Goal: Task Accomplishment & Management: Manage account settings

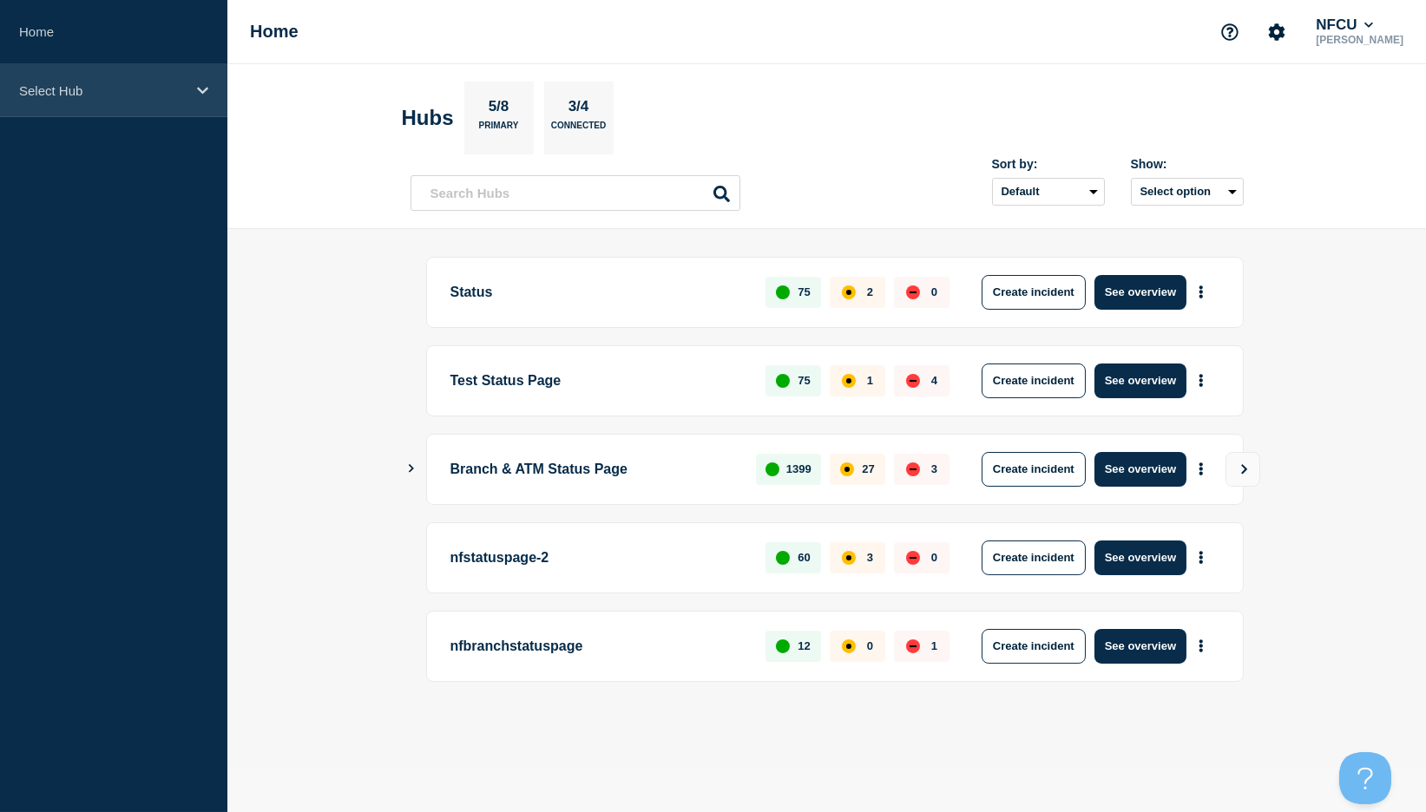
click at [105, 102] on div "Select Hub" at bounding box center [113, 90] width 227 height 53
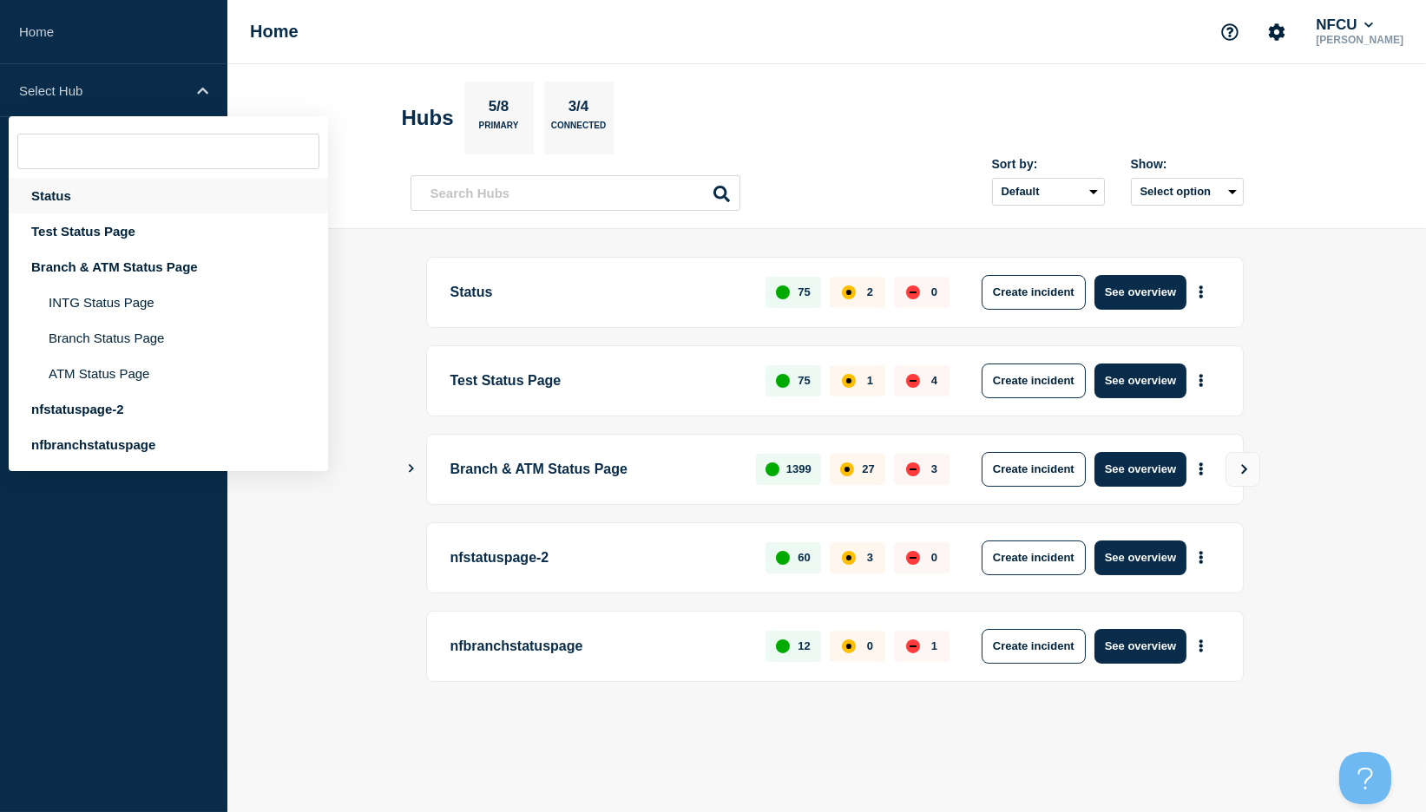
click at [56, 197] on div "Status" at bounding box center [168, 196] width 319 height 36
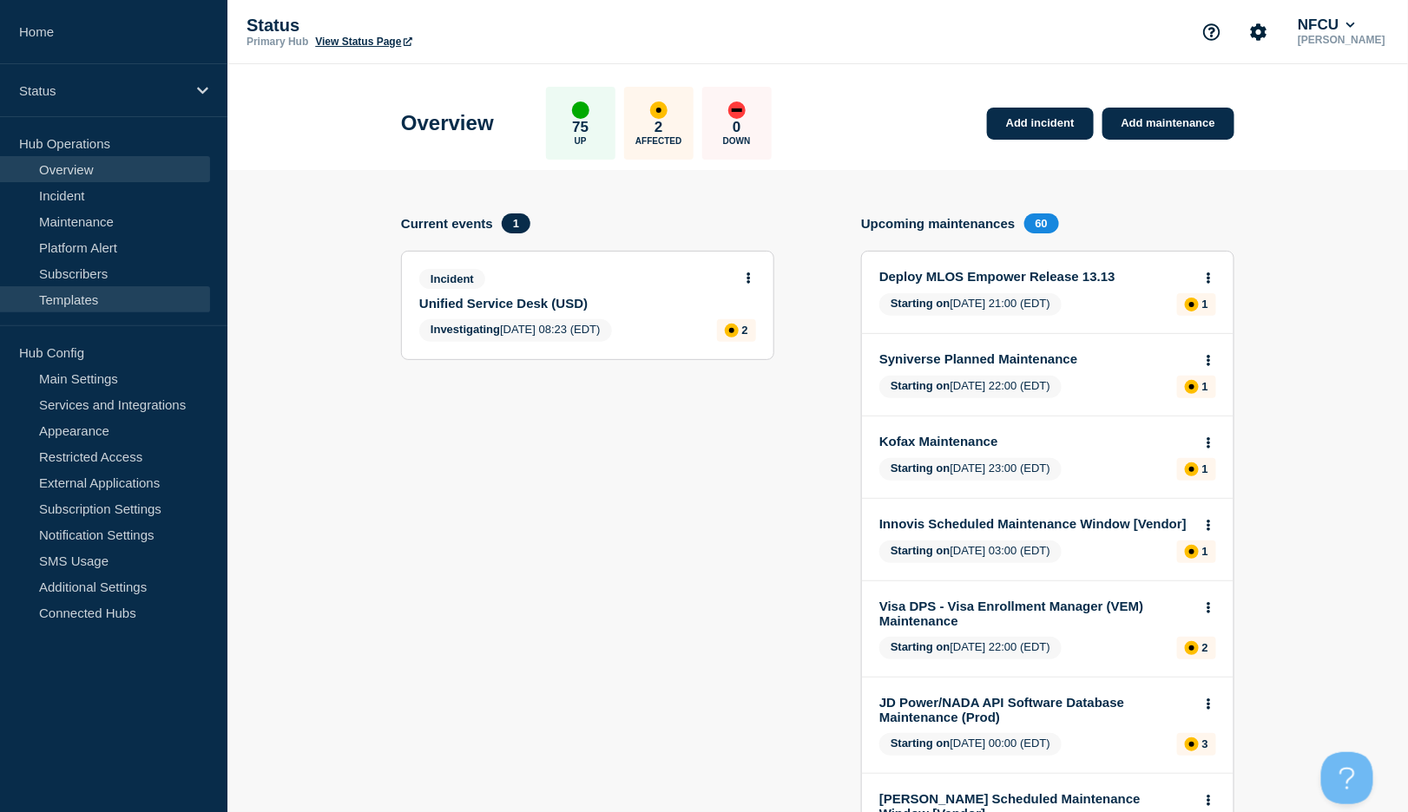
click at [75, 300] on link "Templates" at bounding box center [105, 299] width 210 height 26
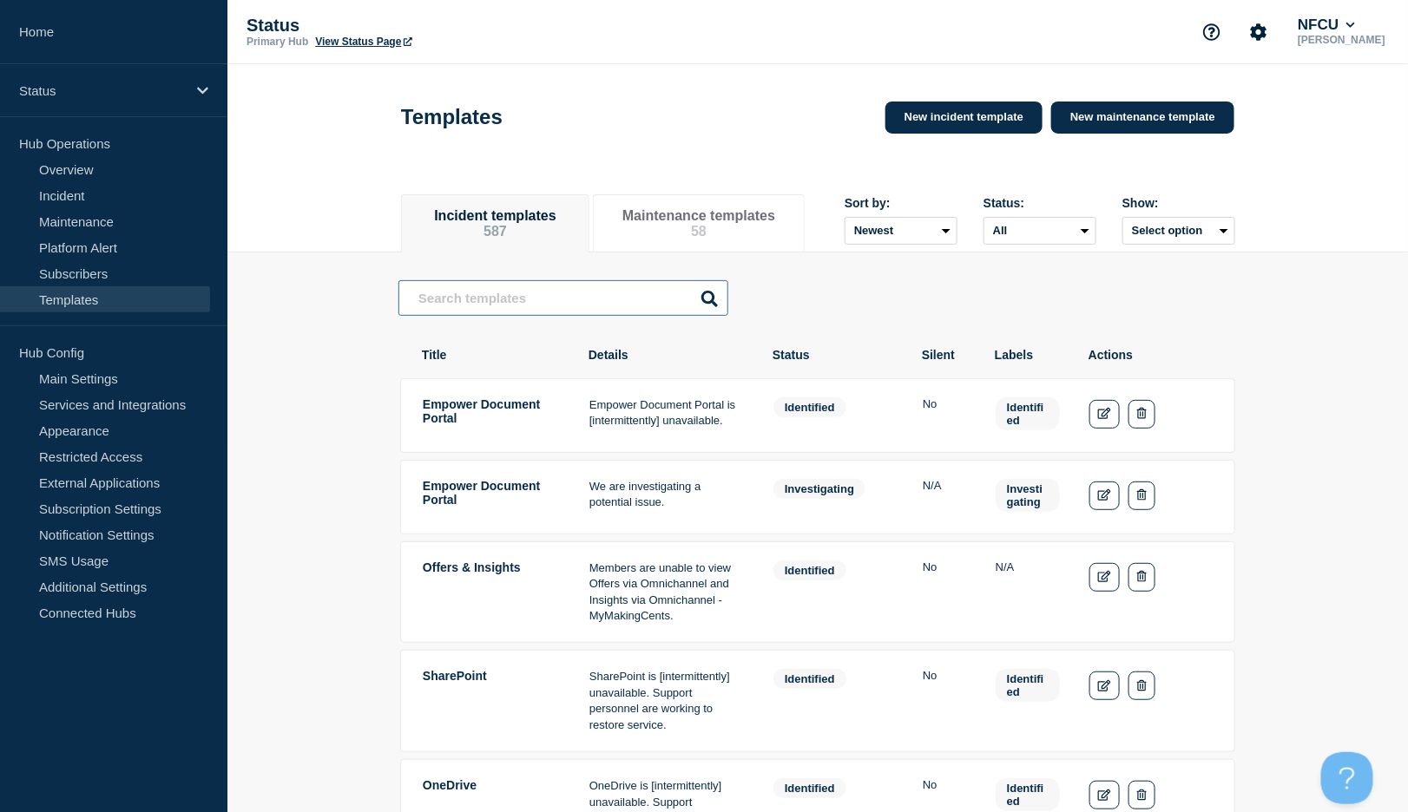
click at [530, 300] on input "text" at bounding box center [563, 298] width 330 height 36
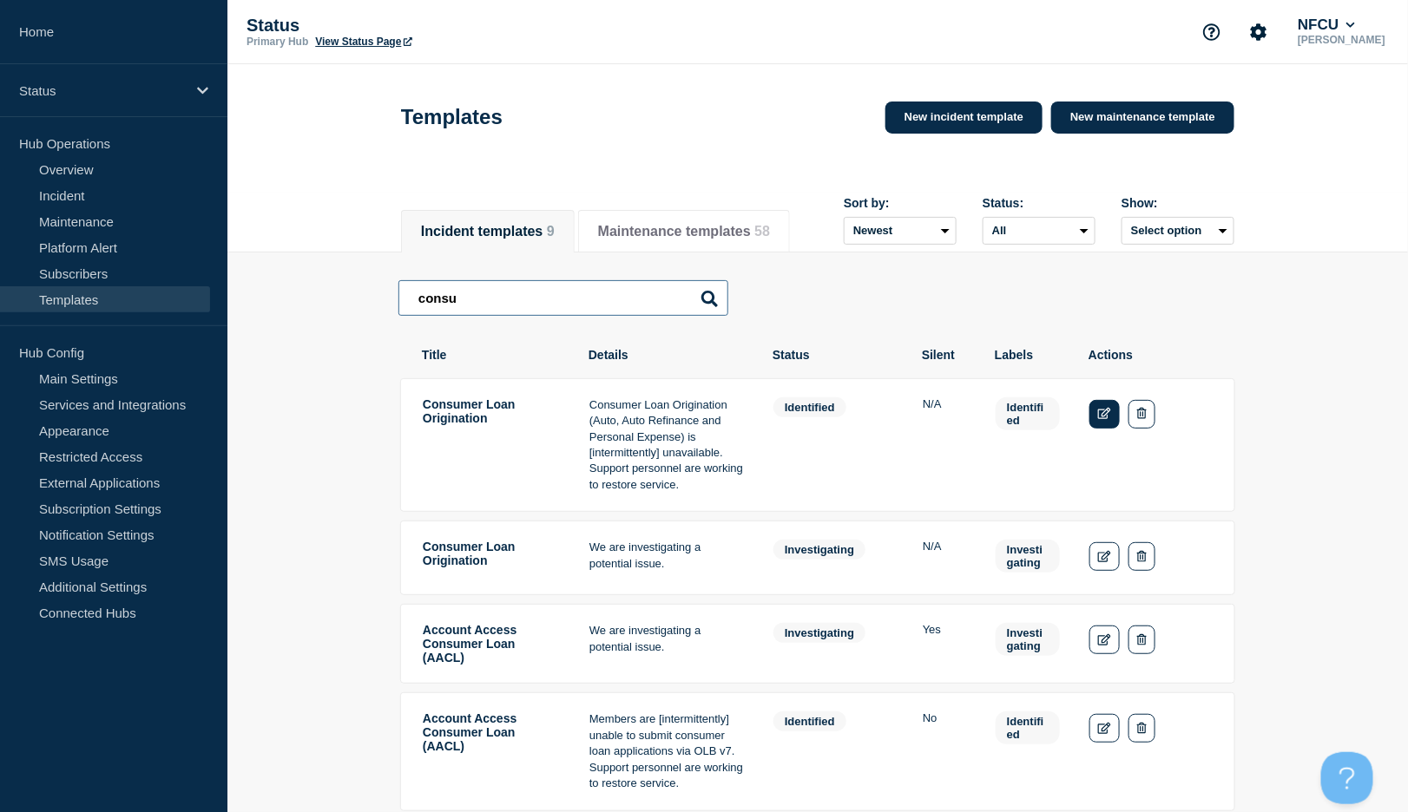
type input "consu"
click at [1100, 412] on icon "Edit" at bounding box center [1104, 413] width 13 height 11
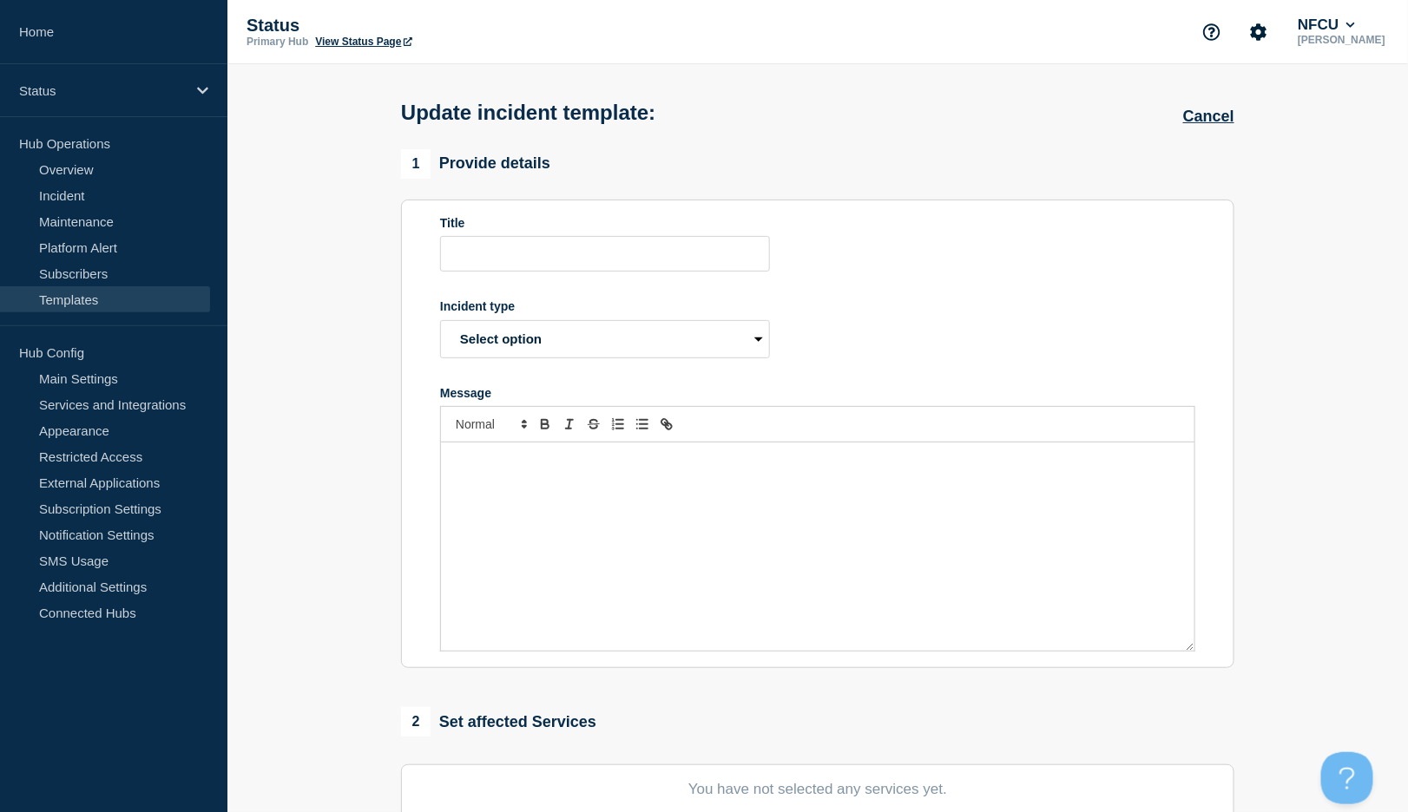
type input "Consumer Loan Origination"
select select "identified"
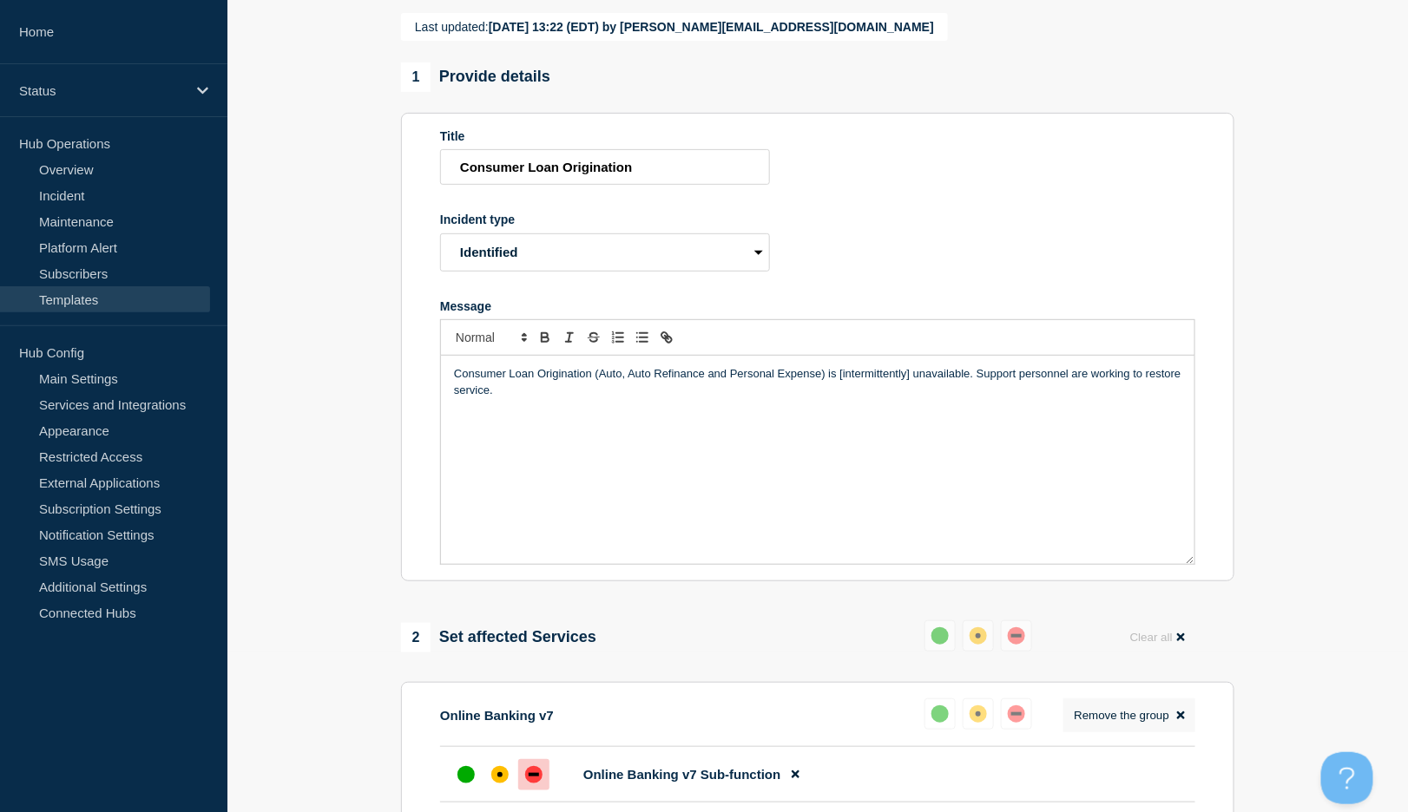
scroll to position [463, 0]
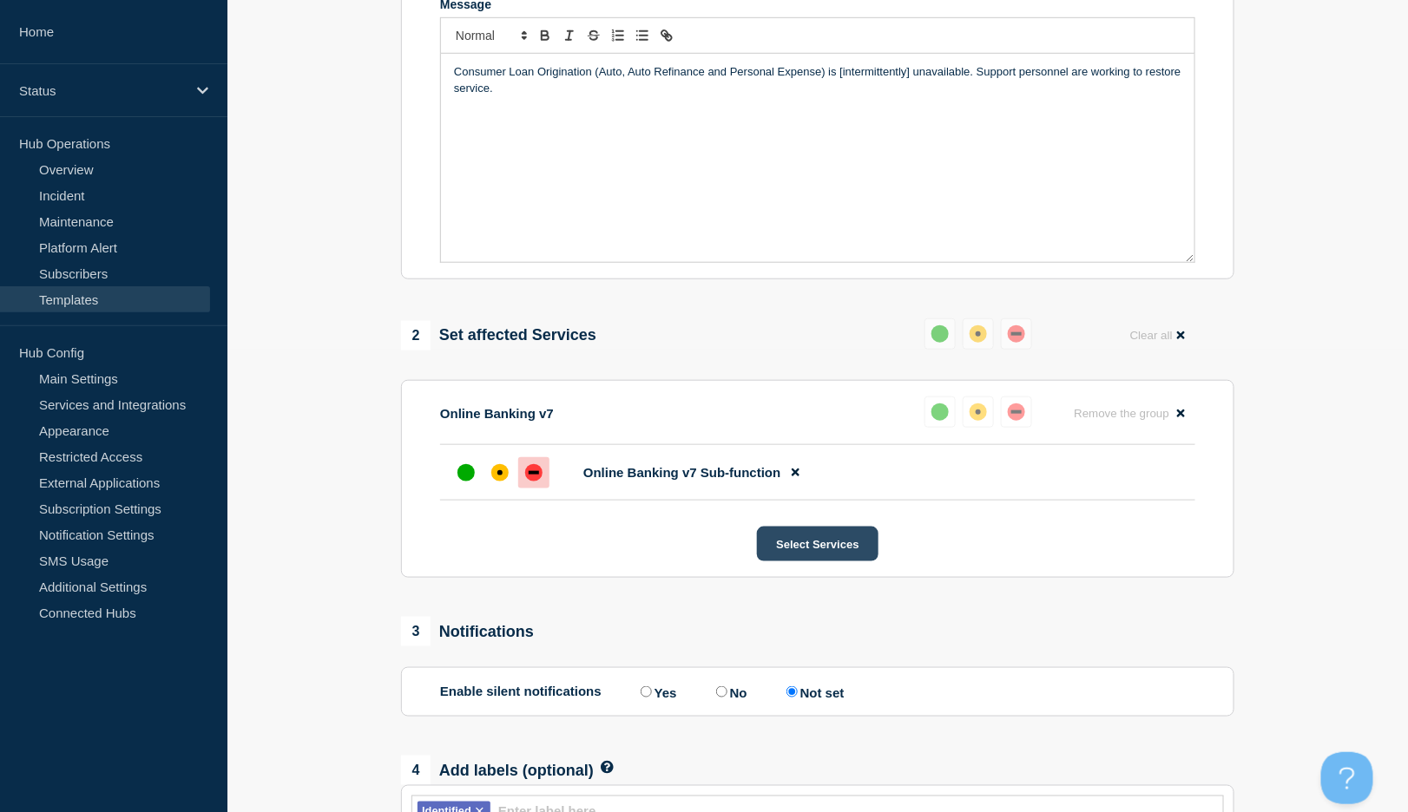
click at [842, 556] on button "Select Services" at bounding box center [817, 544] width 121 height 35
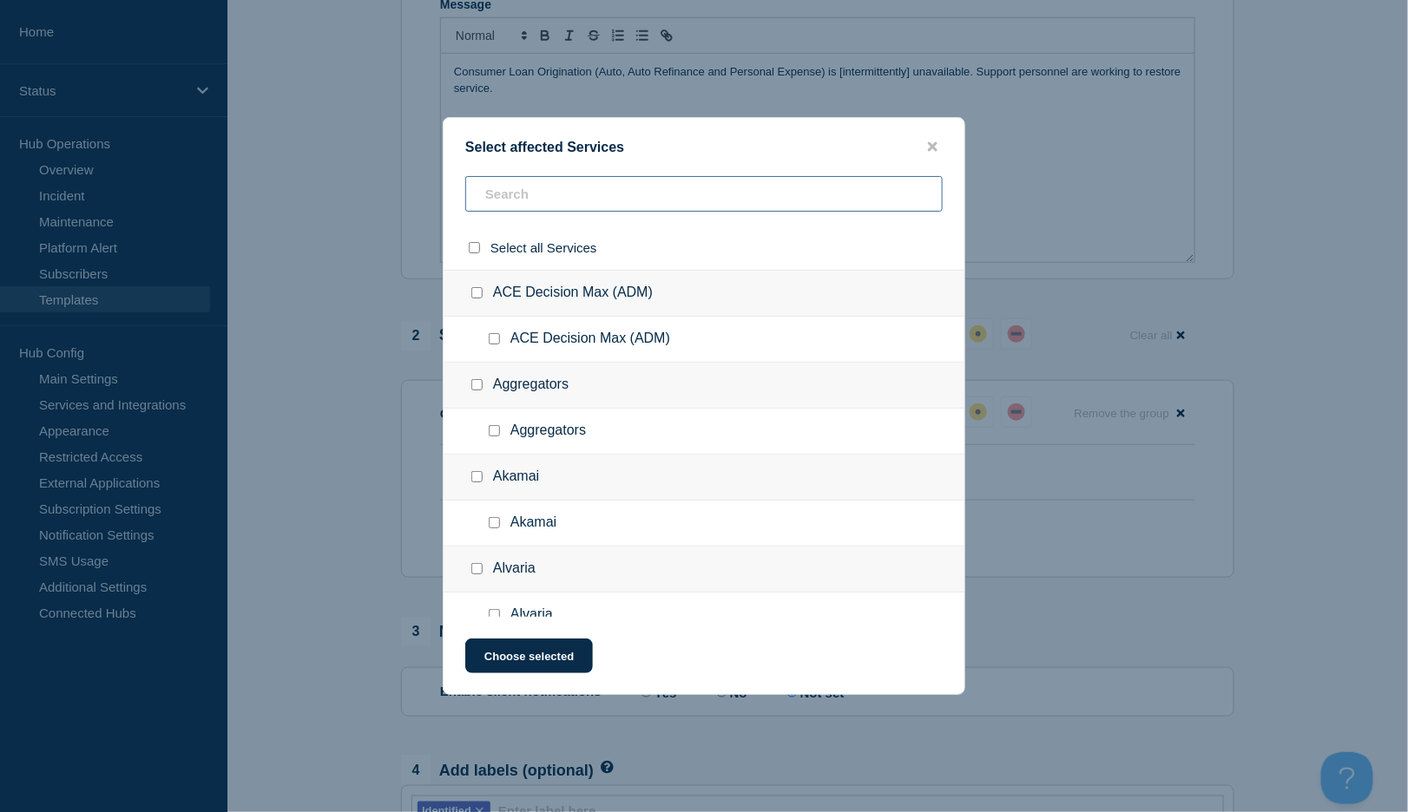
click at [595, 178] on input "text" at bounding box center [703, 194] width 477 height 36
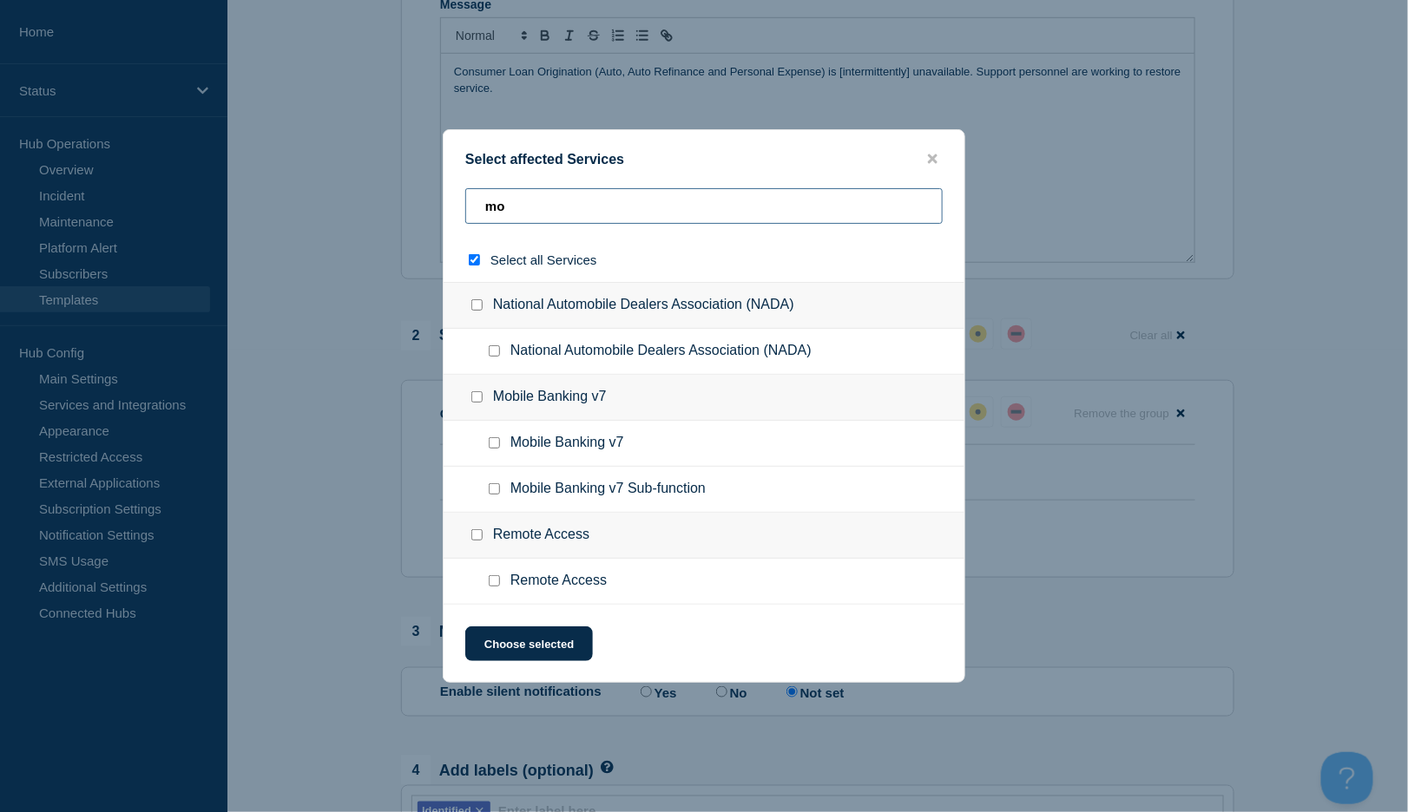
type input "mov"
checkbox input "true"
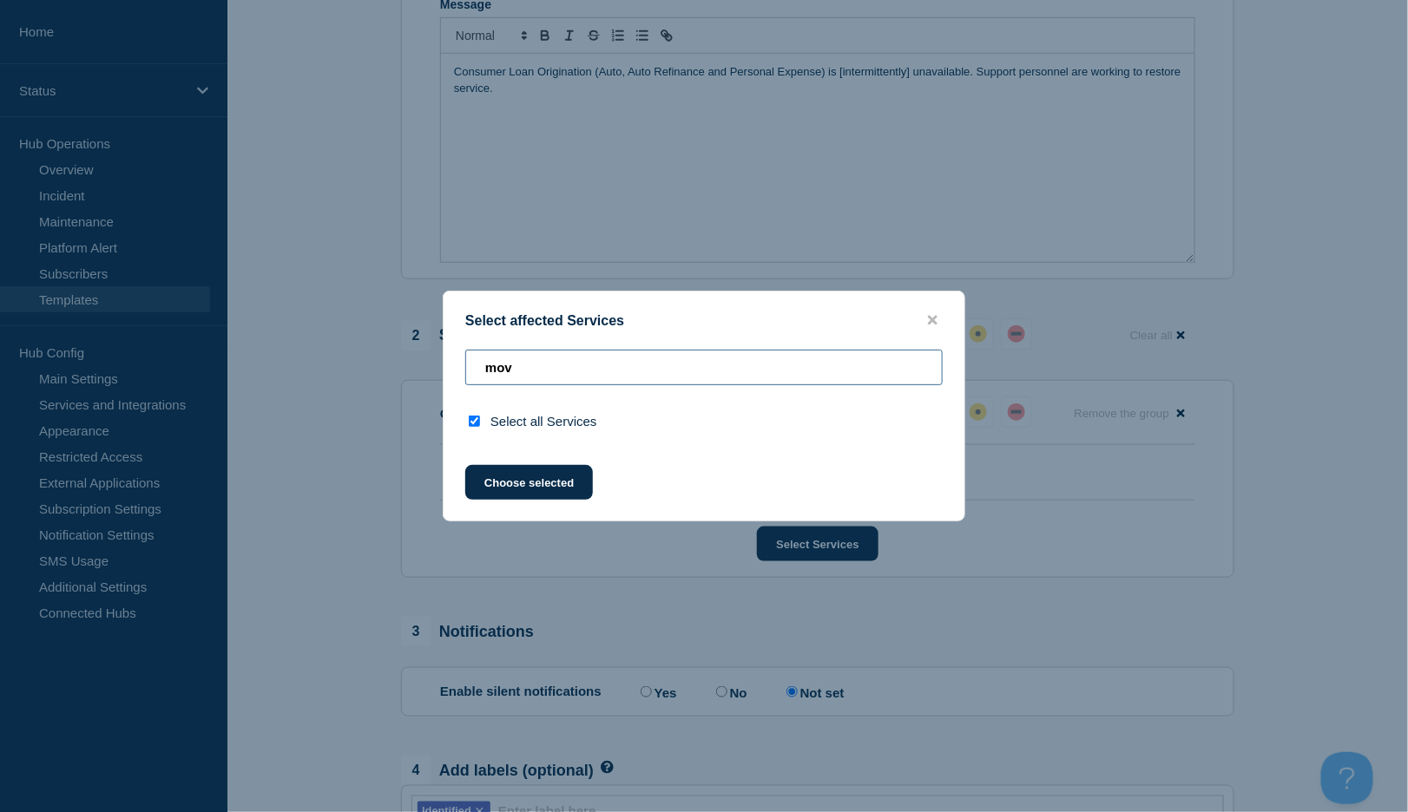
type input "mo"
checkbox input "false"
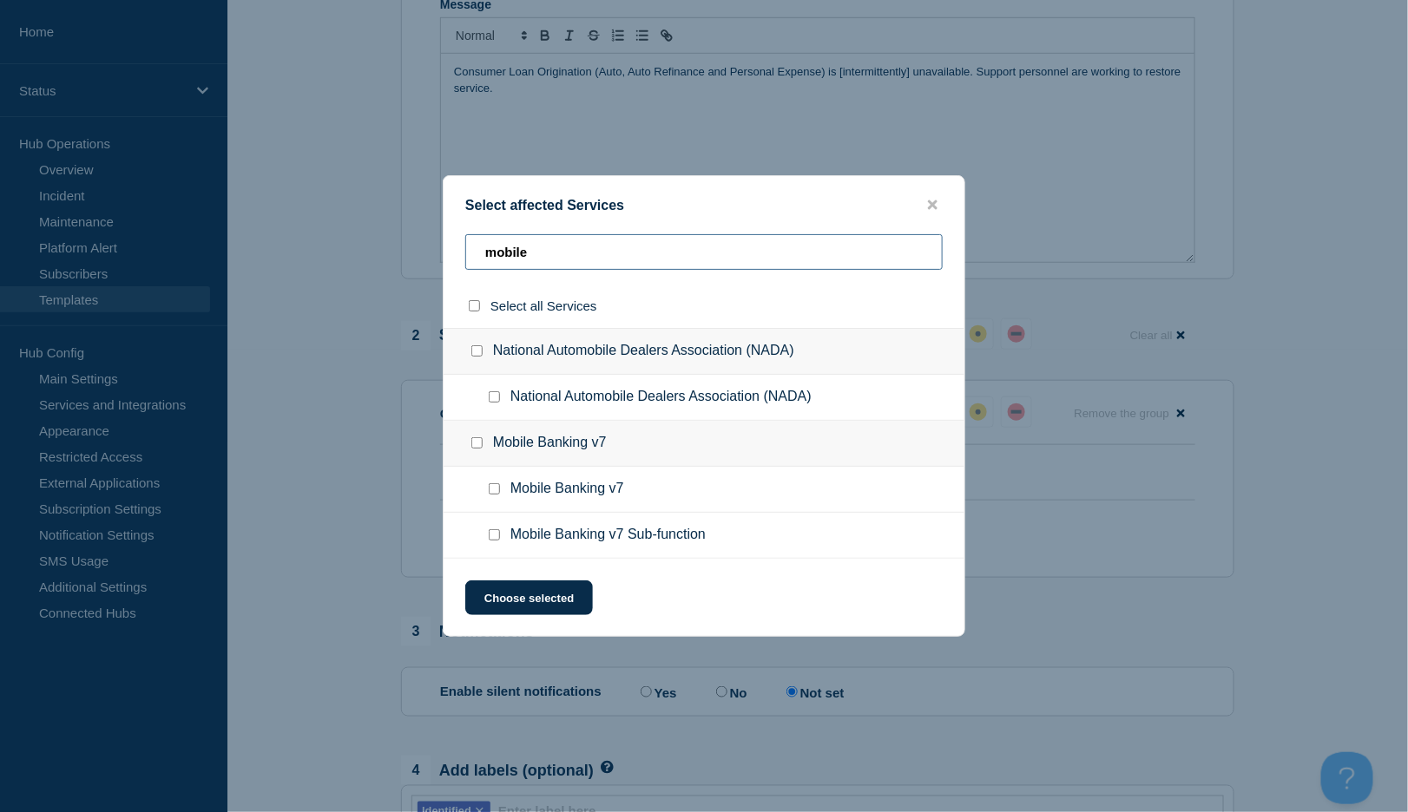
type input "mobile"
drag, startPoint x: 494, startPoint y: 534, endPoint x: 509, endPoint y: 547, distance: 20.3
click at [493, 533] on input "Mobile Banking v7 Sub-function checkbox" at bounding box center [494, 534] width 11 height 11
checkbox input "true"
click at [545, 594] on button "Choose selected" at bounding box center [529, 598] width 128 height 35
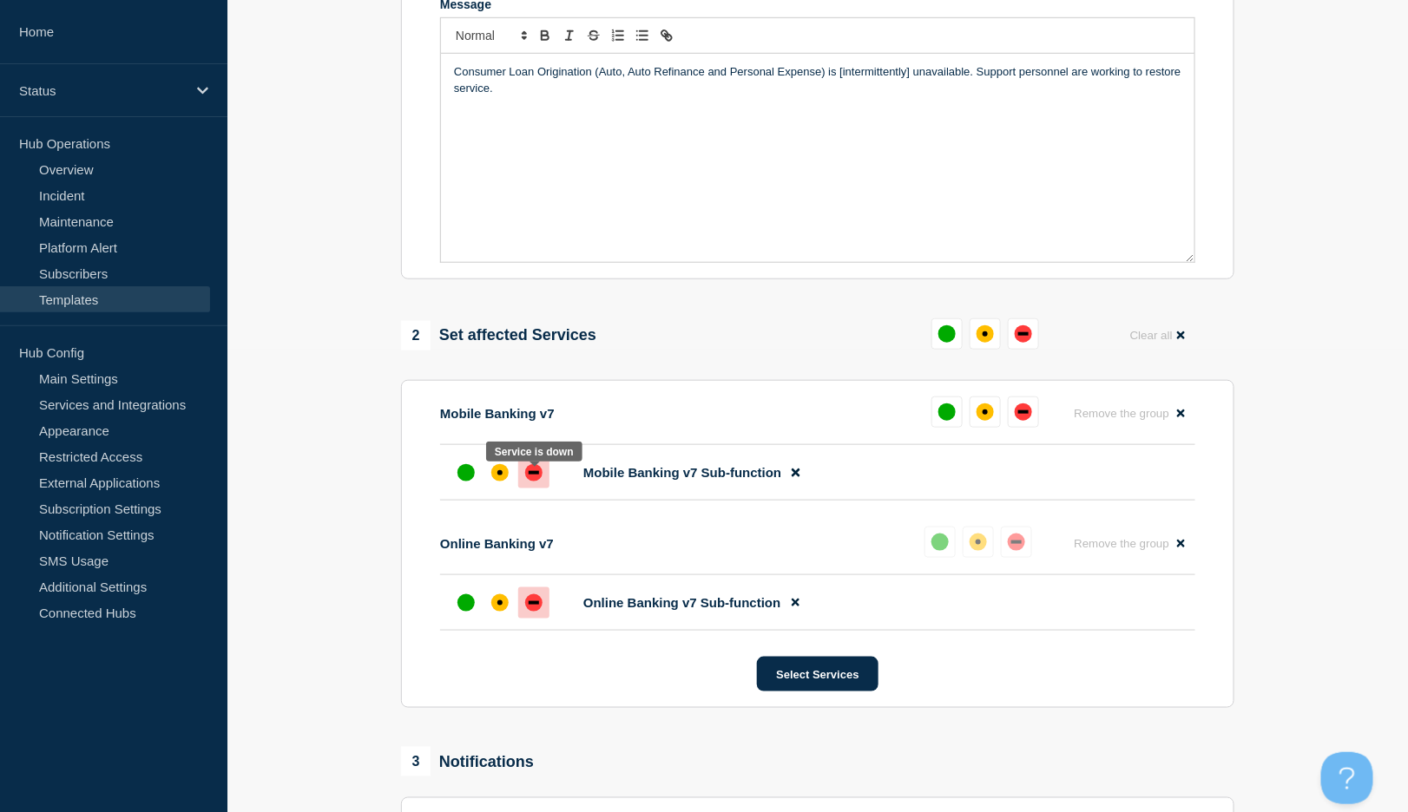
click at [537, 475] on div "down" at bounding box center [534, 472] width 10 height 3
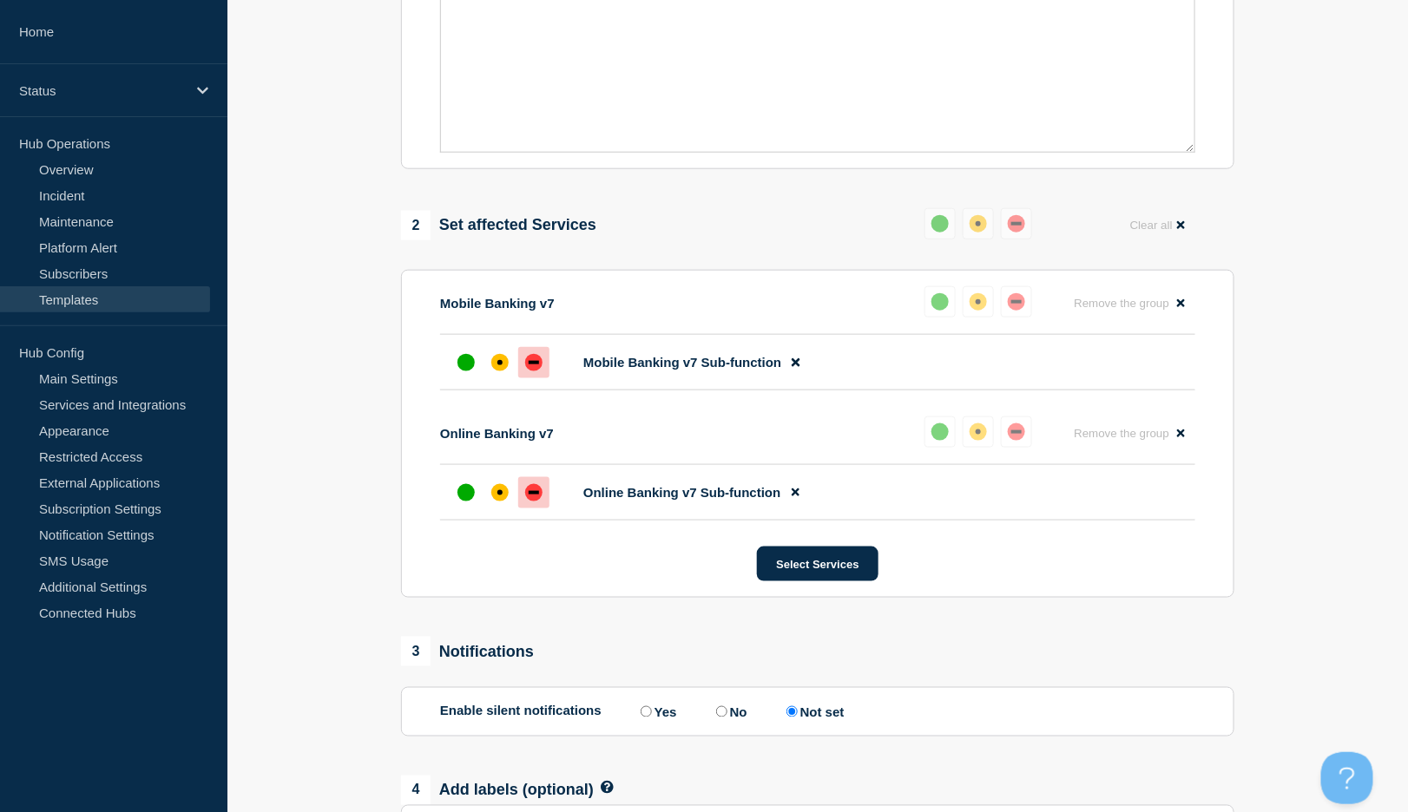
scroll to position [751, 0]
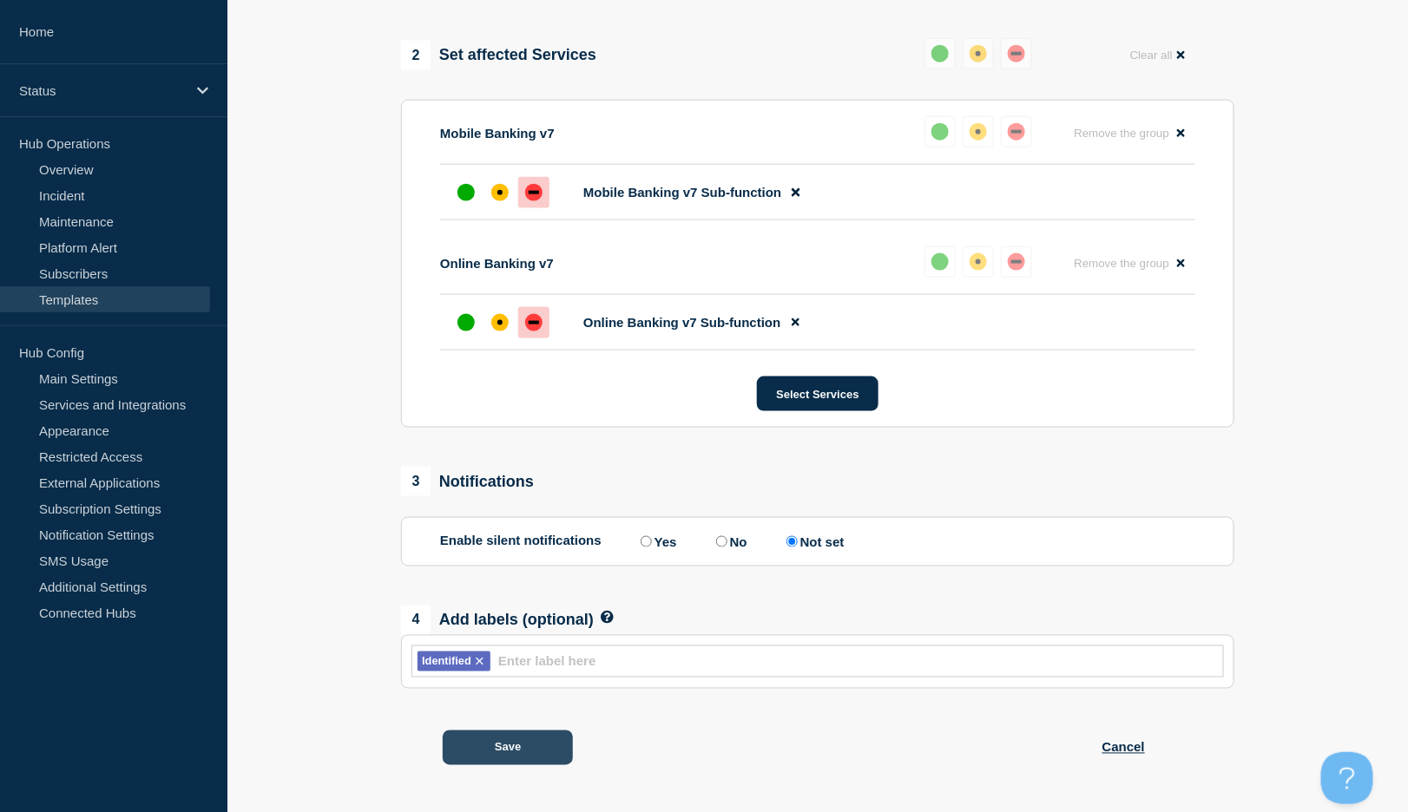
click at [540, 741] on button "Save" at bounding box center [508, 748] width 130 height 35
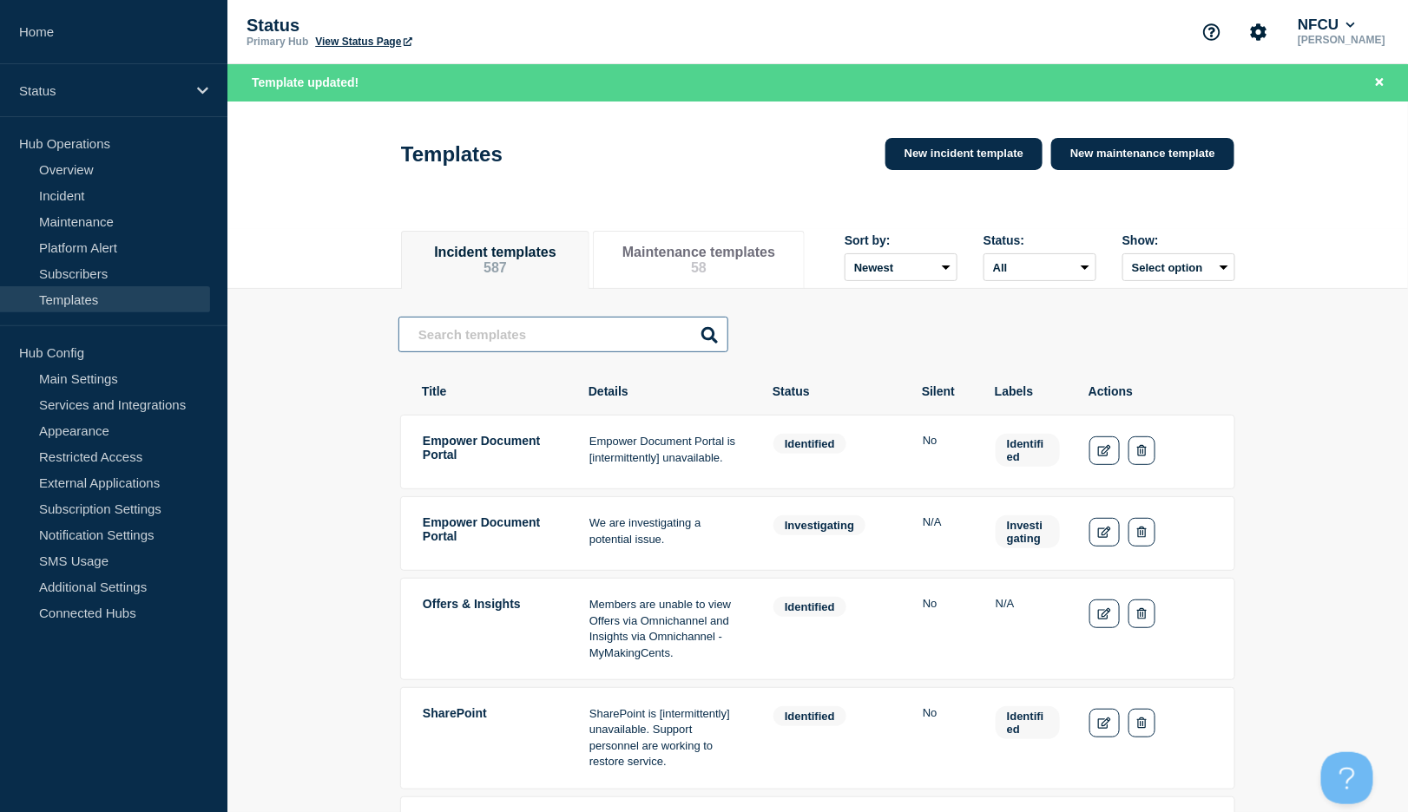
click at [505, 342] on input "text" at bounding box center [563, 335] width 330 height 36
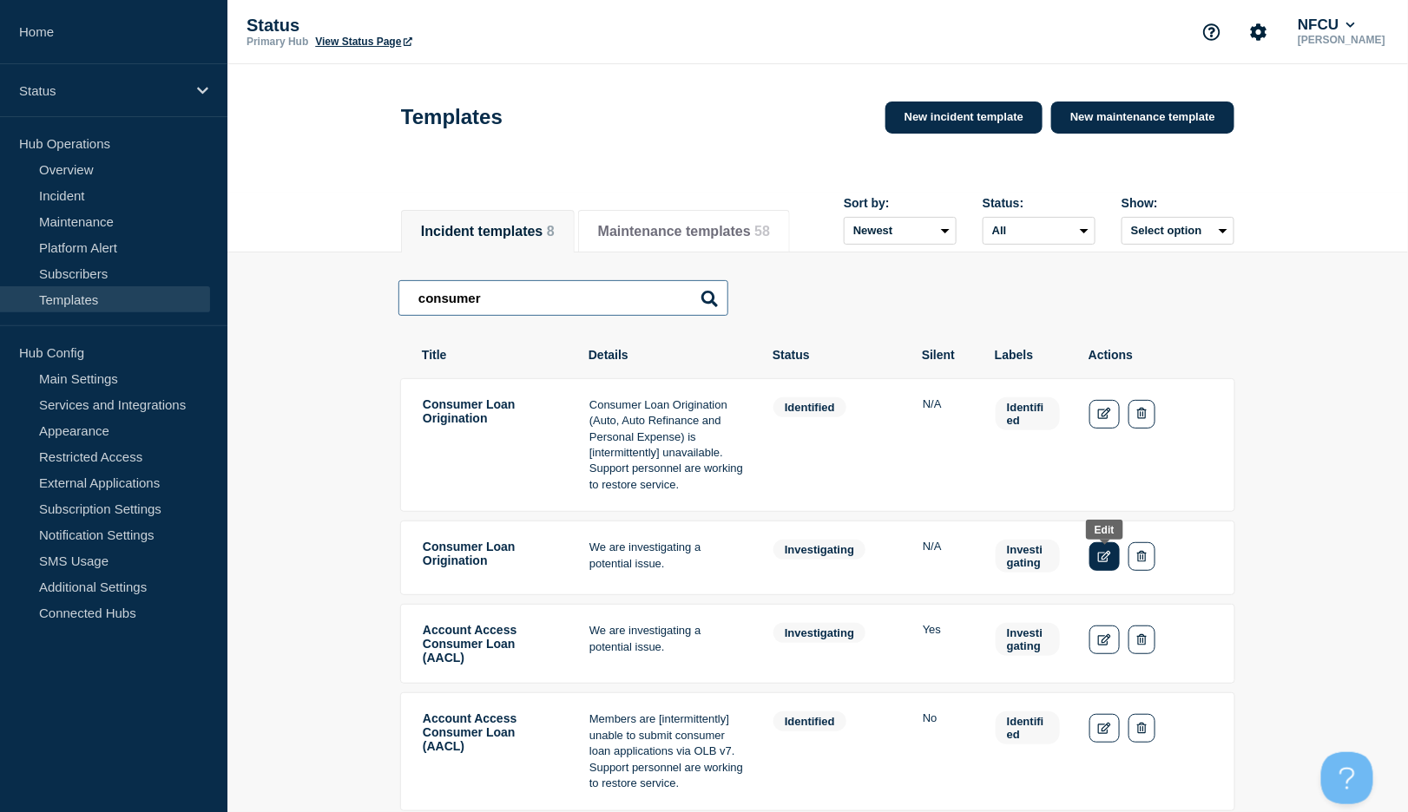
type input "consumer"
click at [1106, 561] on icon "Edit" at bounding box center [1104, 556] width 13 height 11
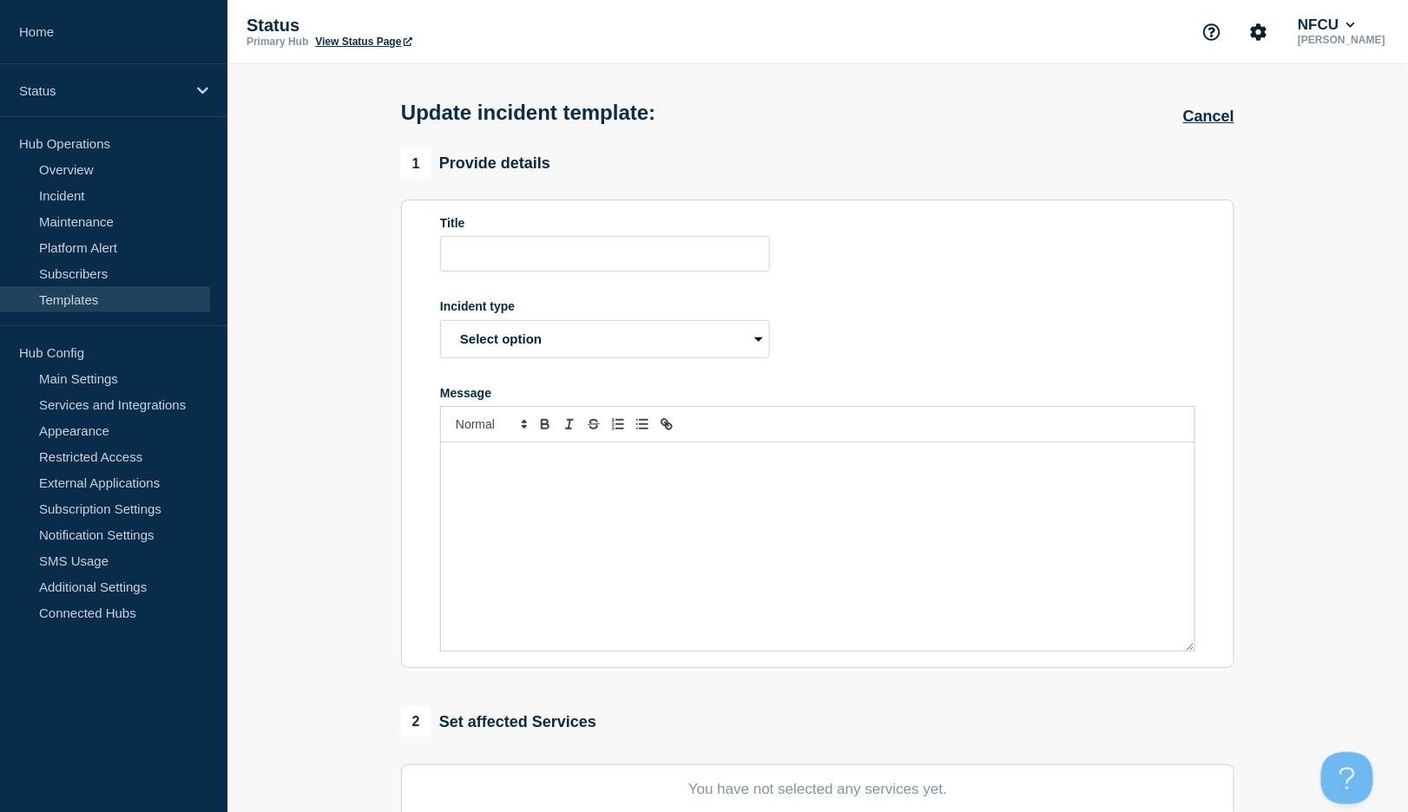
type input "Consumer Loan Origination"
select select "investigating"
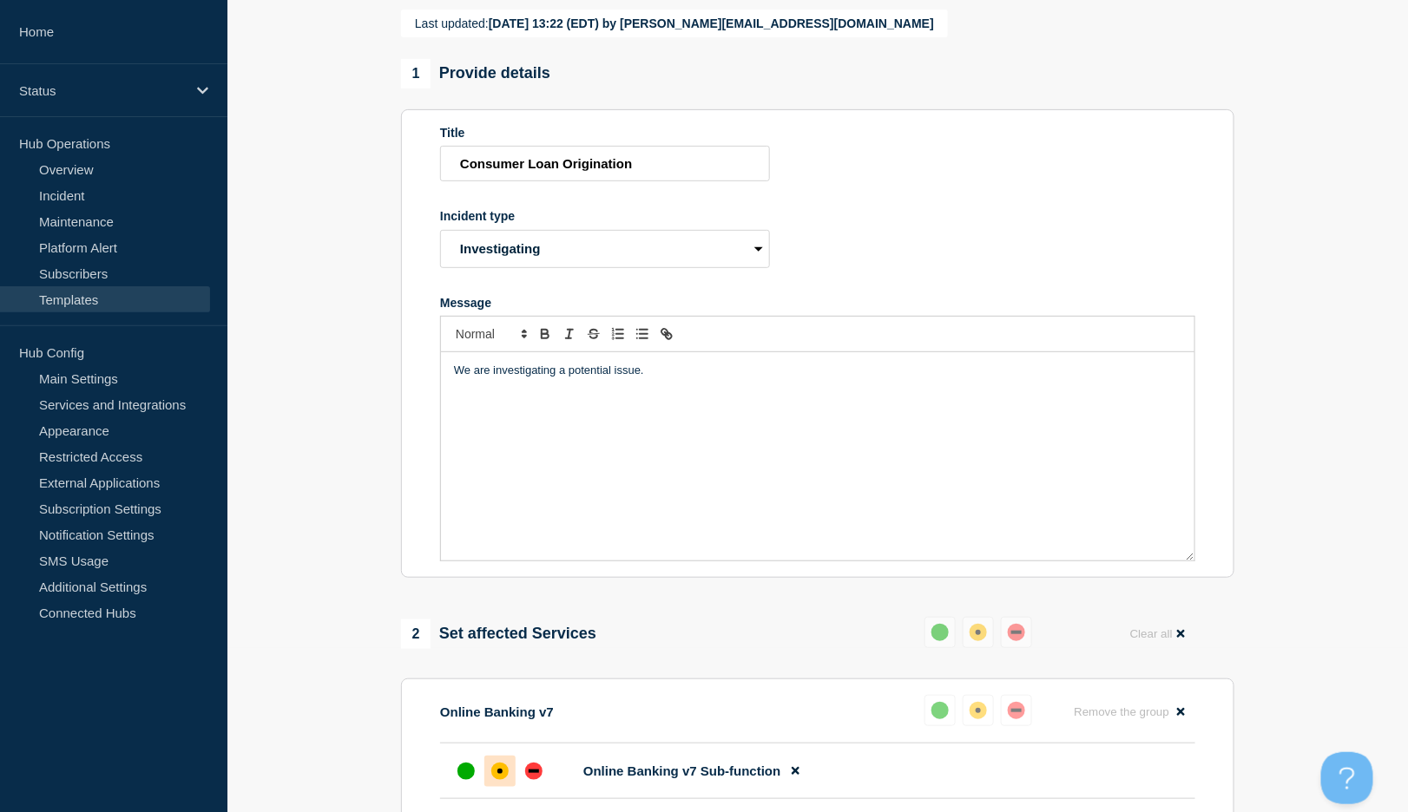
scroll to position [463, 0]
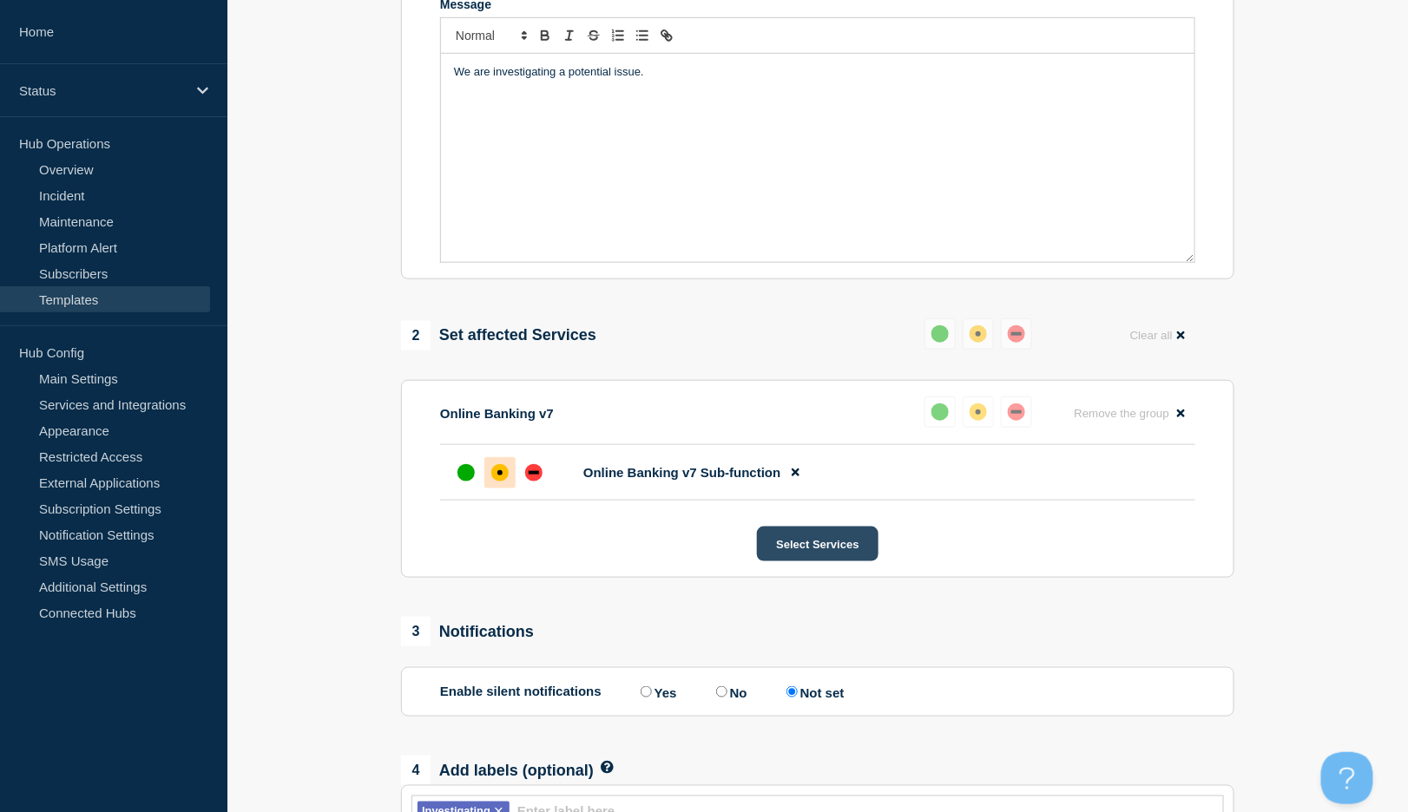
click at [818, 547] on button "Select Services" at bounding box center [817, 544] width 121 height 35
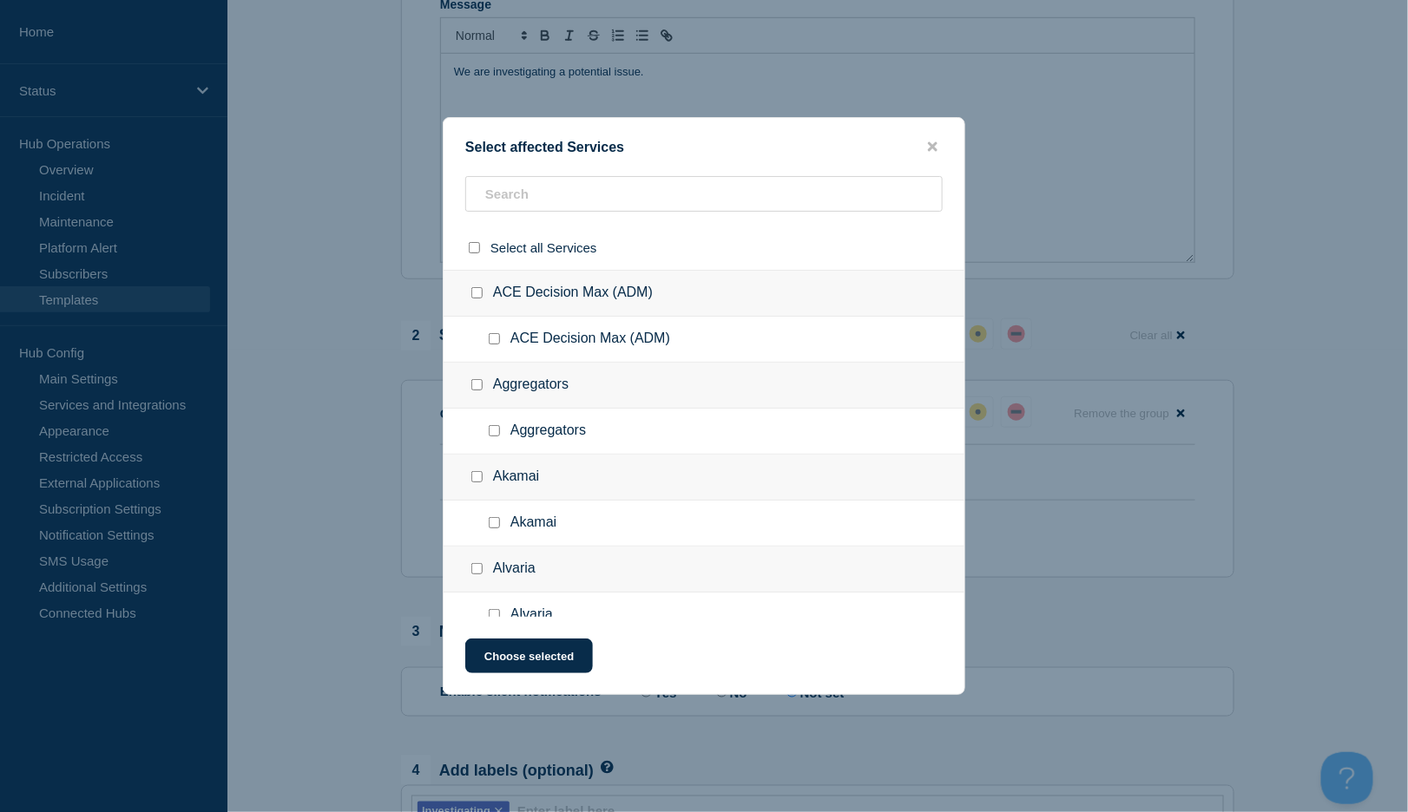
click at [928, 135] on div "Select affected Services Select all Services ACE Decision Max (ADM) ACE Decisio…" at bounding box center [704, 406] width 522 height 578
click at [930, 141] on icon "close button" at bounding box center [933, 147] width 10 height 14
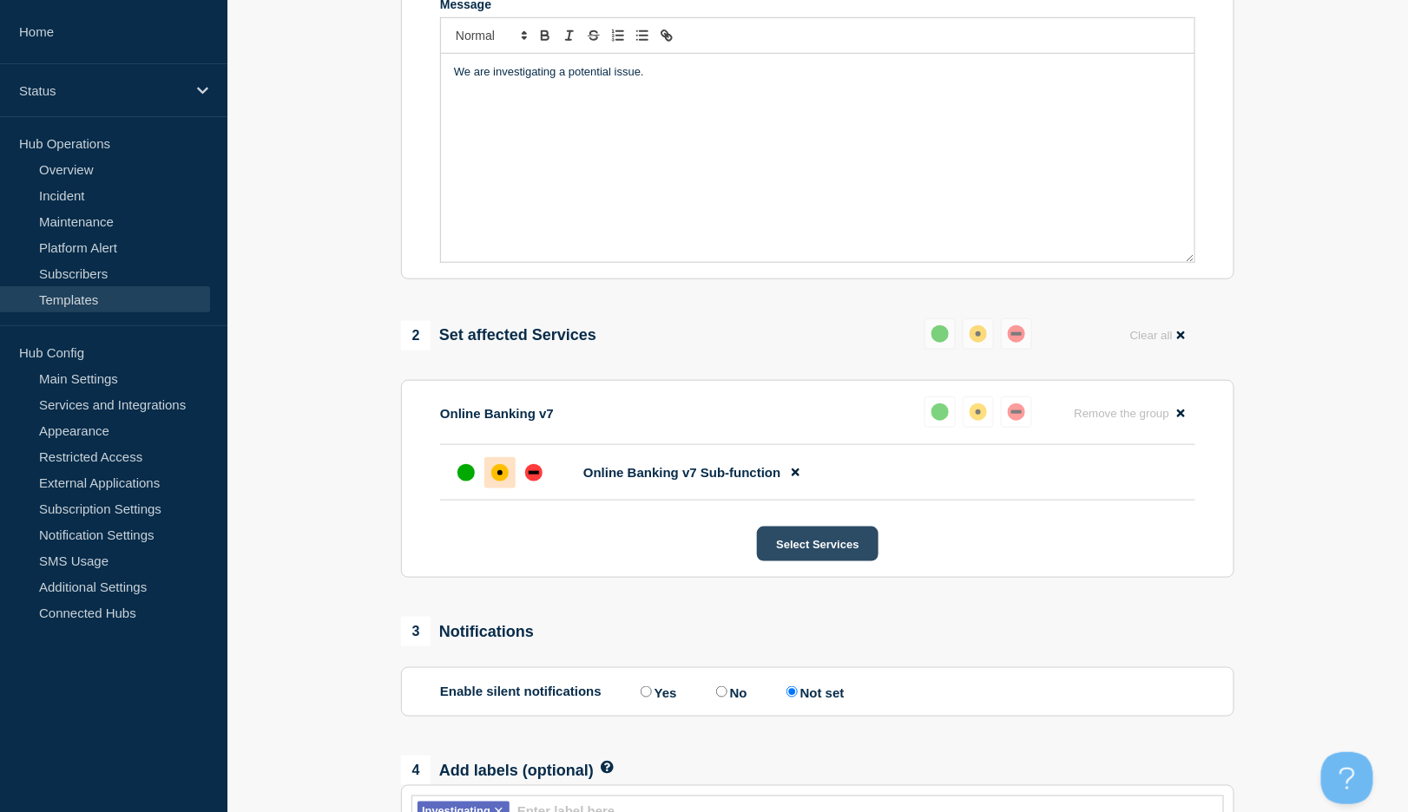
click at [844, 551] on button "Select Services" at bounding box center [817, 544] width 121 height 35
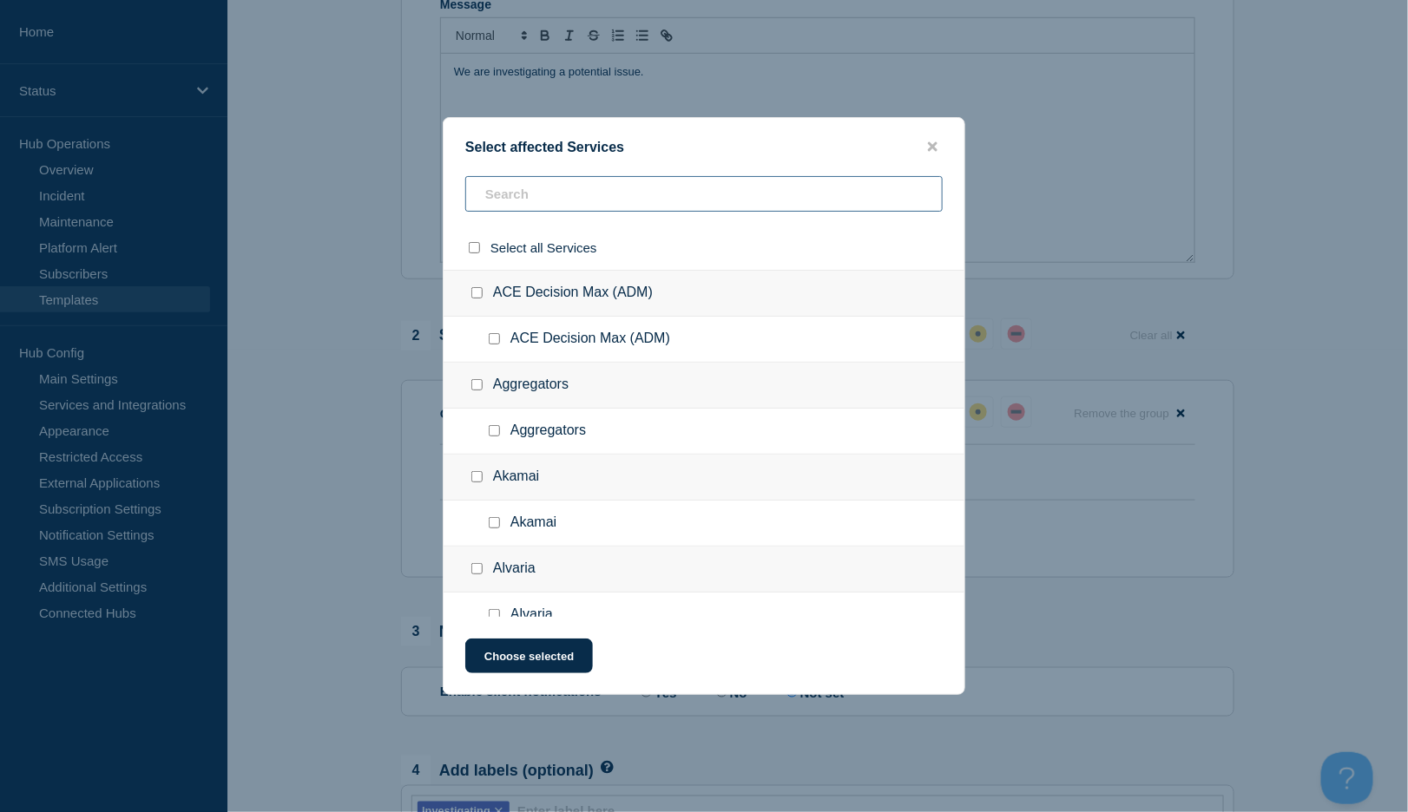
click at [555, 181] on input "text" at bounding box center [703, 194] width 477 height 36
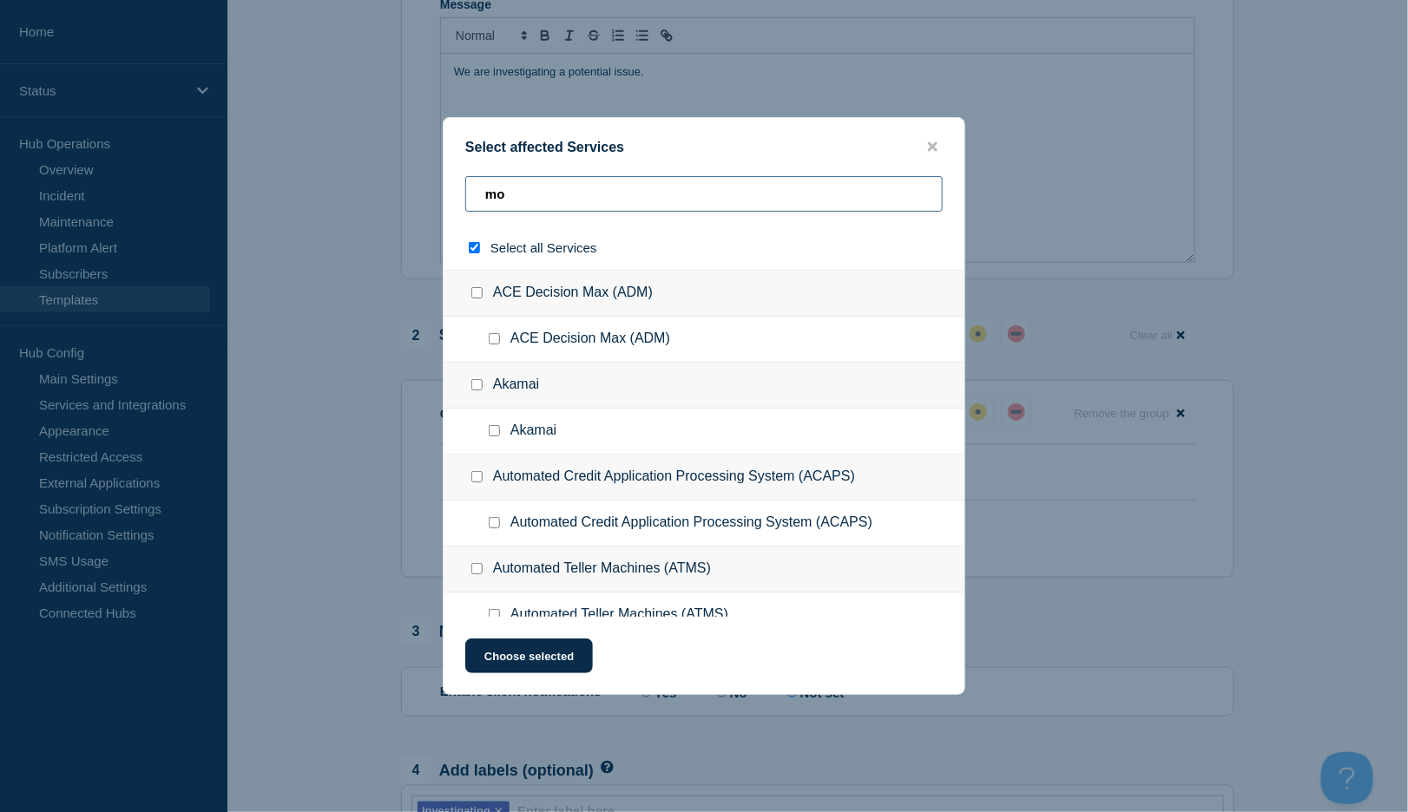
type input "mov"
checkbox input "true"
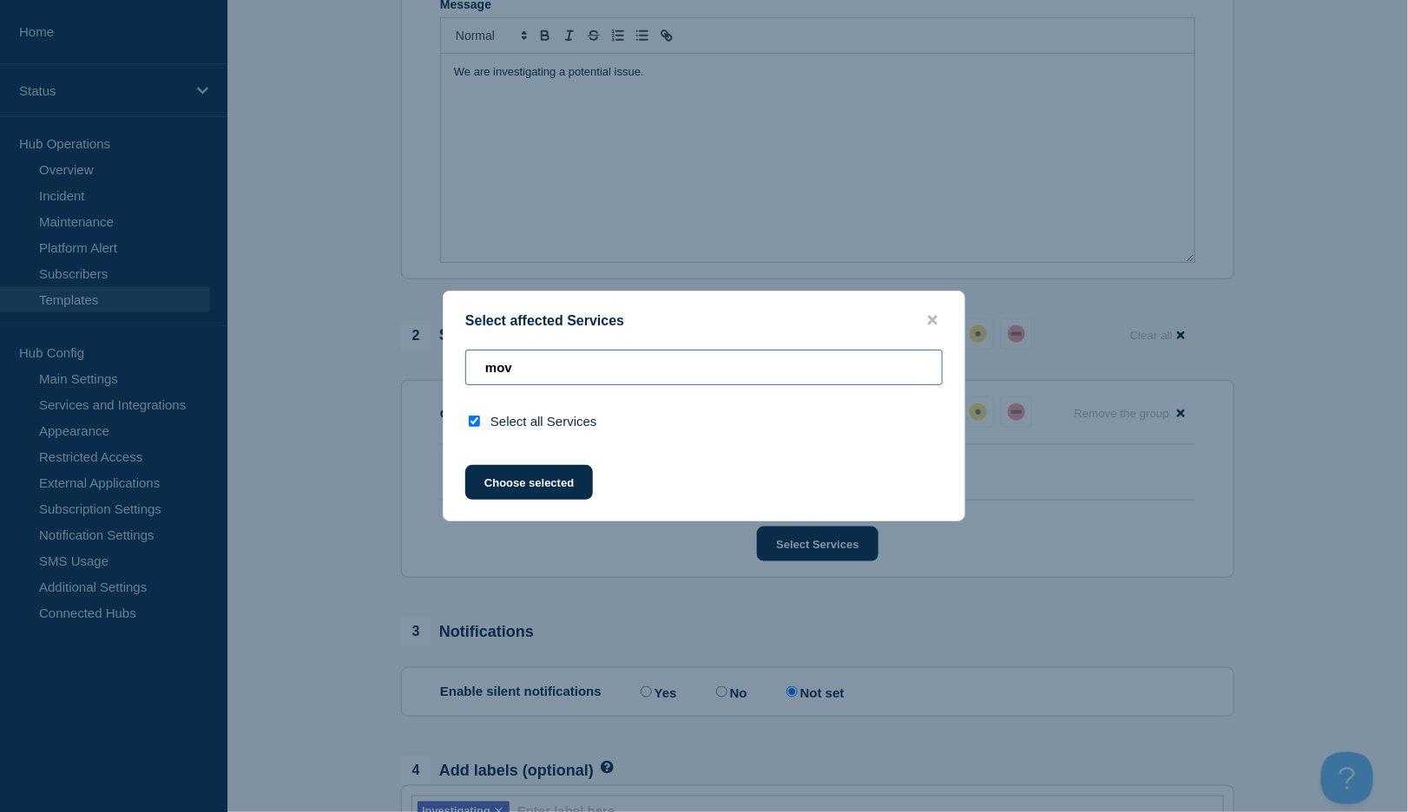
type input "mo"
checkbox input "false"
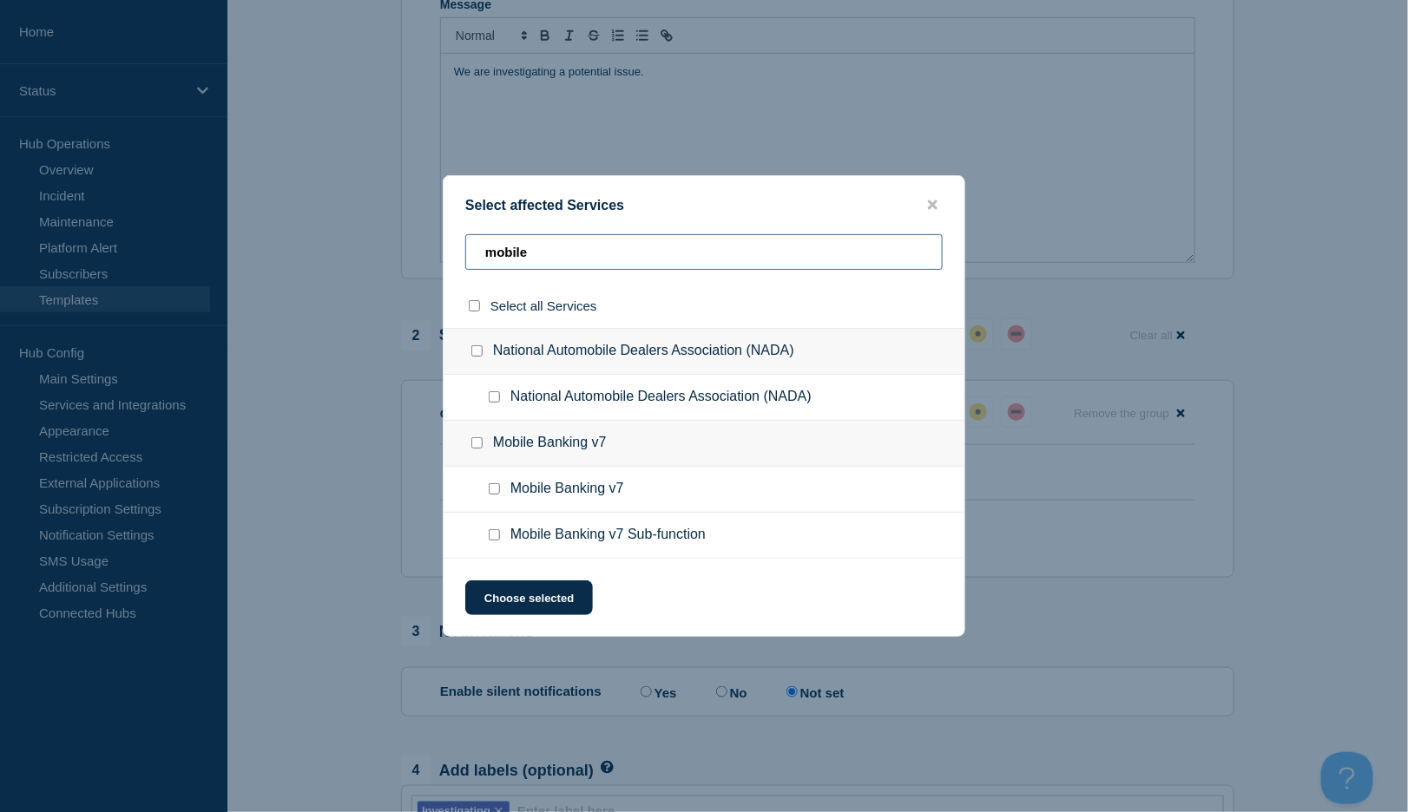
type input "mobile"
click at [494, 528] on div at bounding box center [497, 535] width 25 height 17
click at [494, 538] on input "Mobile Banking v7 Sub-function checkbox" at bounding box center [494, 534] width 11 height 11
checkbox input "true"
click at [576, 606] on button "Choose selected" at bounding box center [529, 598] width 128 height 35
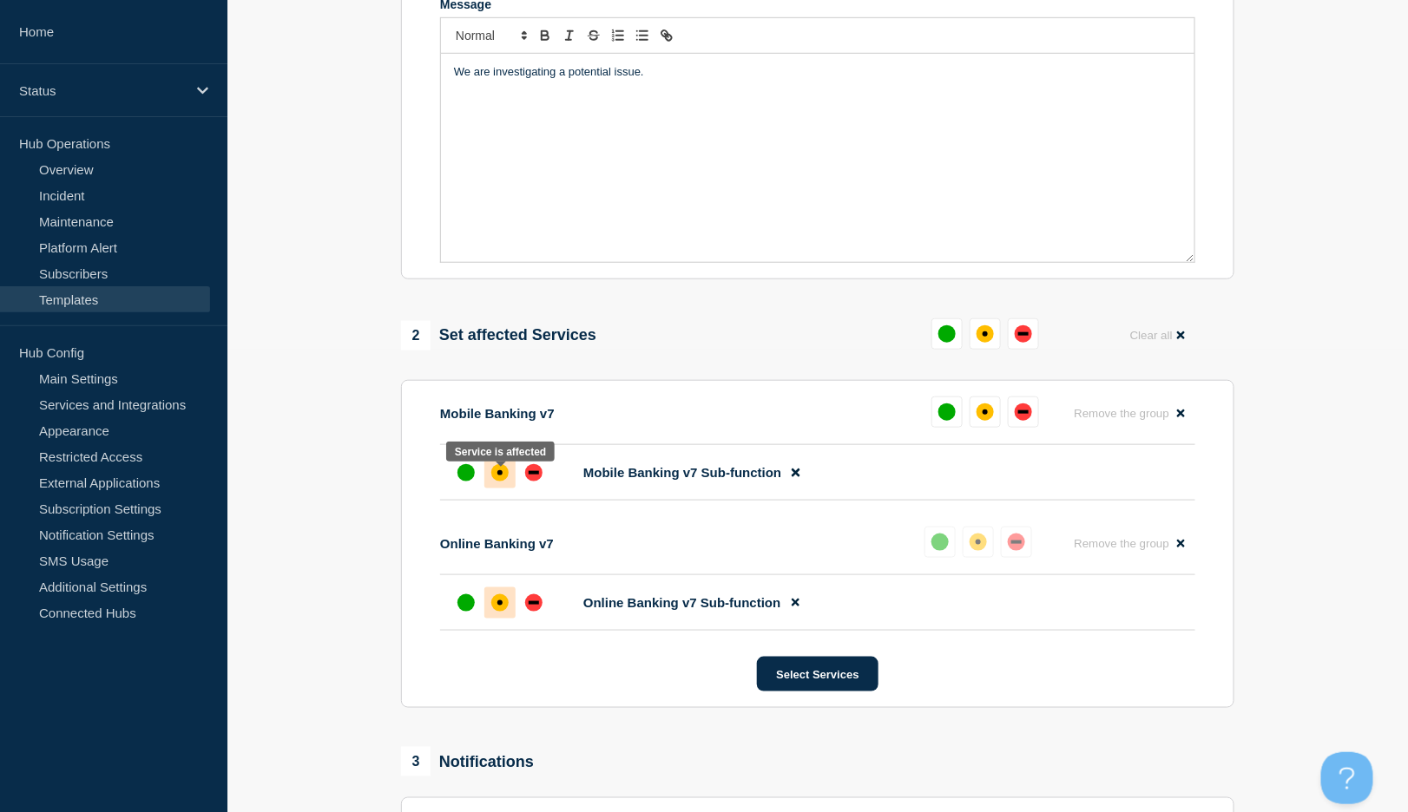
click at [493, 487] on div at bounding box center [499, 472] width 31 height 31
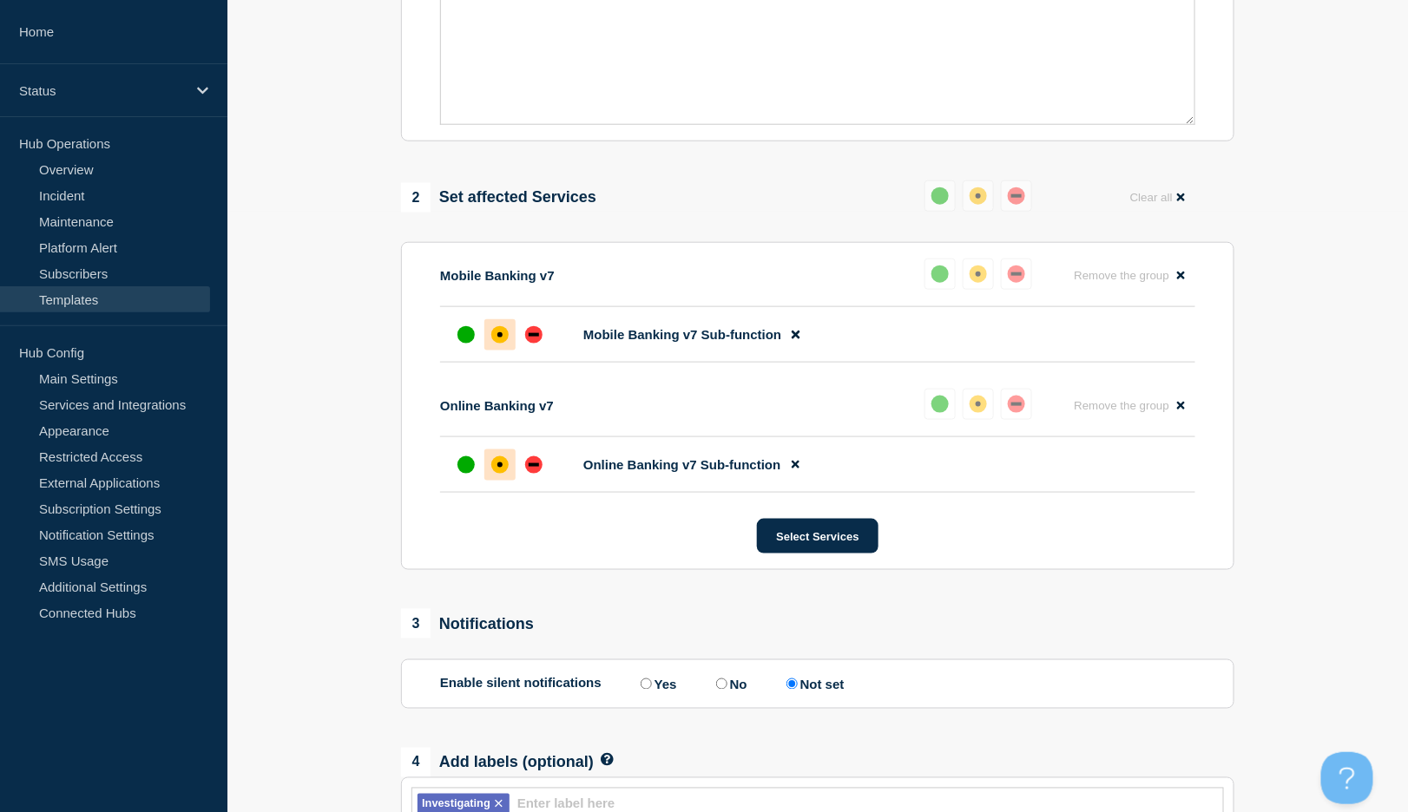
scroll to position [751, 0]
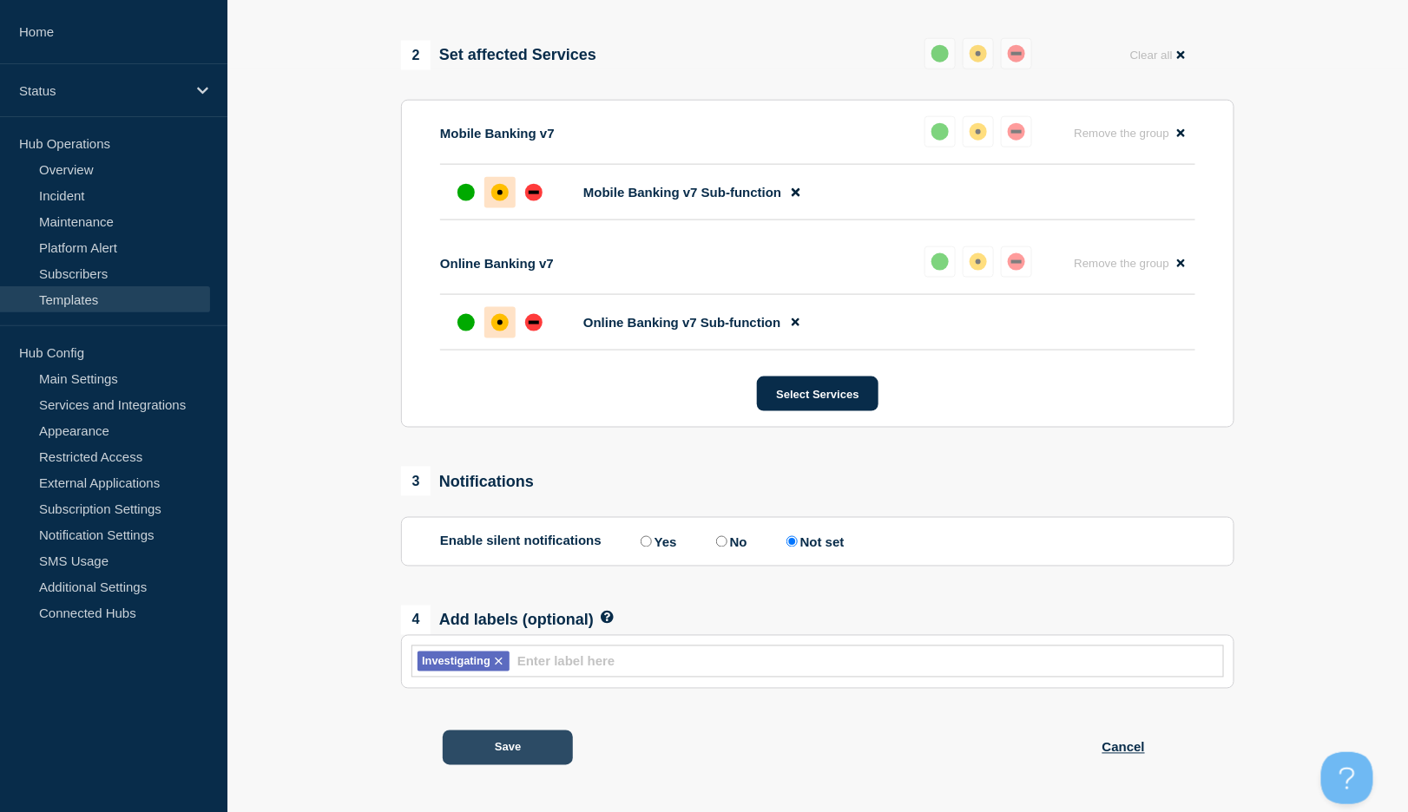
click at [529, 741] on button "Save" at bounding box center [508, 748] width 130 height 35
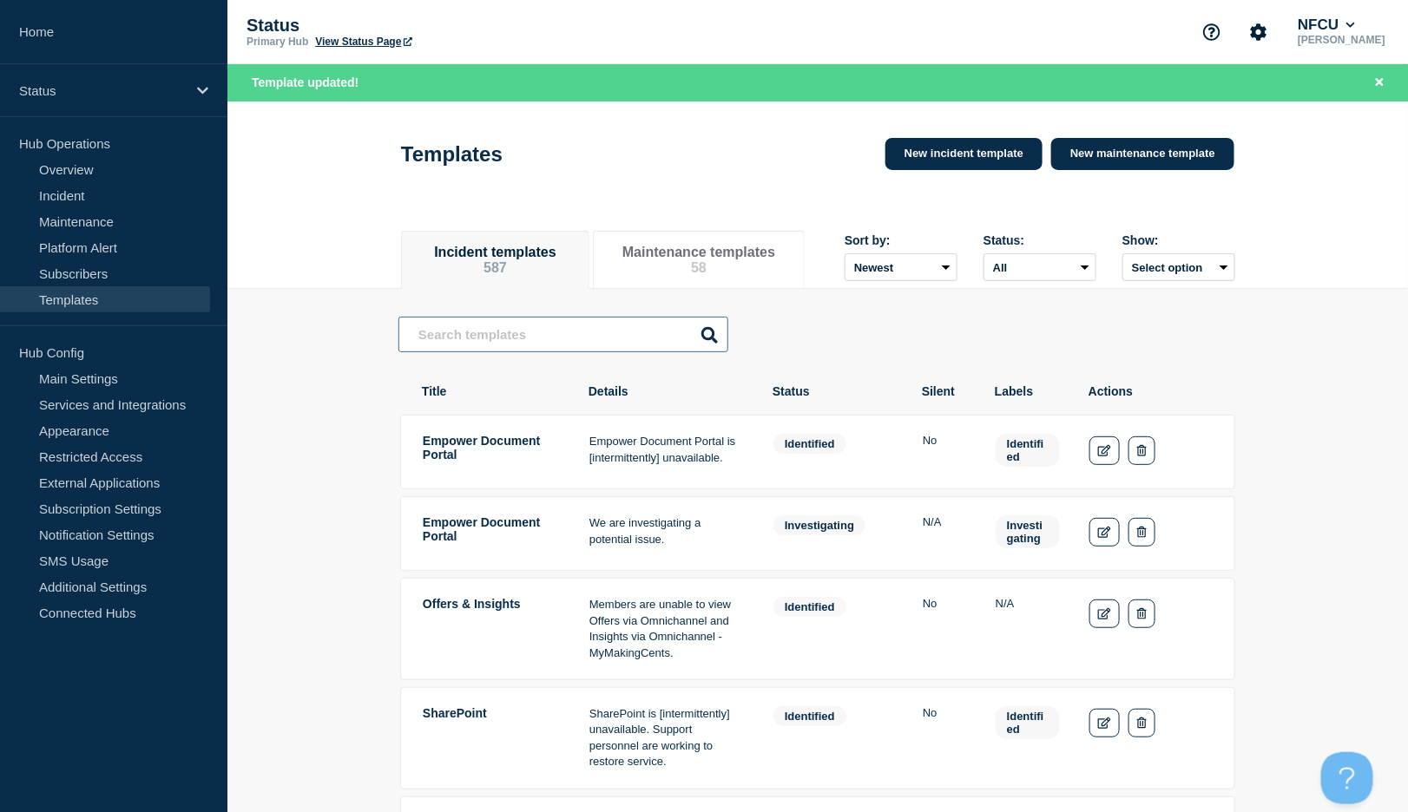
click at [519, 341] on input "text" at bounding box center [563, 335] width 330 height 36
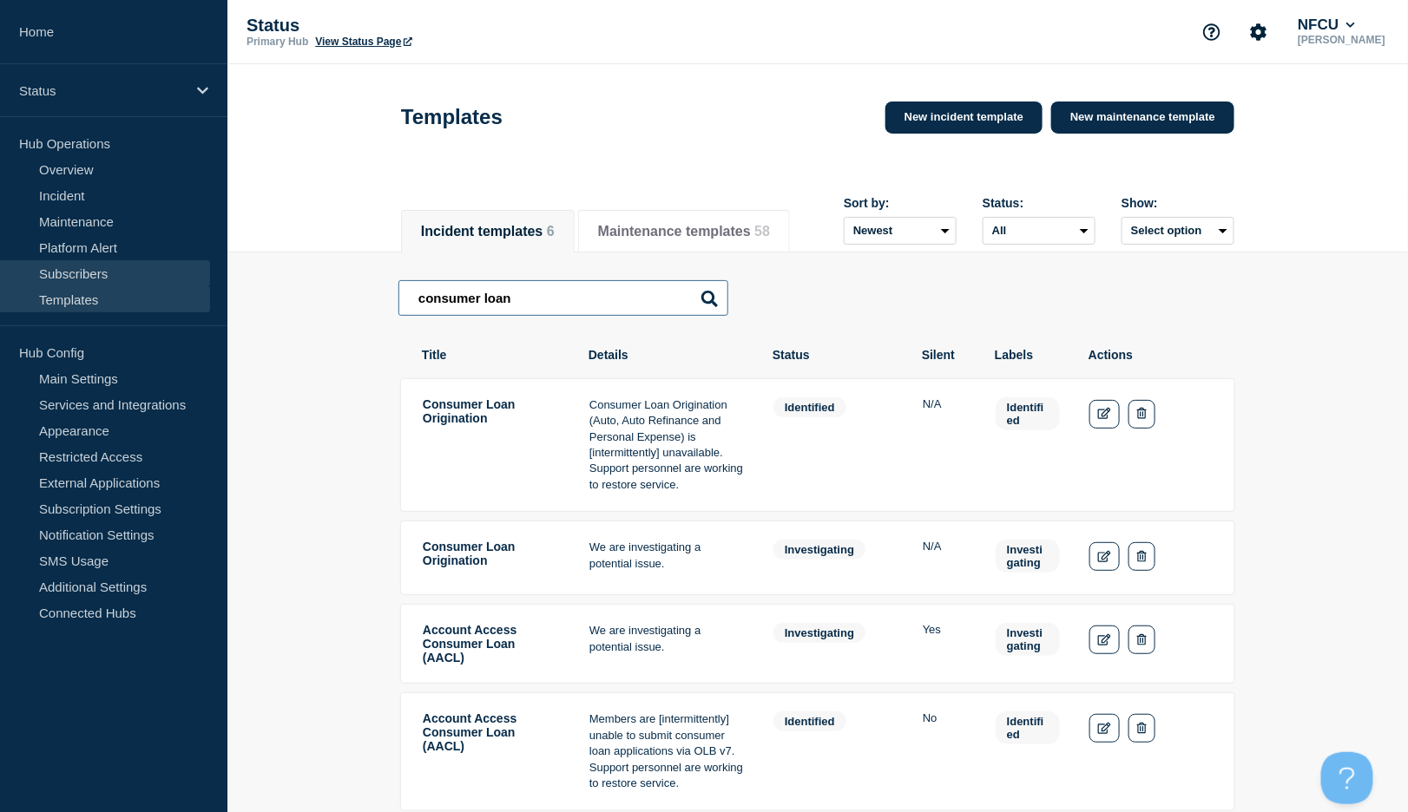
drag, startPoint x: 507, startPoint y: 290, endPoint x: 166, endPoint y: 264, distance: 342.0
click at [163, 264] on div "Home Status Hub Operations Overview Incident Maintenance Platform Alert Subscri…" at bounding box center [704, 635] width 1408 height 1271
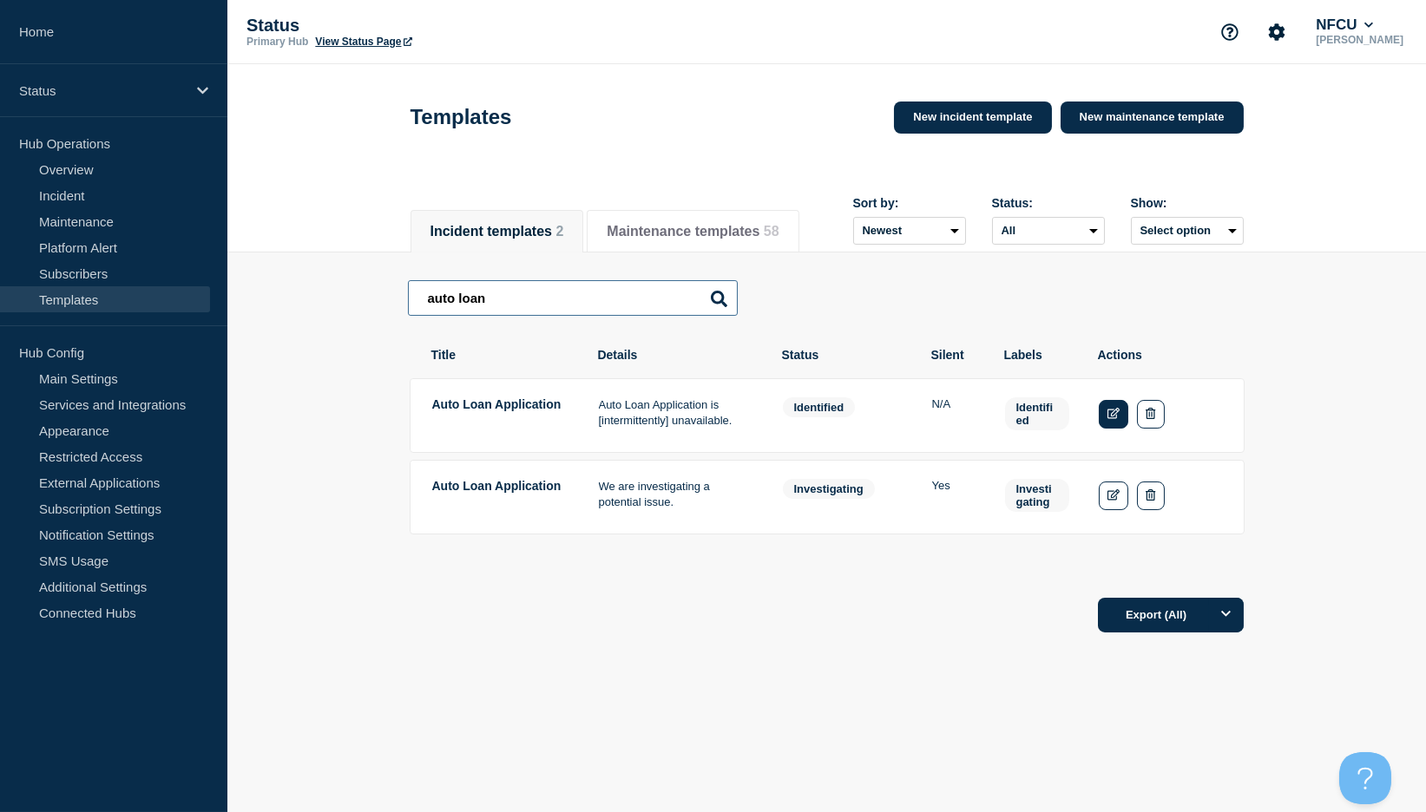
type input "auto loan"
click at [1111, 416] on icon "Edit" at bounding box center [1113, 413] width 13 height 11
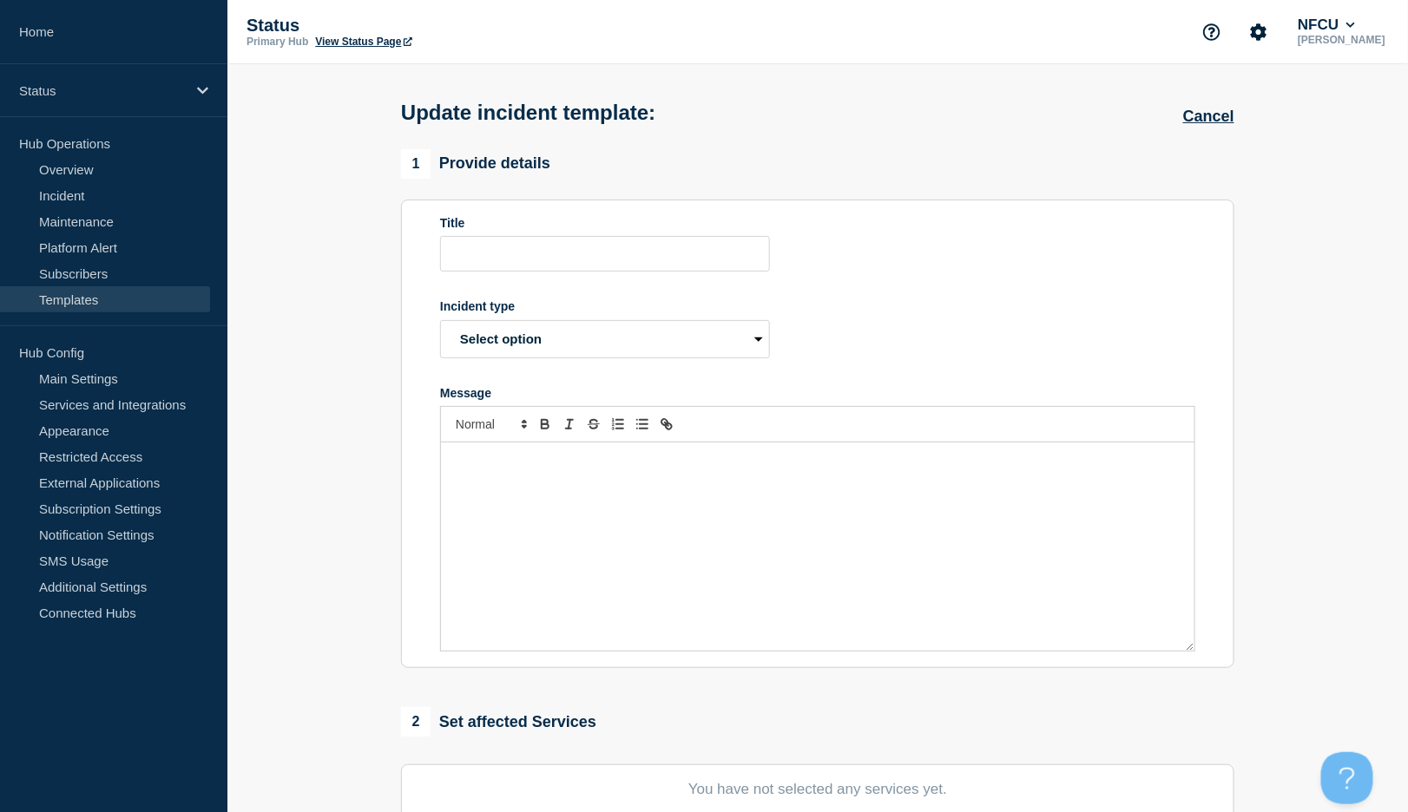
type input "Auto Loan Application"
select select "identified"
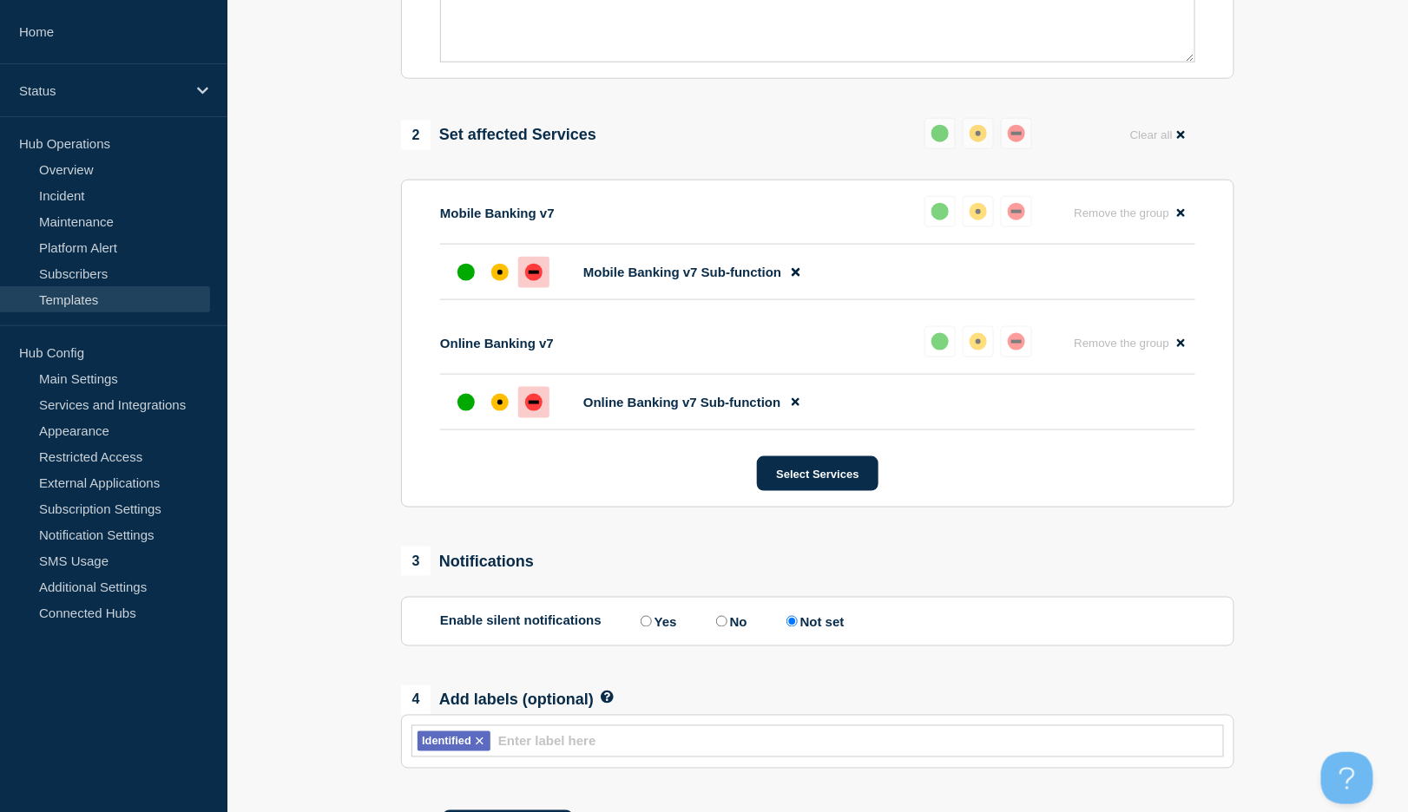
scroll to position [751, 0]
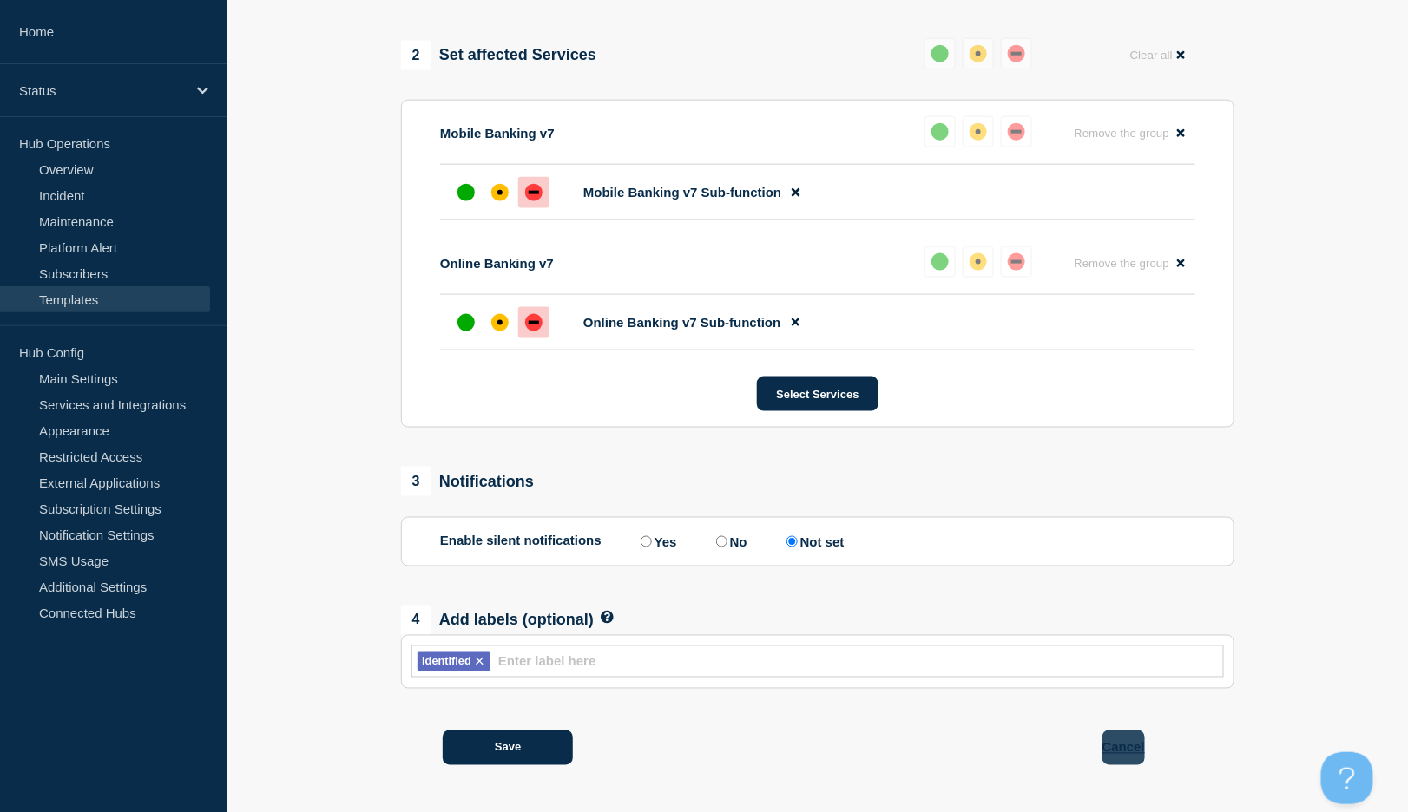
click at [1135, 744] on button "Cancel" at bounding box center [1123, 748] width 43 height 35
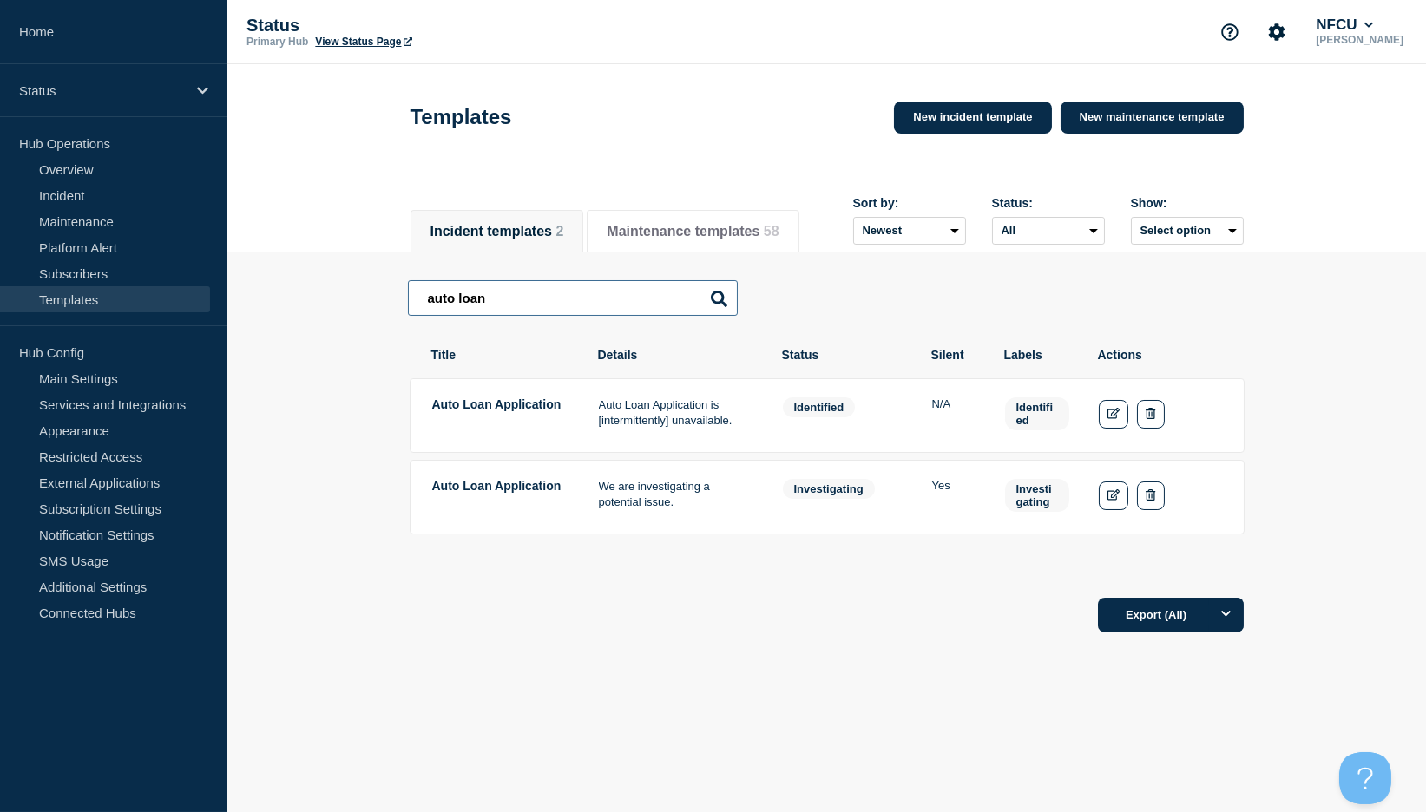
click at [561, 300] on input "auto loan" at bounding box center [573, 298] width 330 height 36
click at [1113, 496] on icon "Edit" at bounding box center [1113, 494] width 13 height 11
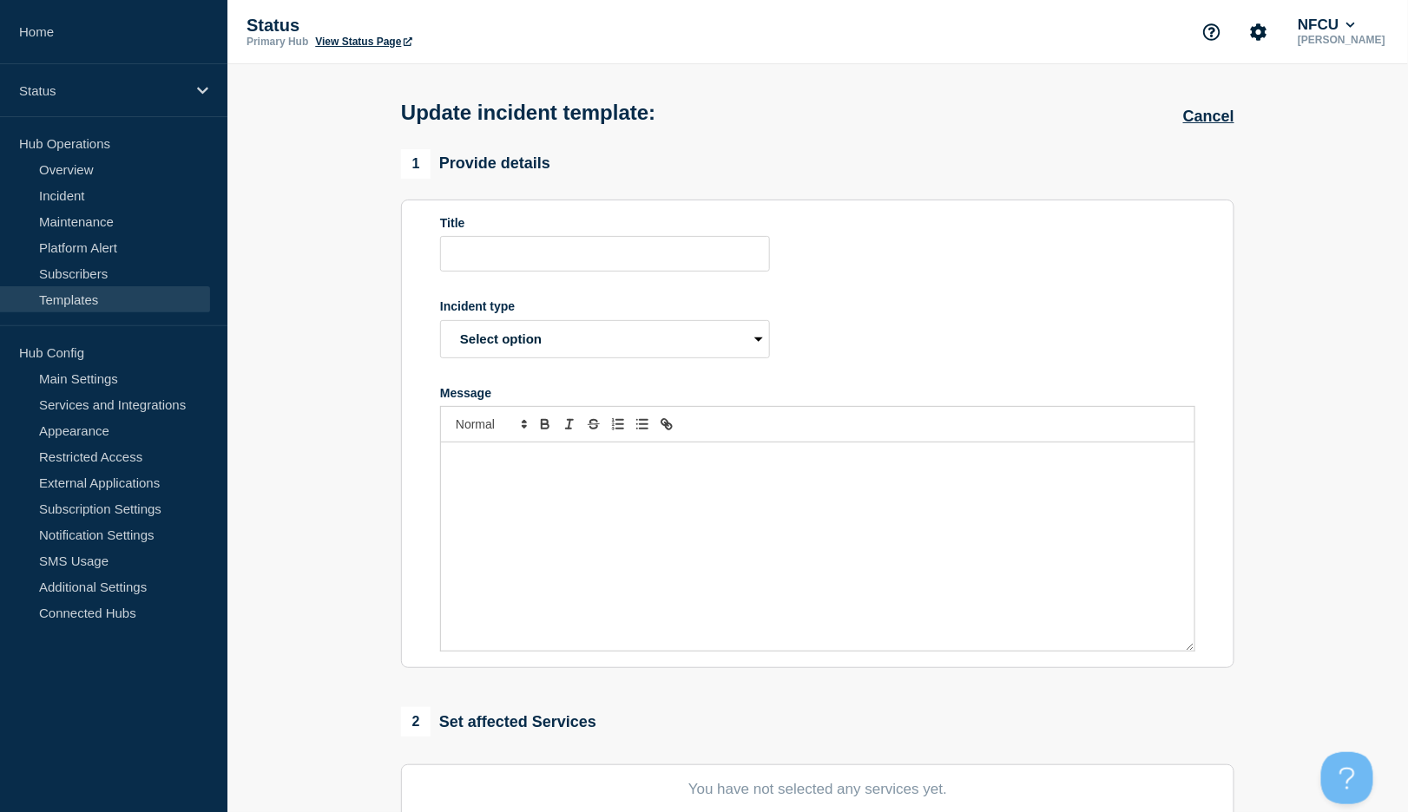
type input "Auto Loan Application"
select select "investigating"
radio input "true"
radio input "false"
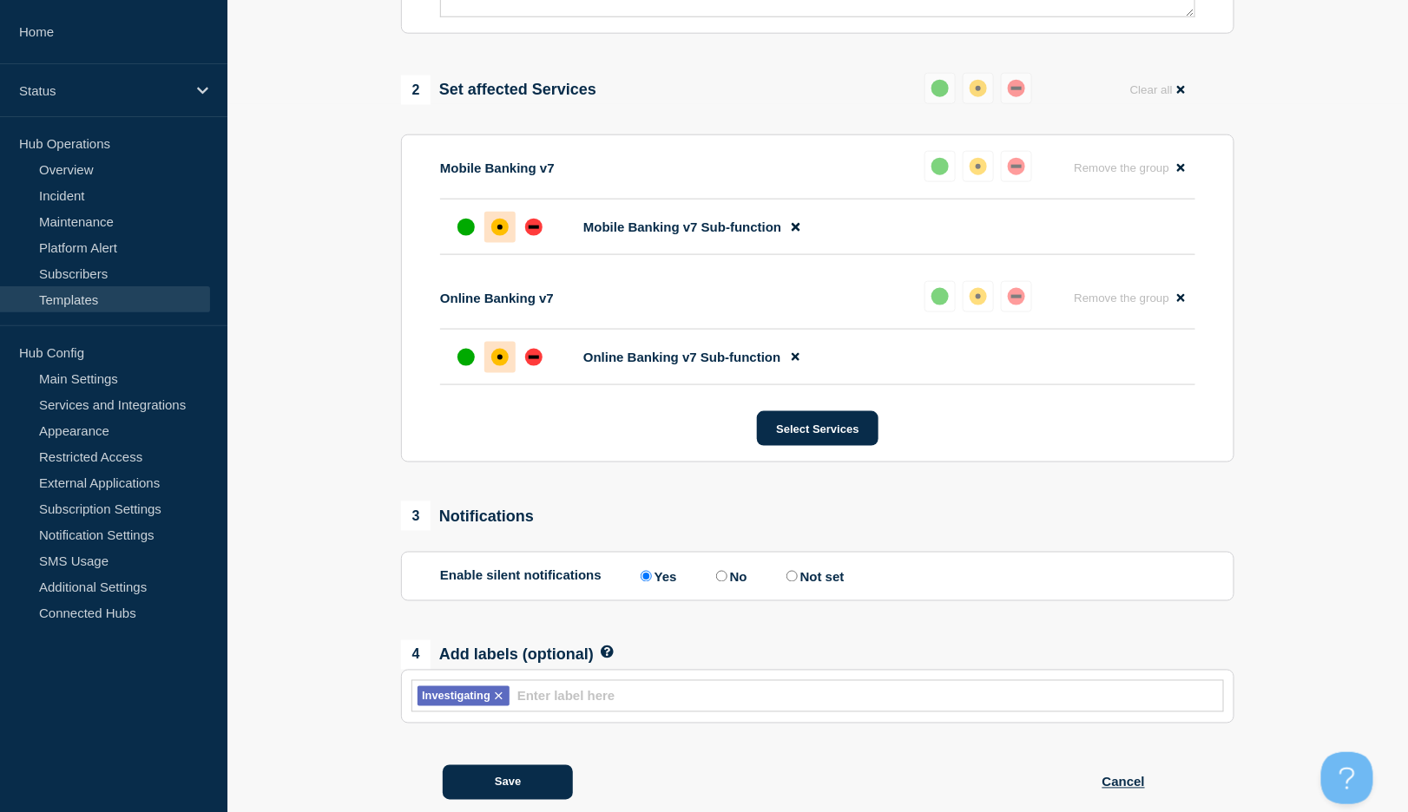
scroll to position [751, 0]
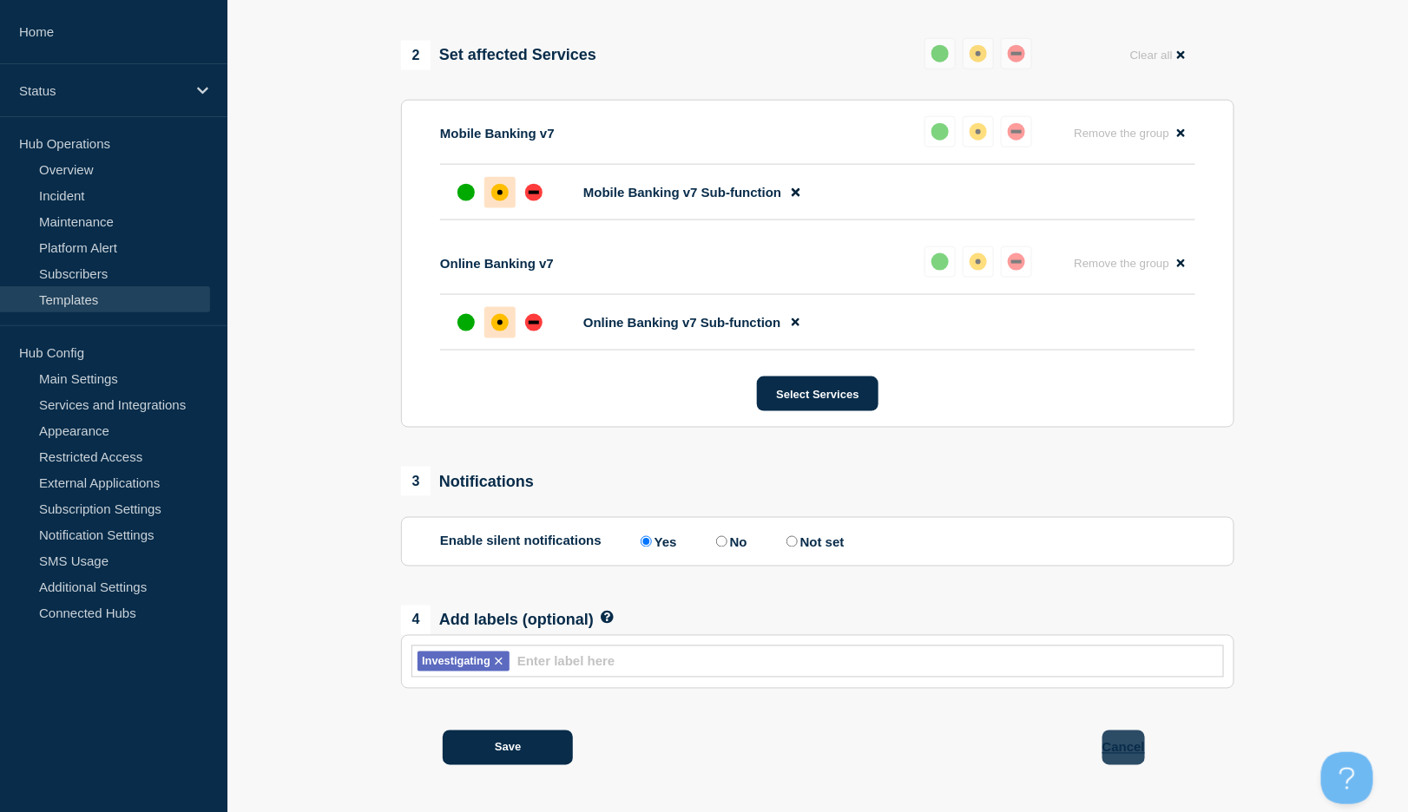
click at [1114, 742] on button "Cancel" at bounding box center [1123, 748] width 43 height 35
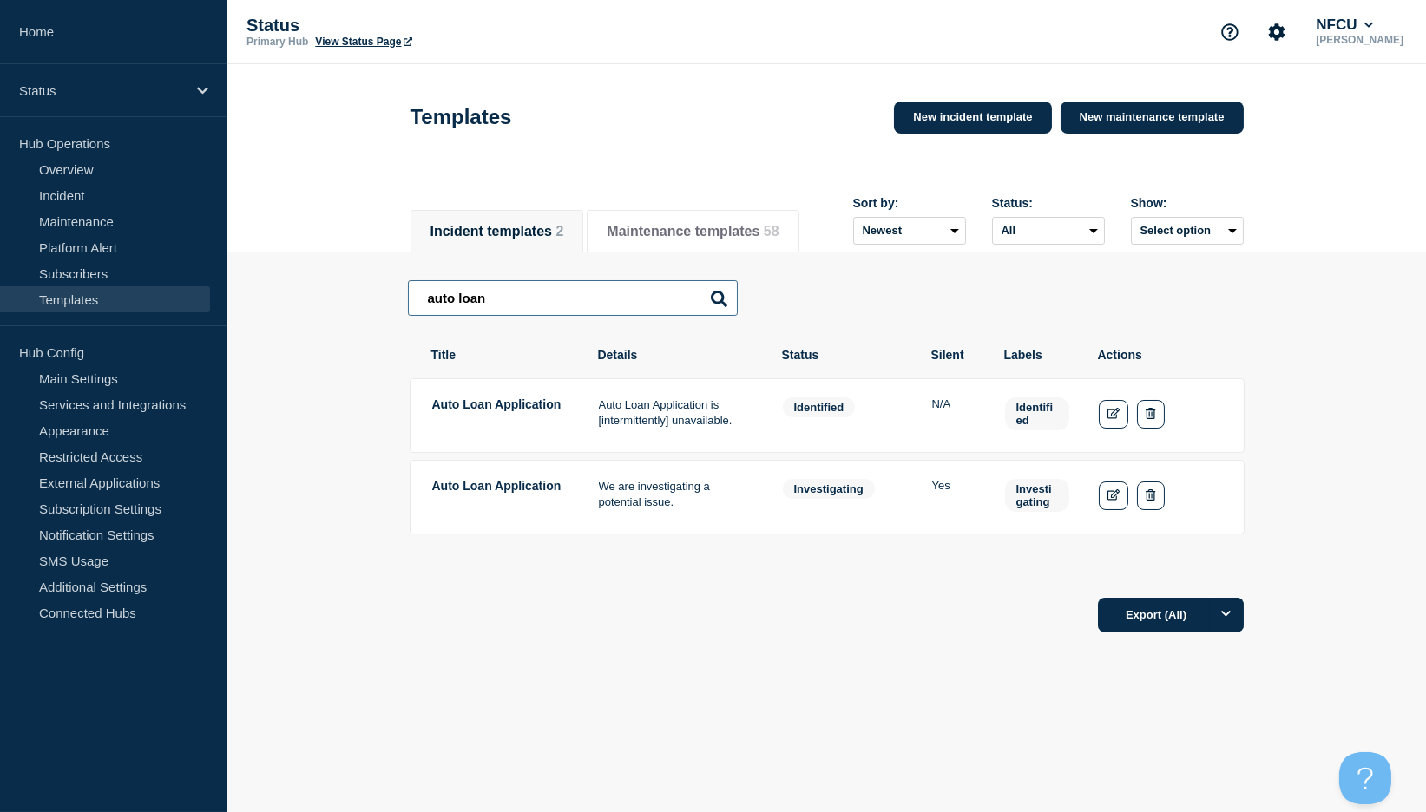
click at [557, 315] on input "auto loan" at bounding box center [573, 298] width 330 height 36
drag, startPoint x: 554, startPoint y: 307, endPoint x: 463, endPoint y: 305, distance: 91.1
click at [463, 305] on input "auto loan" at bounding box center [573, 298] width 330 height 36
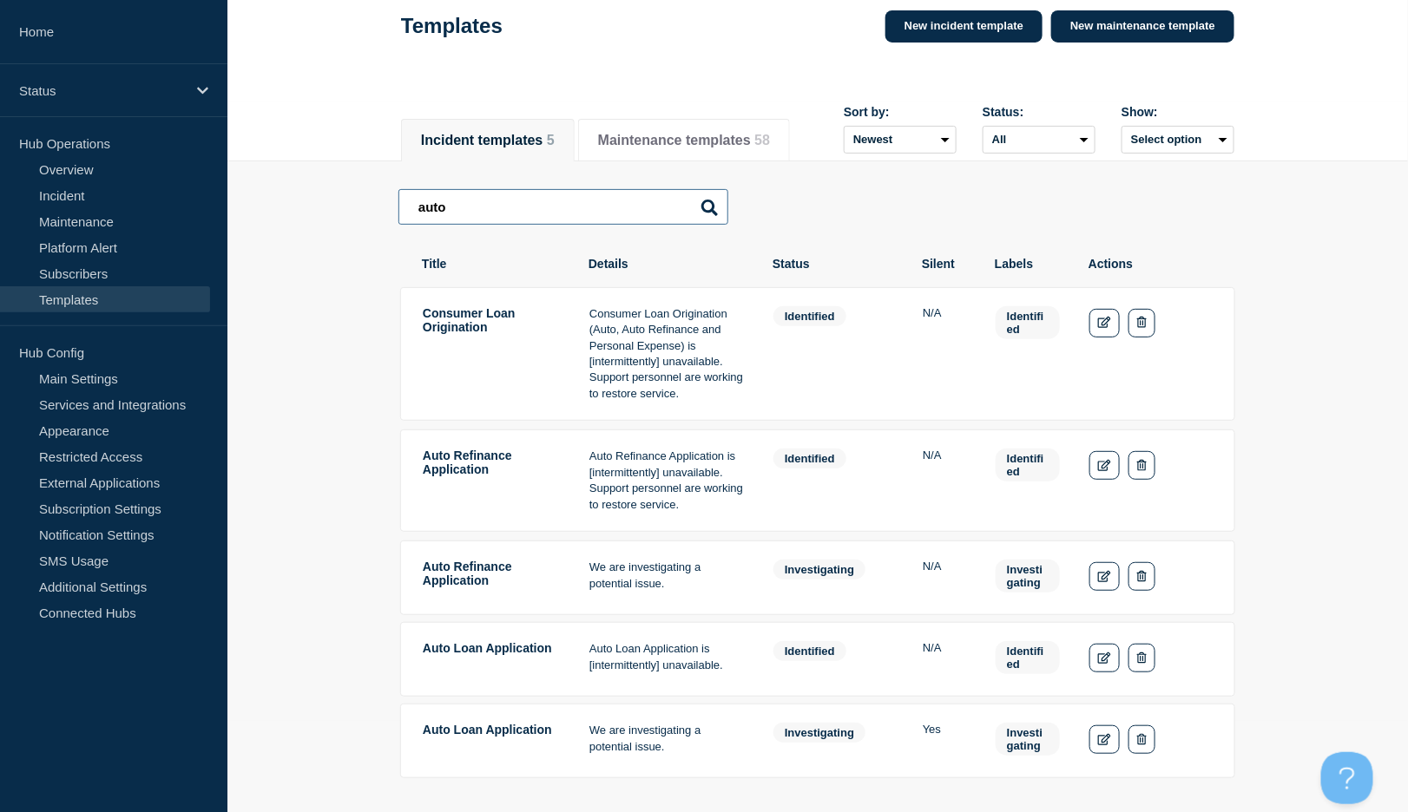
scroll to position [231, 0]
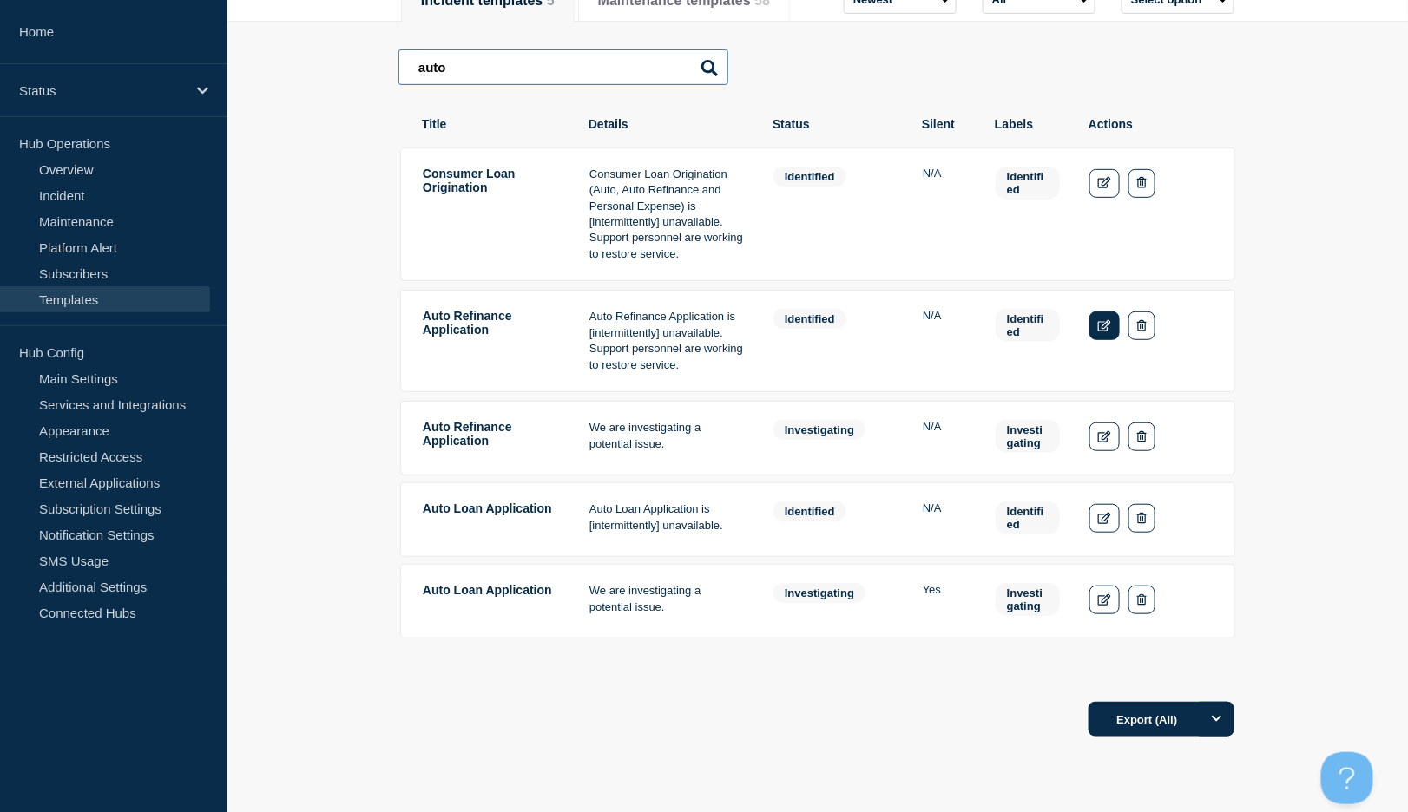
type input "auto"
click at [1106, 321] on icon "Edit" at bounding box center [1104, 325] width 13 height 11
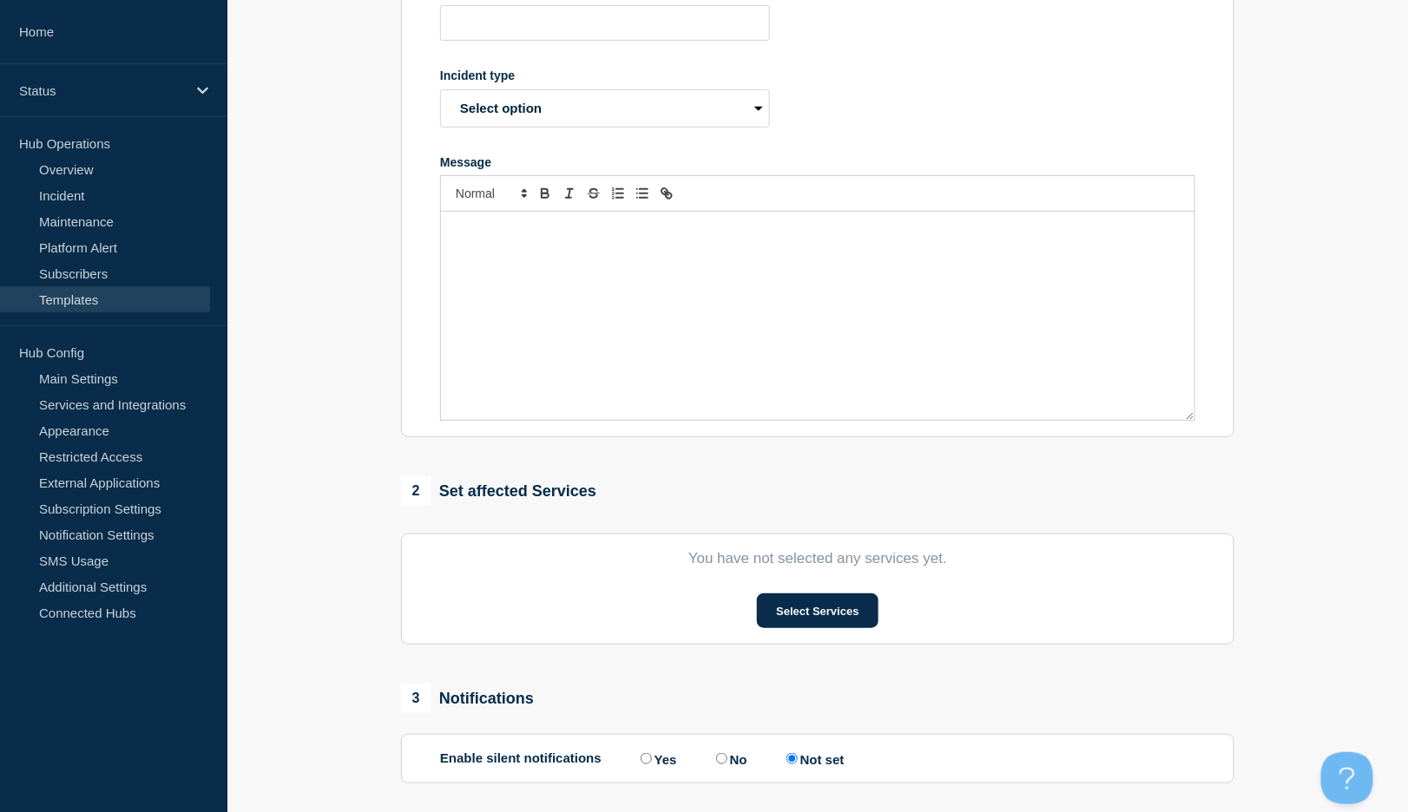
type input "Auto Refinance Application"
select select "identified"
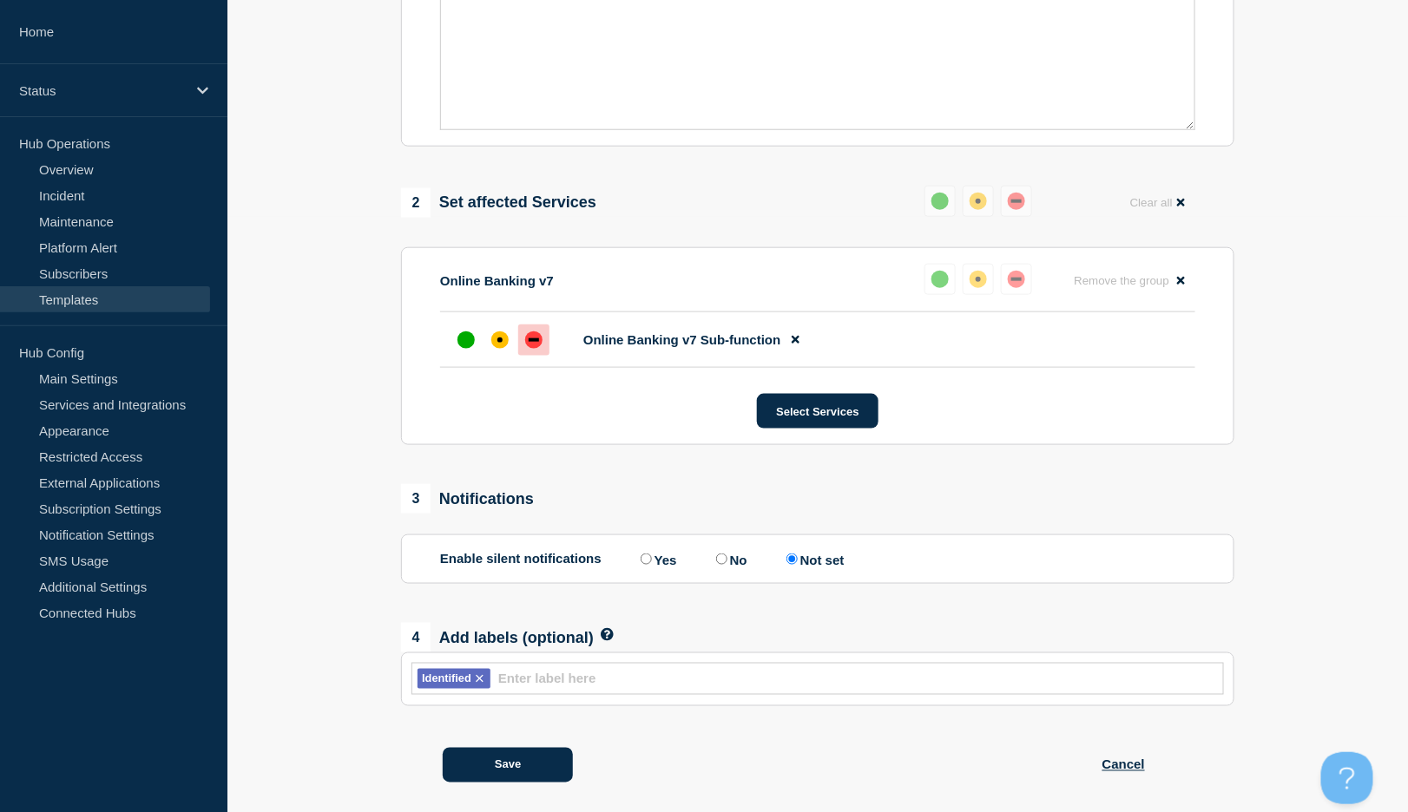
scroll to position [620, 0]
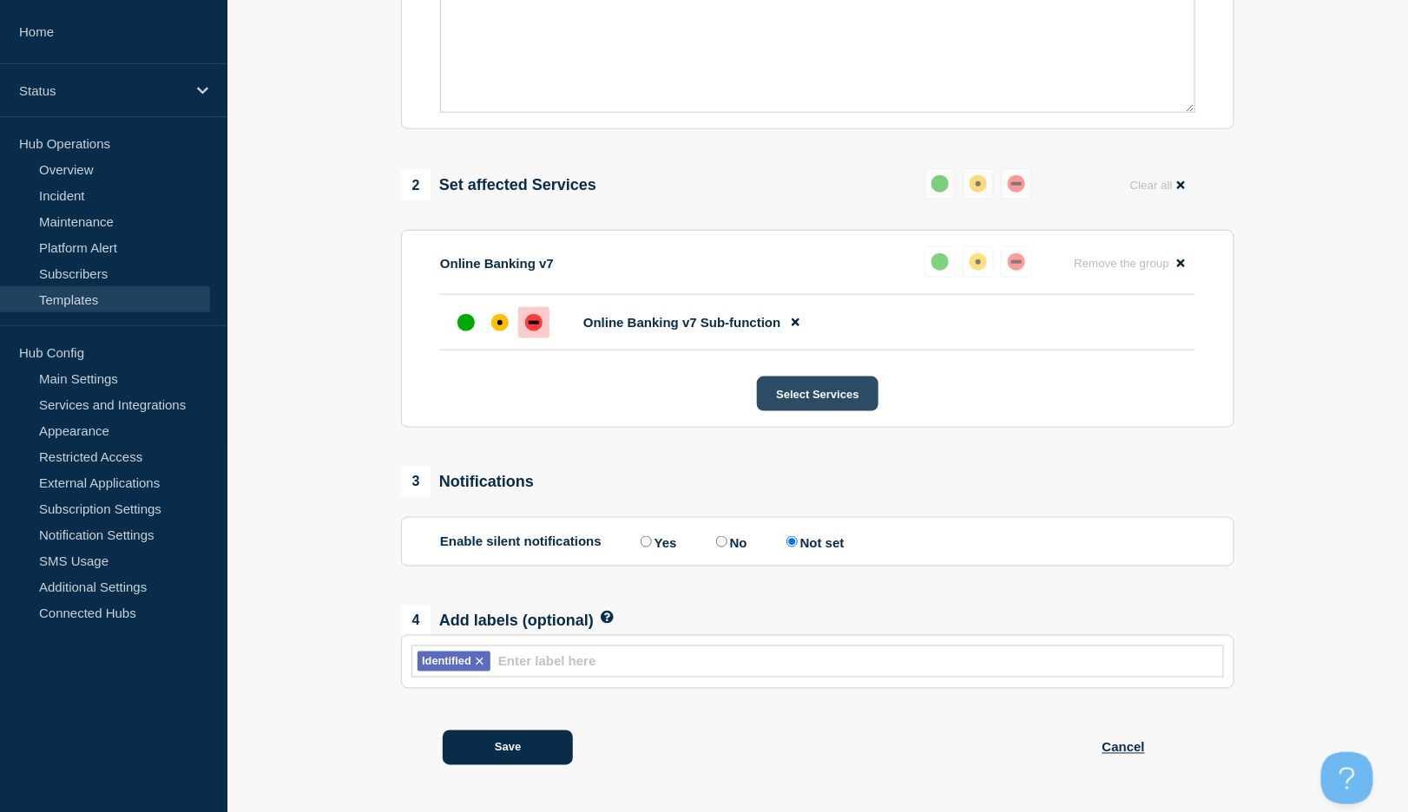
click at [816, 391] on button "Select Services" at bounding box center [817, 394] width 121 height 35
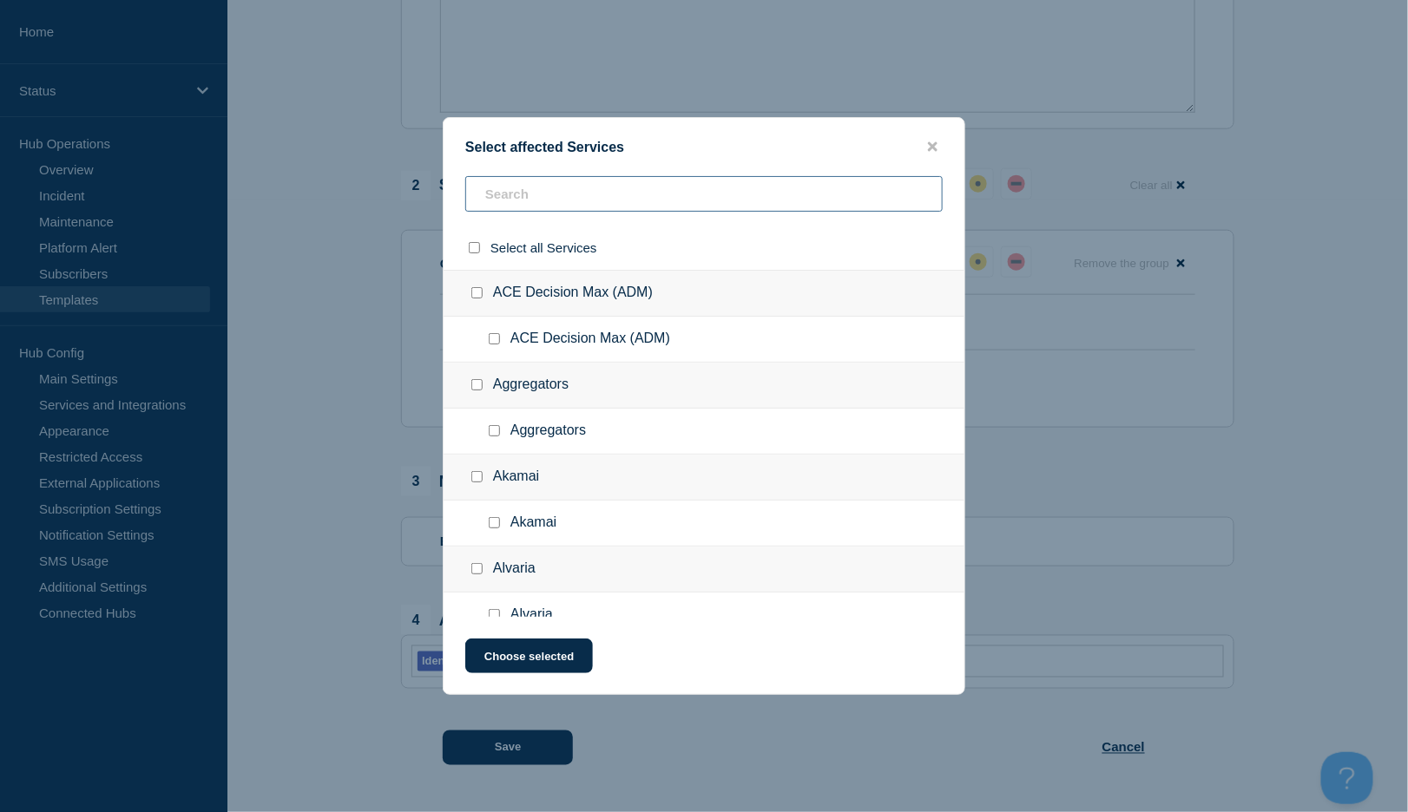
click at [542, 195] on input "text" at bounding box center [703, 194] width 477 height 36
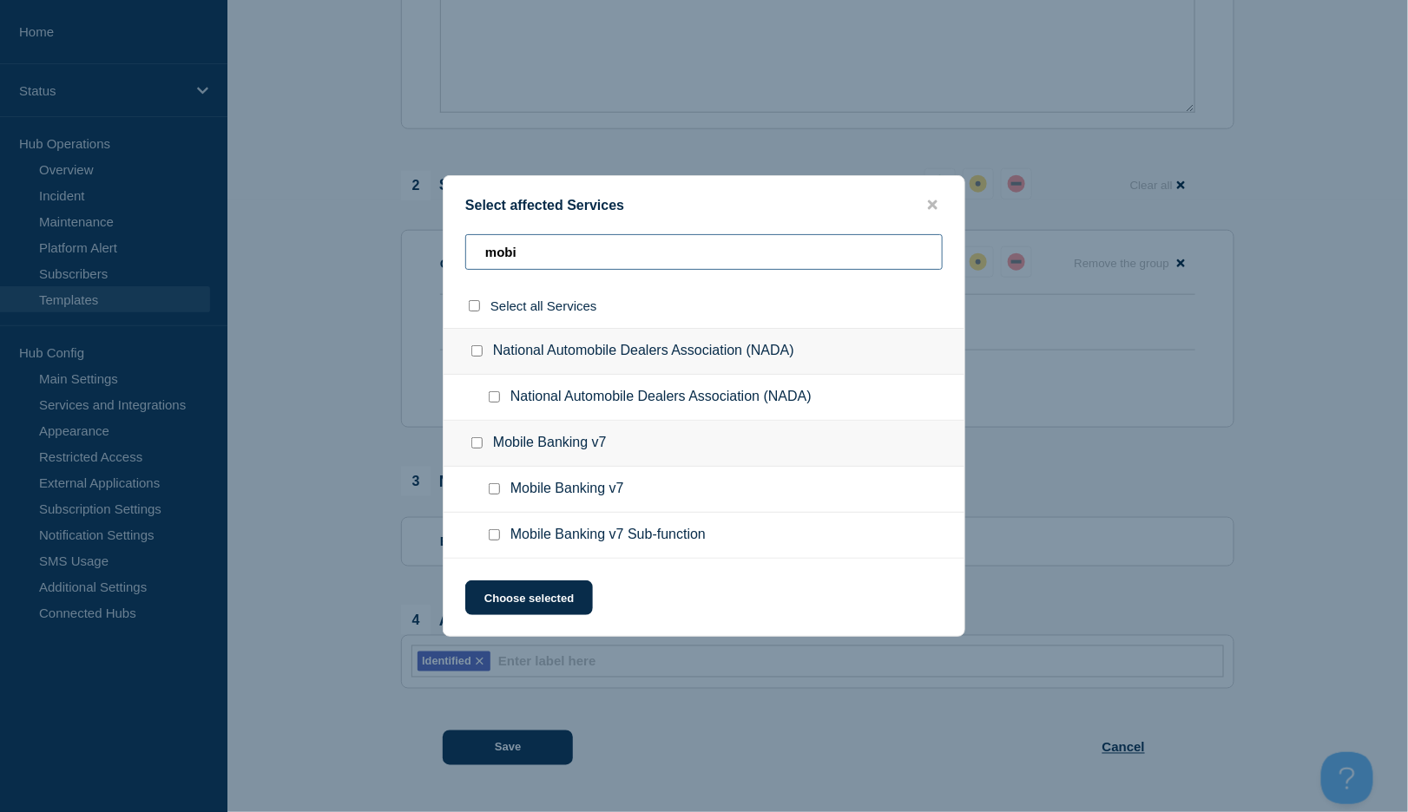
type input "mobi"
click at [496, 534] on input "Mobile Banking v7 Sub-function checkbox" at bounding box center [494, 534] width 11 height 11
checkbox input "true"
click at [562, 594] on button "Choose selected" at bounding box center [529, 598] width 128 height 35
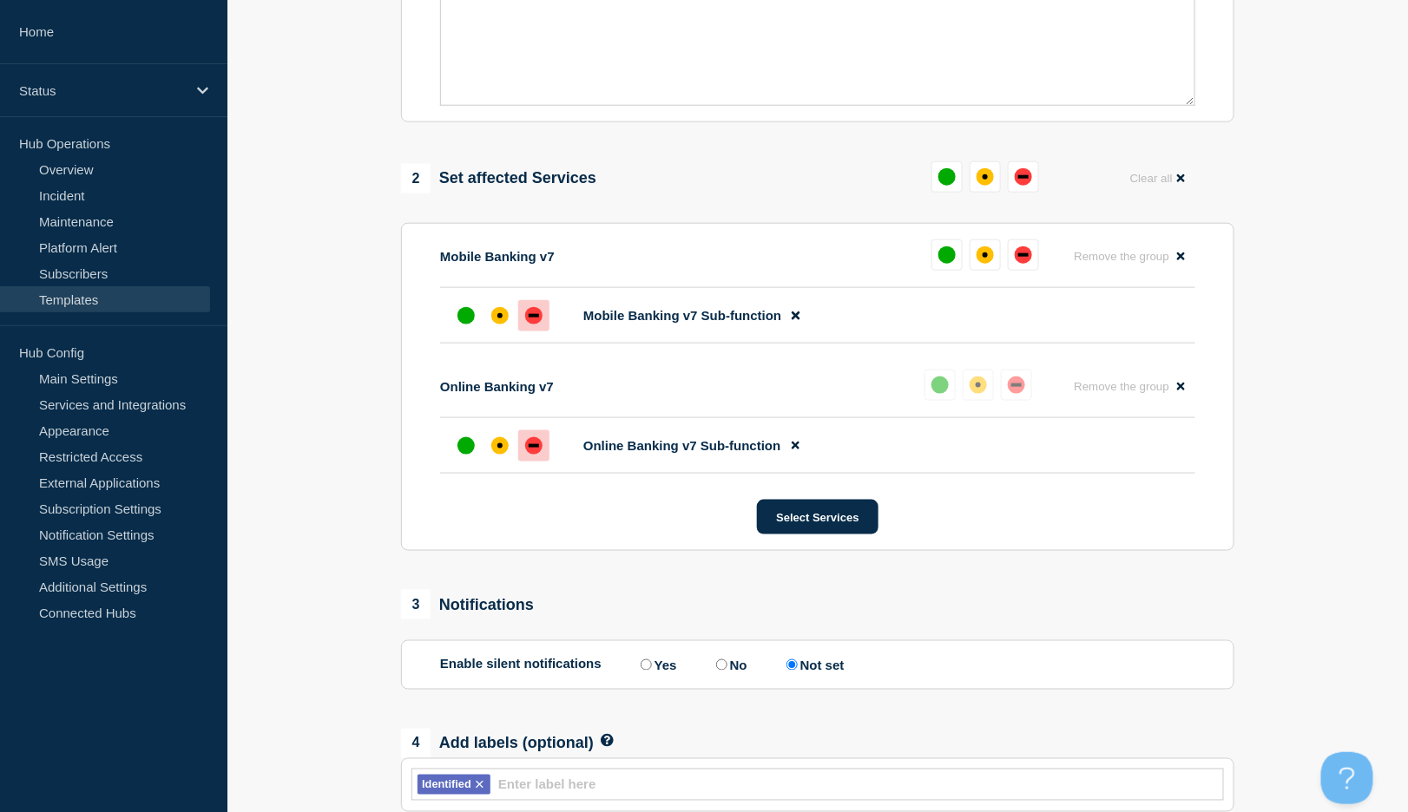
click at [531, 325] on div "down" at bounding box center [533, 315] width 17 height 17
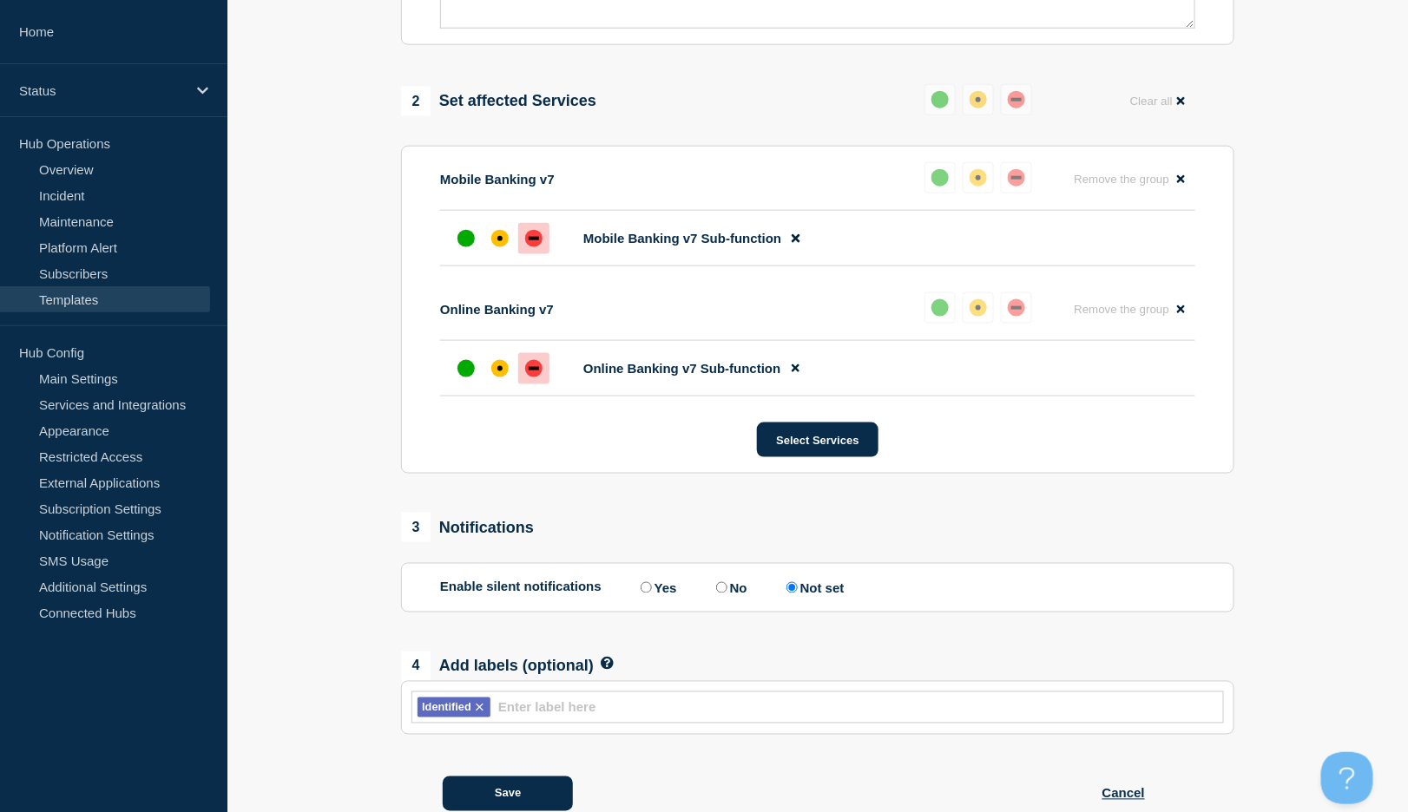
scroll to position [751, 0]
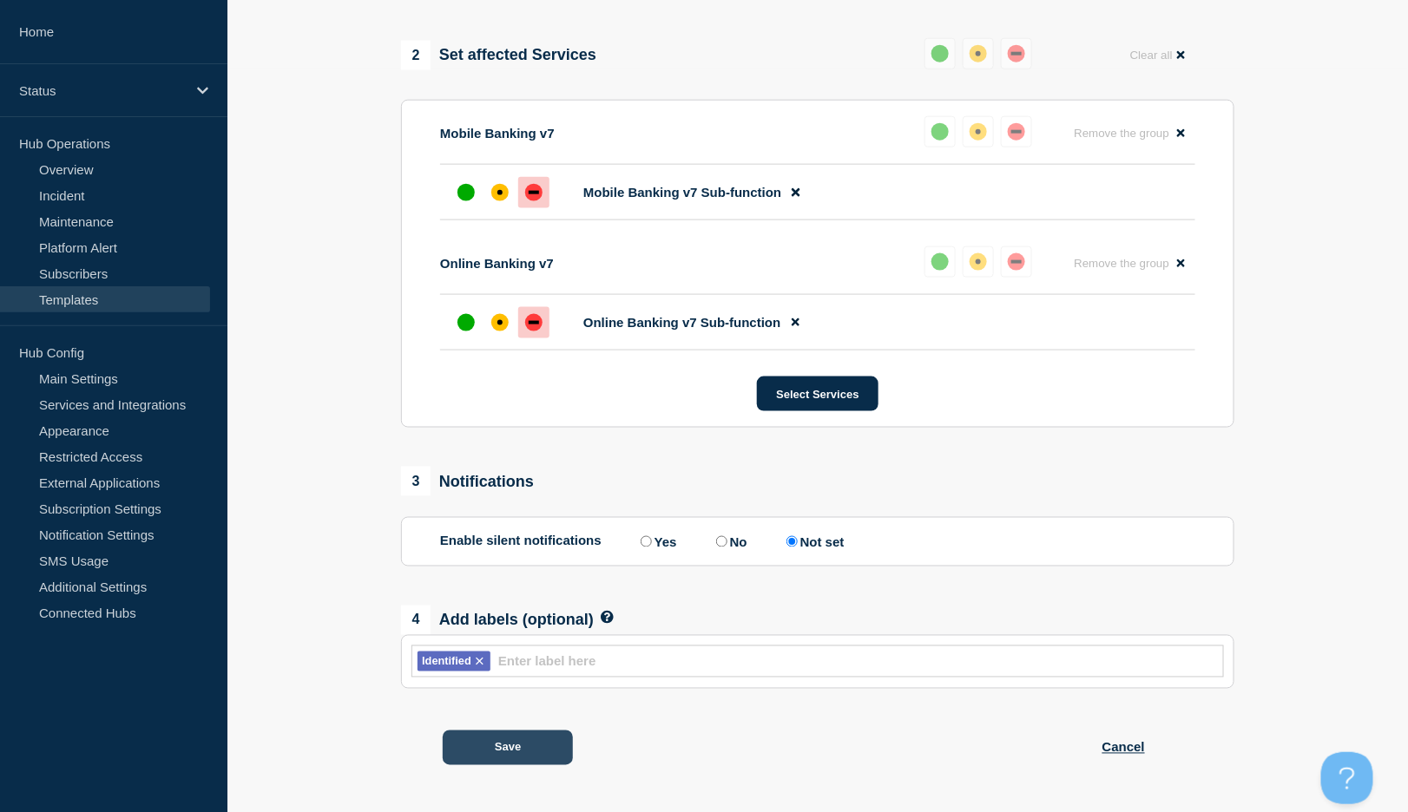
click at [508, 760] on button "Save" at bounding box center [508, 748] width 130 height 35
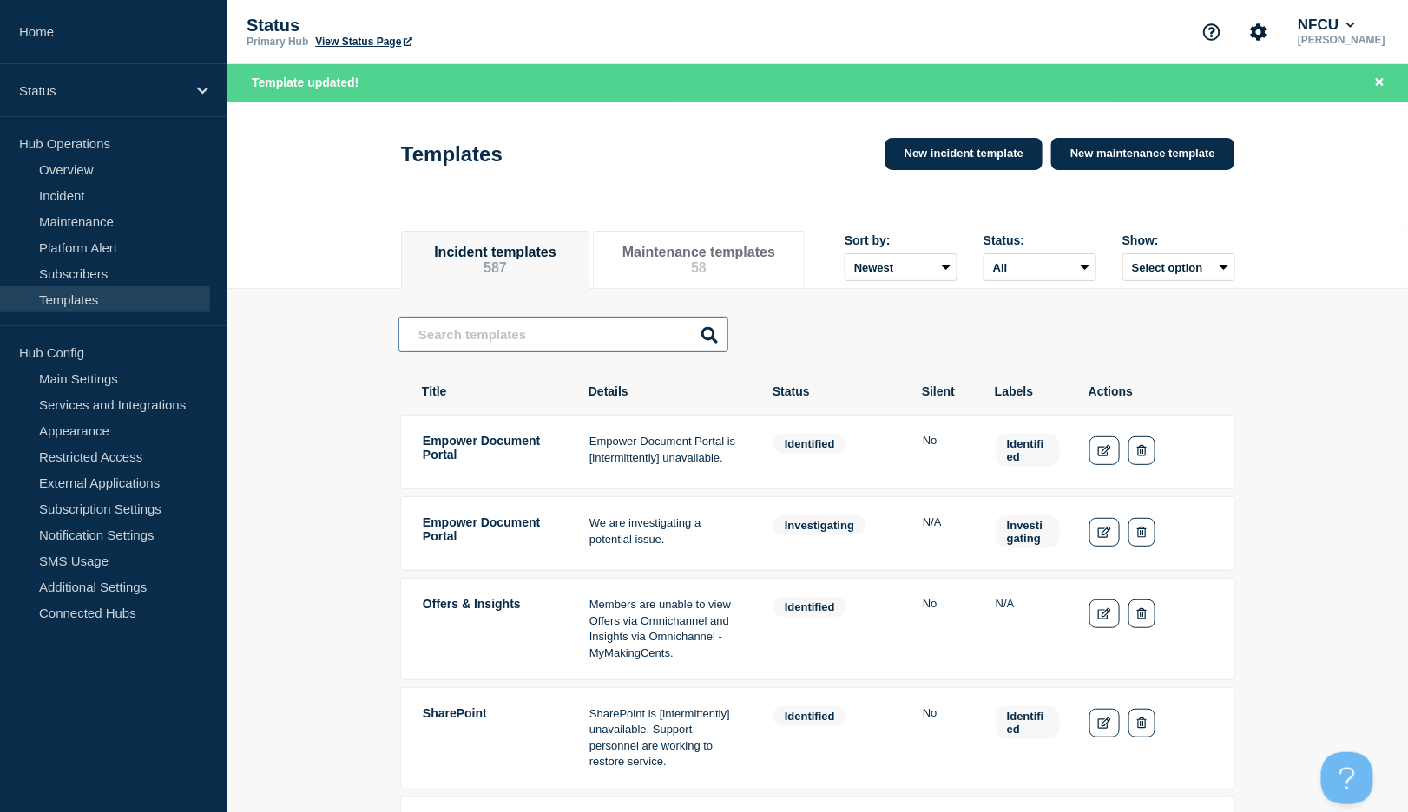
click at [491, 343] on input "text" at bounding box center [563, 335] width 330 height 36
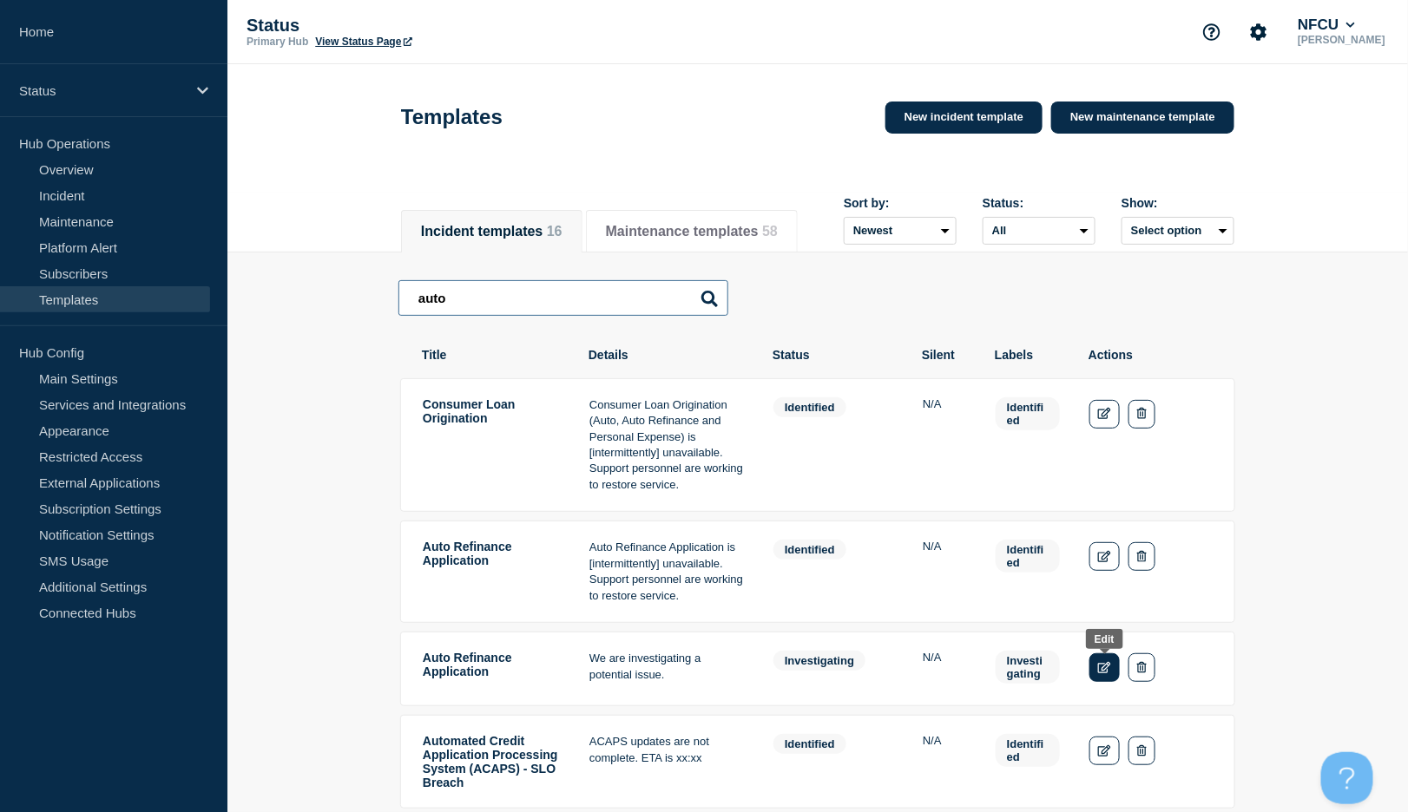
type input "auto"
click at [1100, 674] on link "Edit" at bounding box center [1104, 667] width 30 height 29
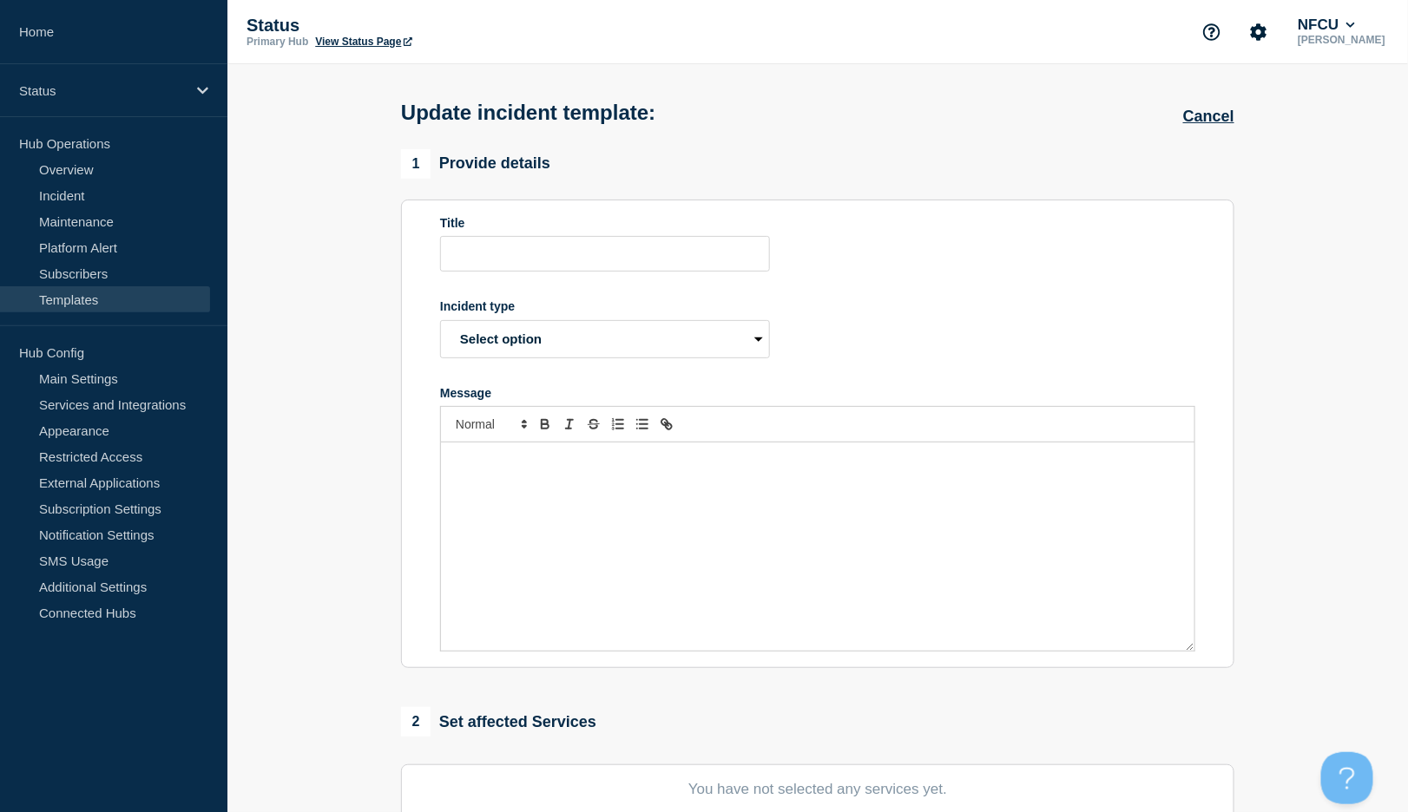
type input "Auto Refinance Application"
select select "investigating"
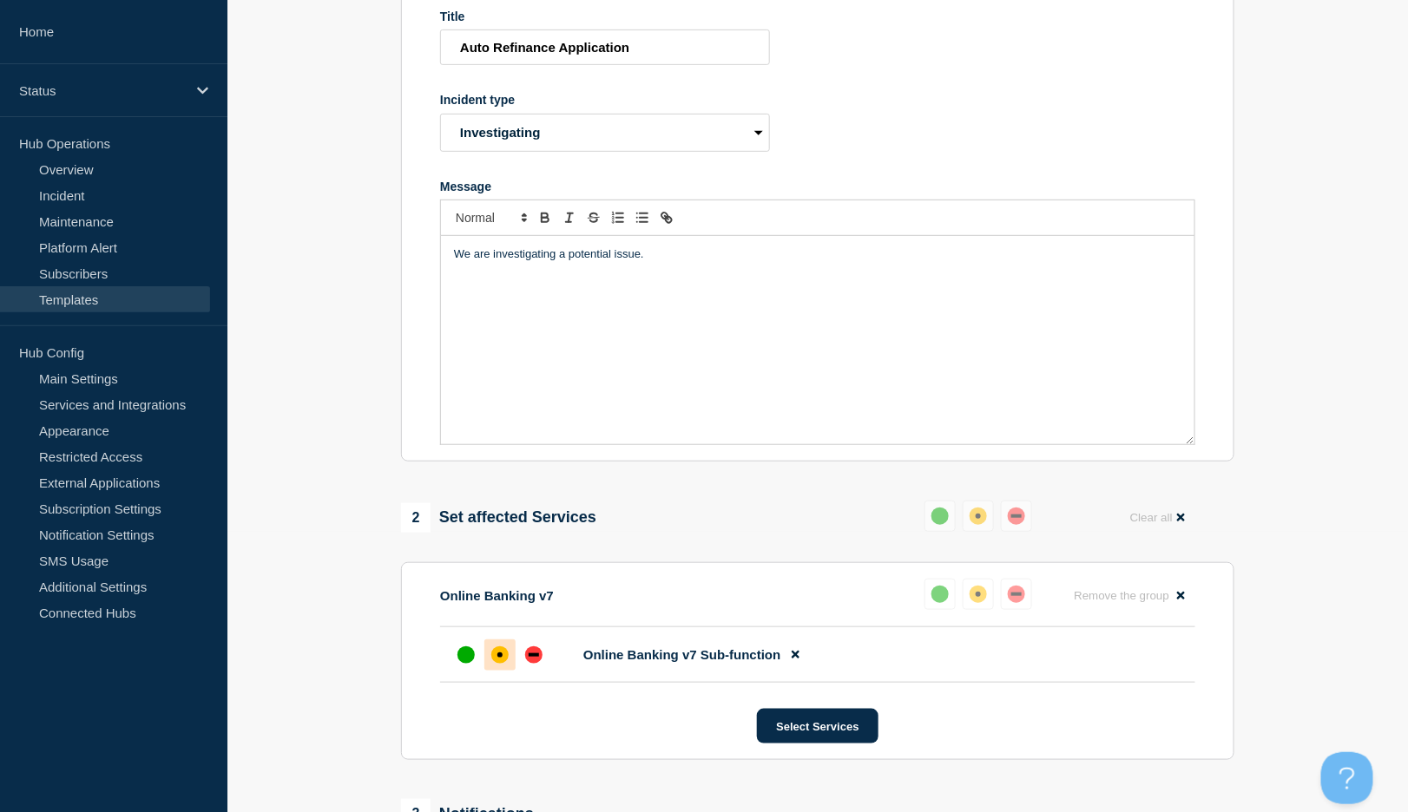
scroll to position [463, 0]
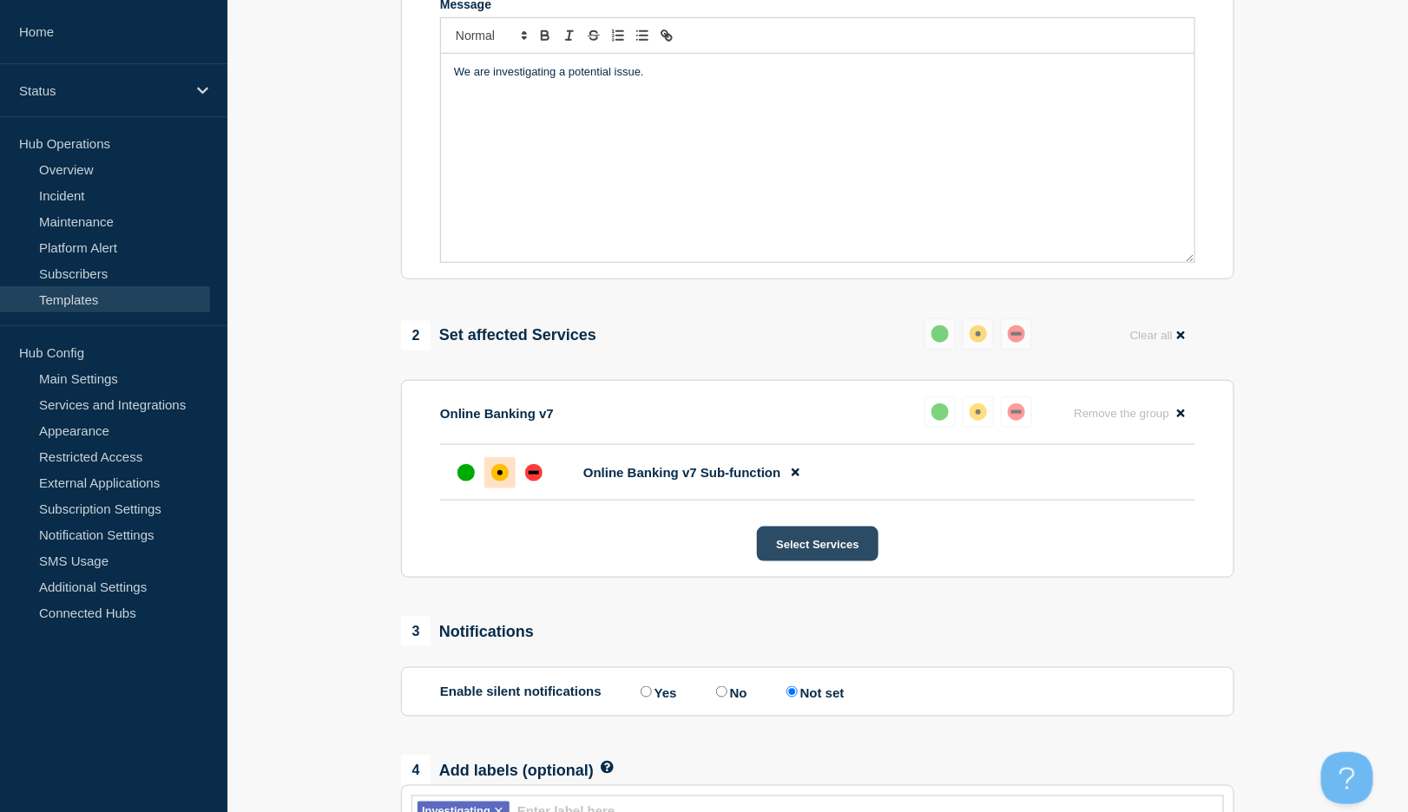
click at [822, 558] on button "Select Services" at bounding box center [817, 544] width 121 height 35
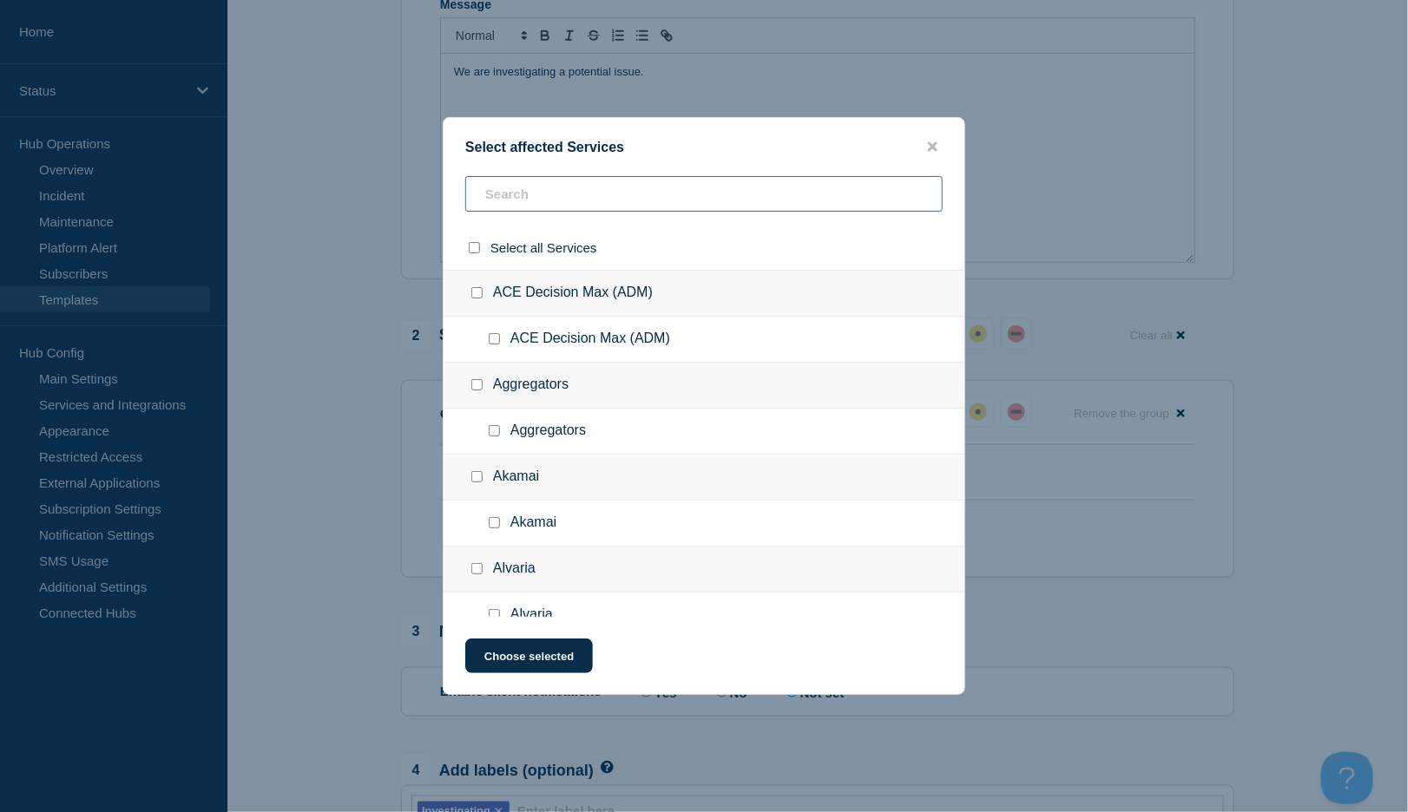
click at [539, 200] on input "text" at bounding box center [703, 194] width 477 height 36
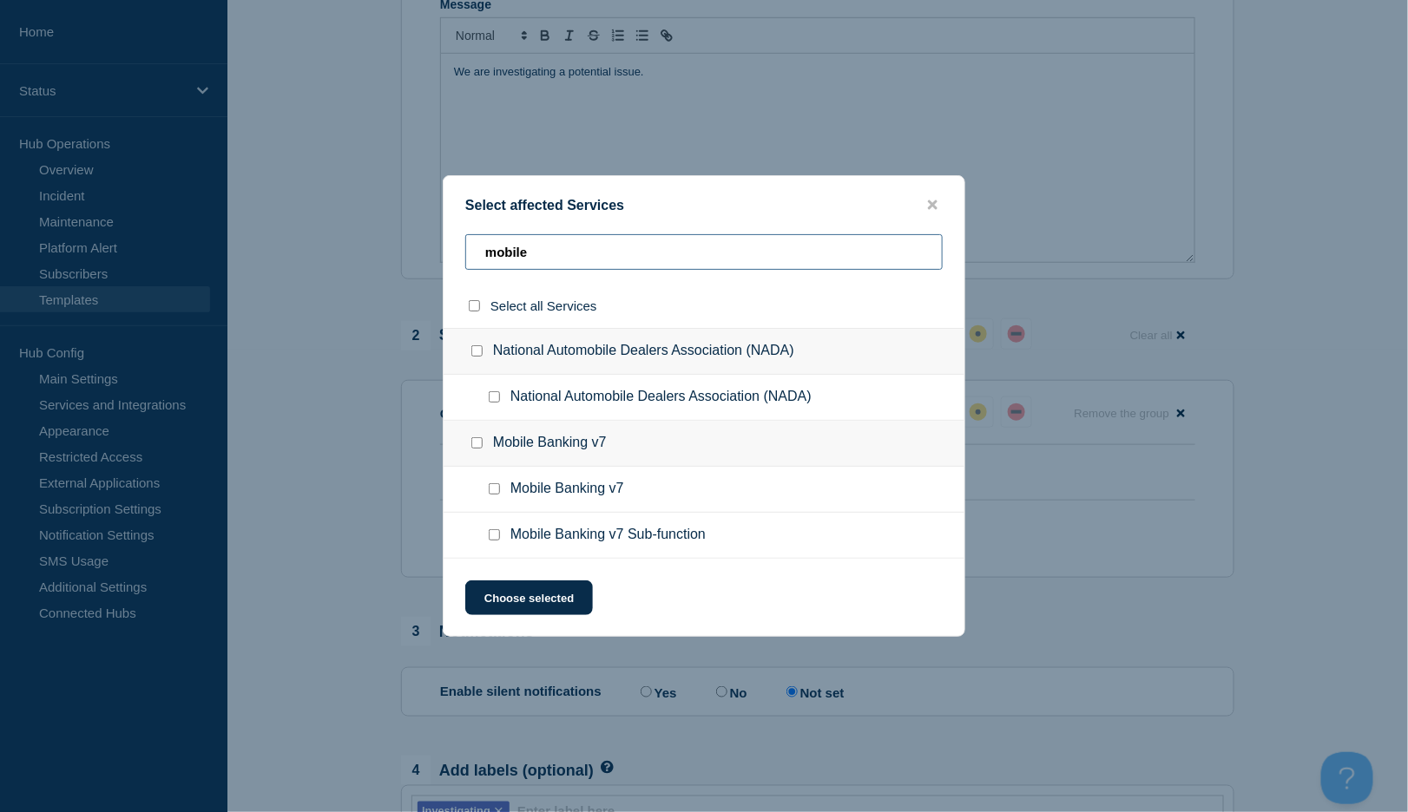
type input "mobile"
click at [493, 538] on input "Mobile Banking v7 Sub-function checkbox" at bounding box center [494, 534] width 11 height 11
checkbox input "true"
click at [553, 605] on button "Choose selected" at bounding box center [529, 598] width 128 height 35
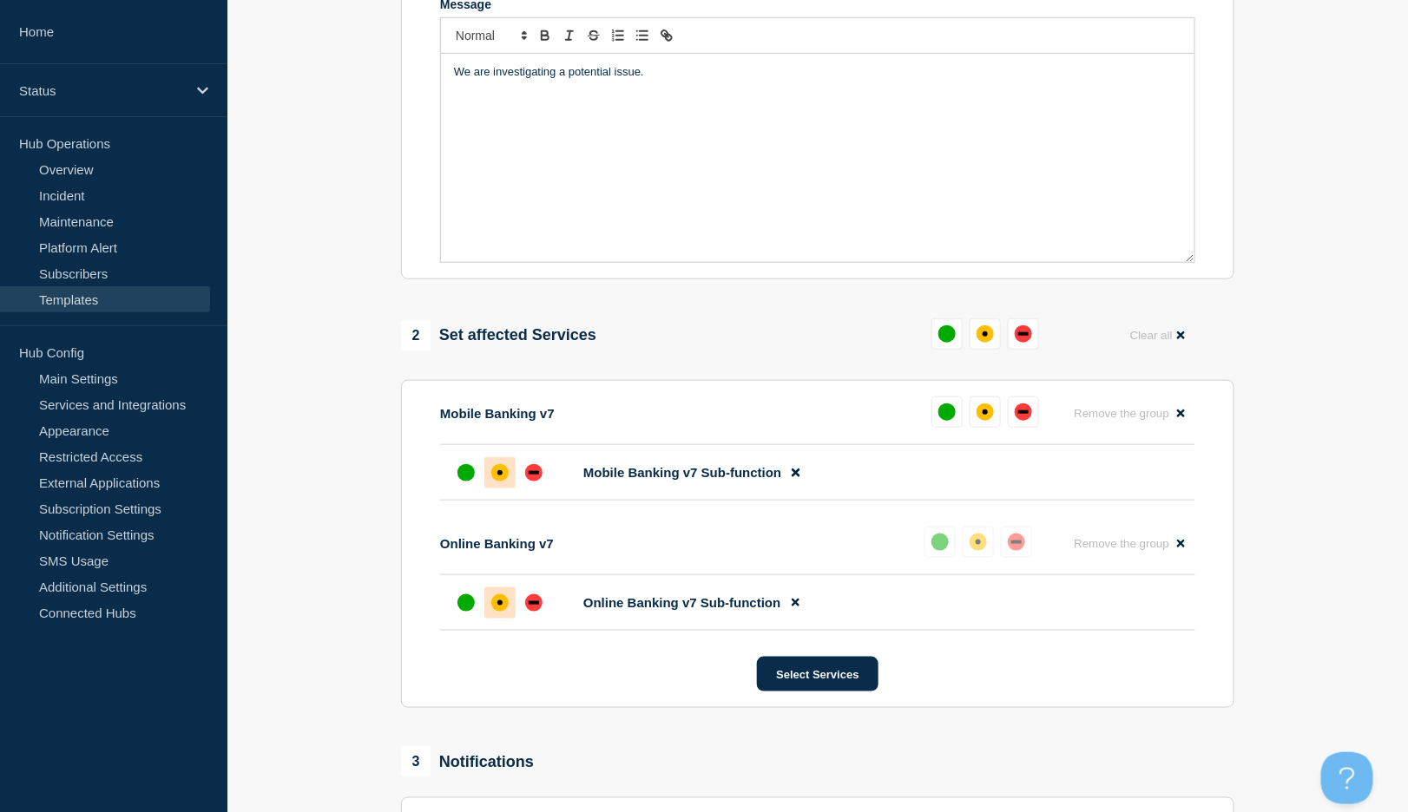
click at [491, 479] on div "affected" at bounding box center [499, 472] width 17 height 17
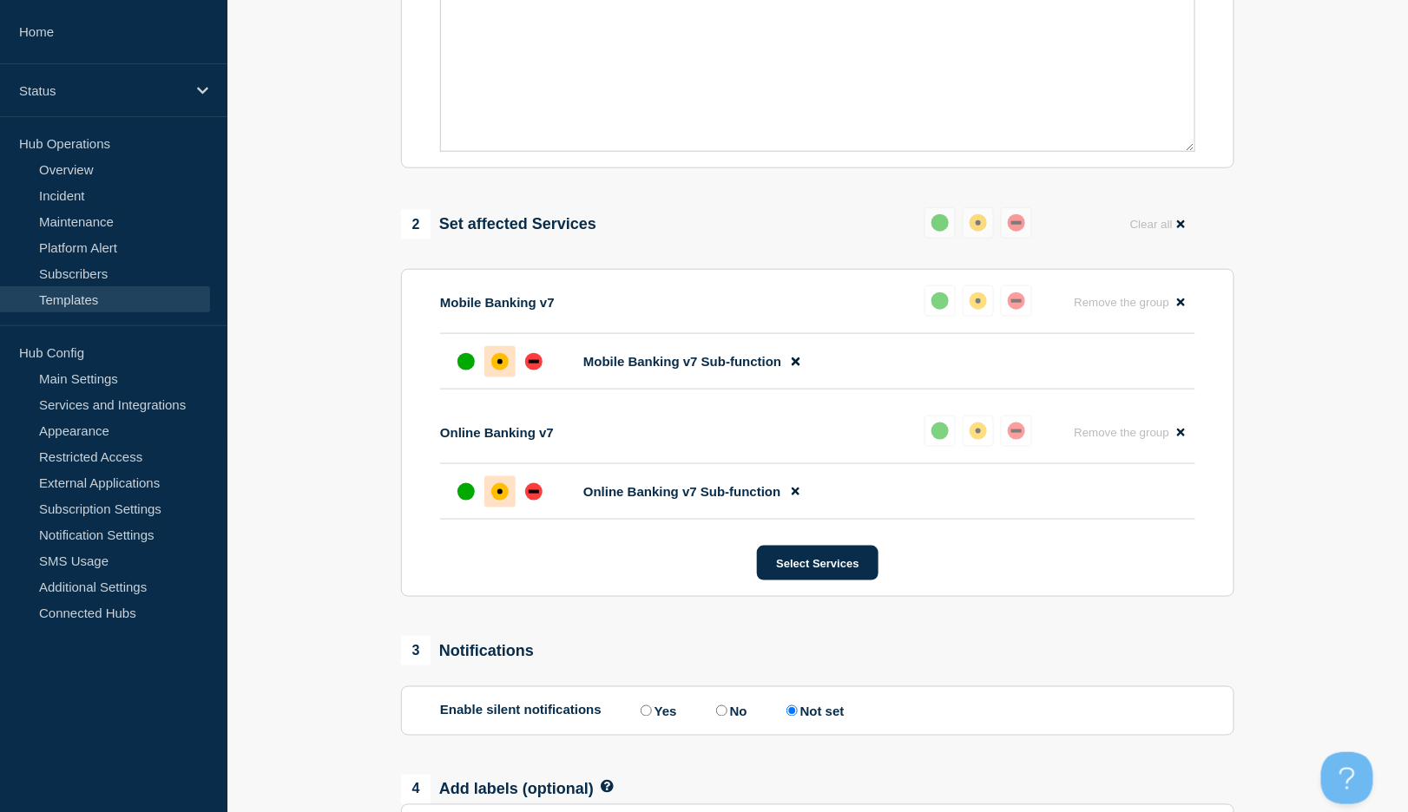
scroll to position [751, 0]
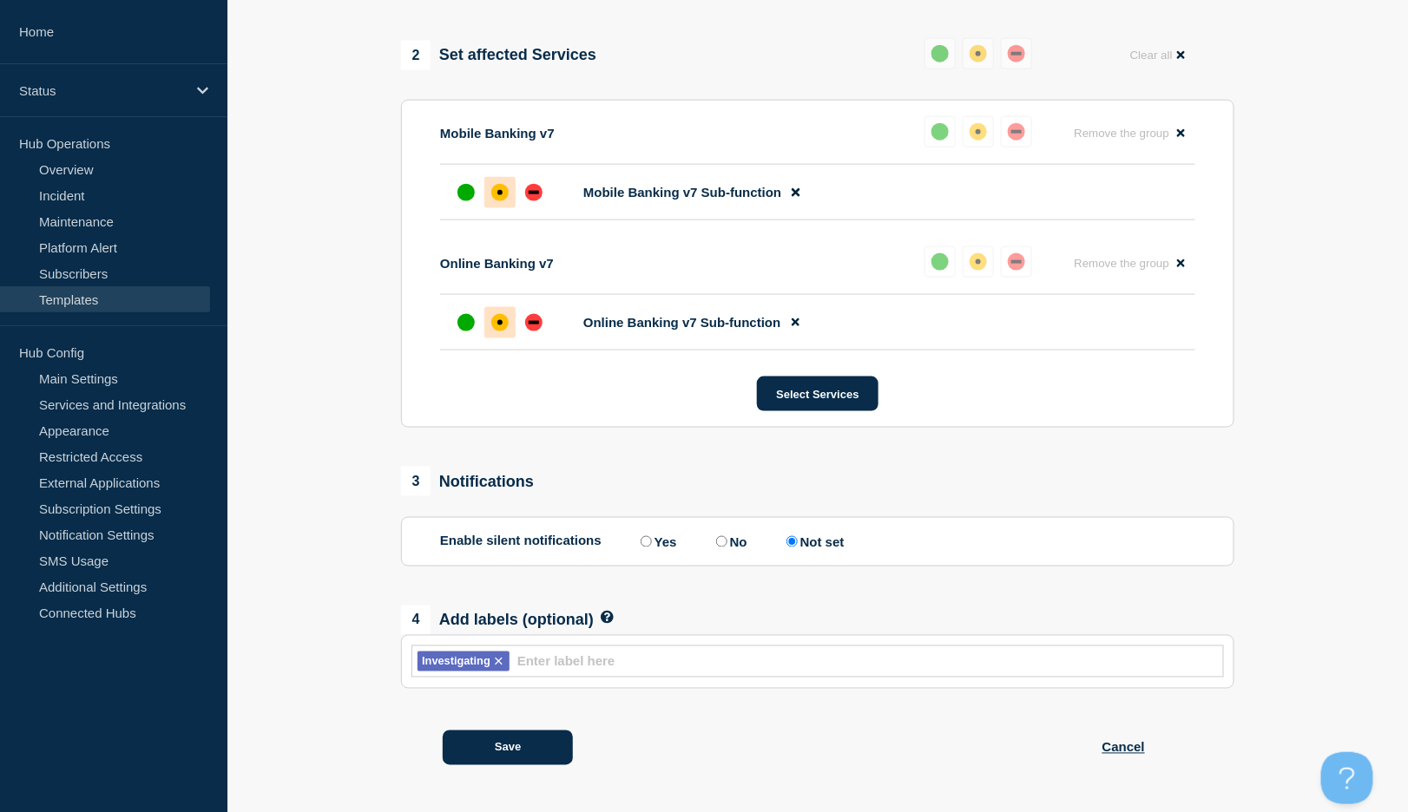
click at [520, 727] on div "Save Cancel" at bounding box center [817, 737] width 833 height 97
click at [517, 756] on button "Save" at bounding box center [508, 748] width 130 height 35
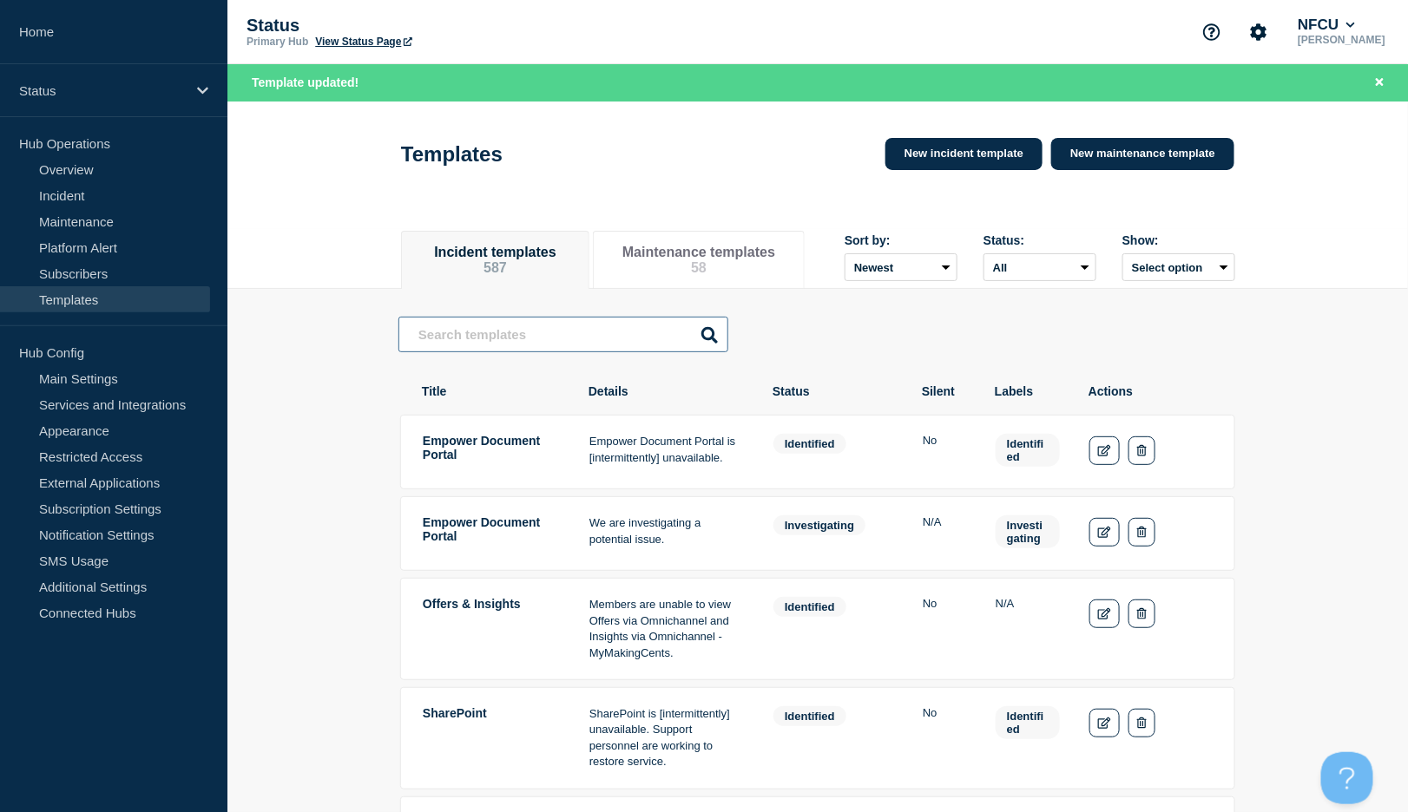
click at [552, 336] on input "text" at bounding box center [563, 335] width 330 height 36
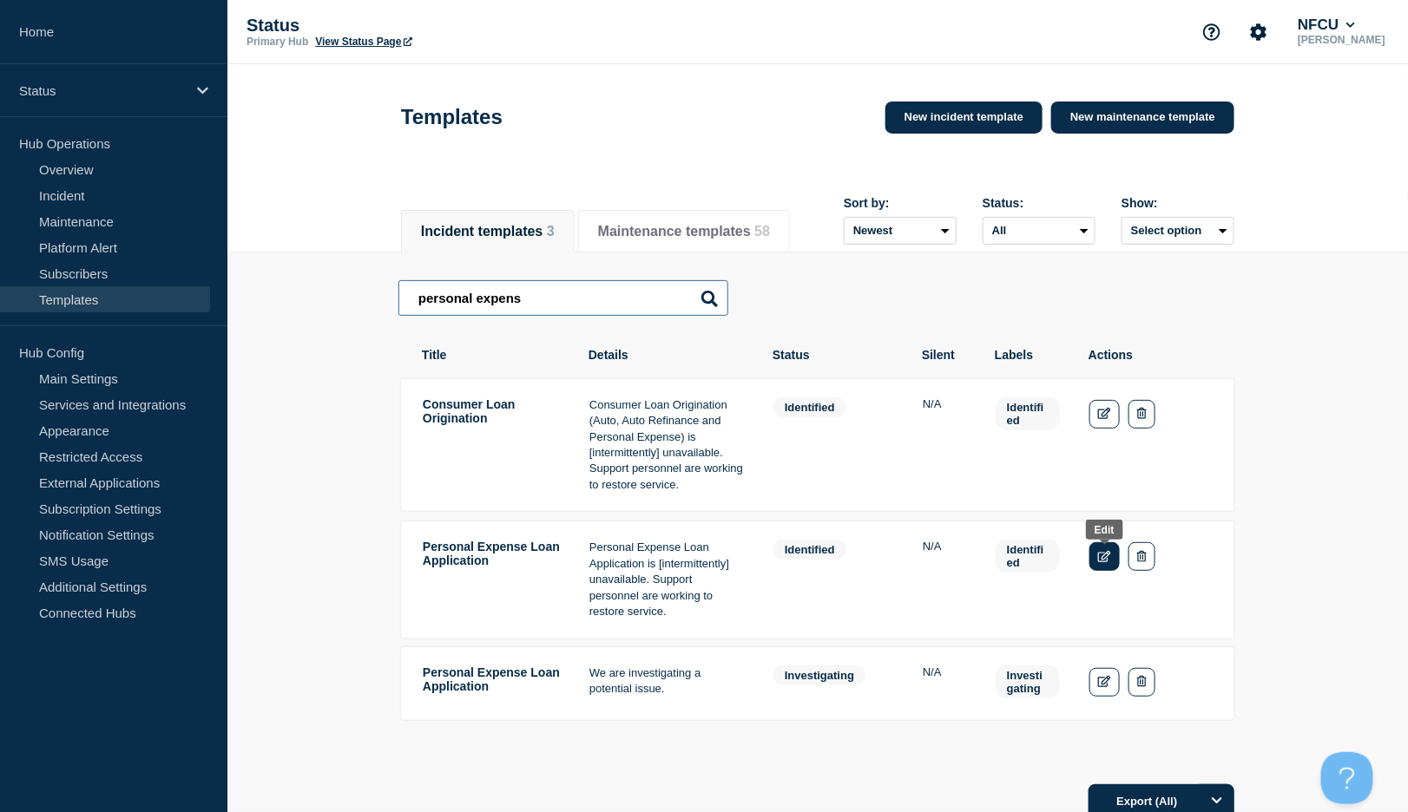
type input "personal expens"
click at [1094, 561] on link "Edit" at bounding box center [1104, 556] width 30 height 29
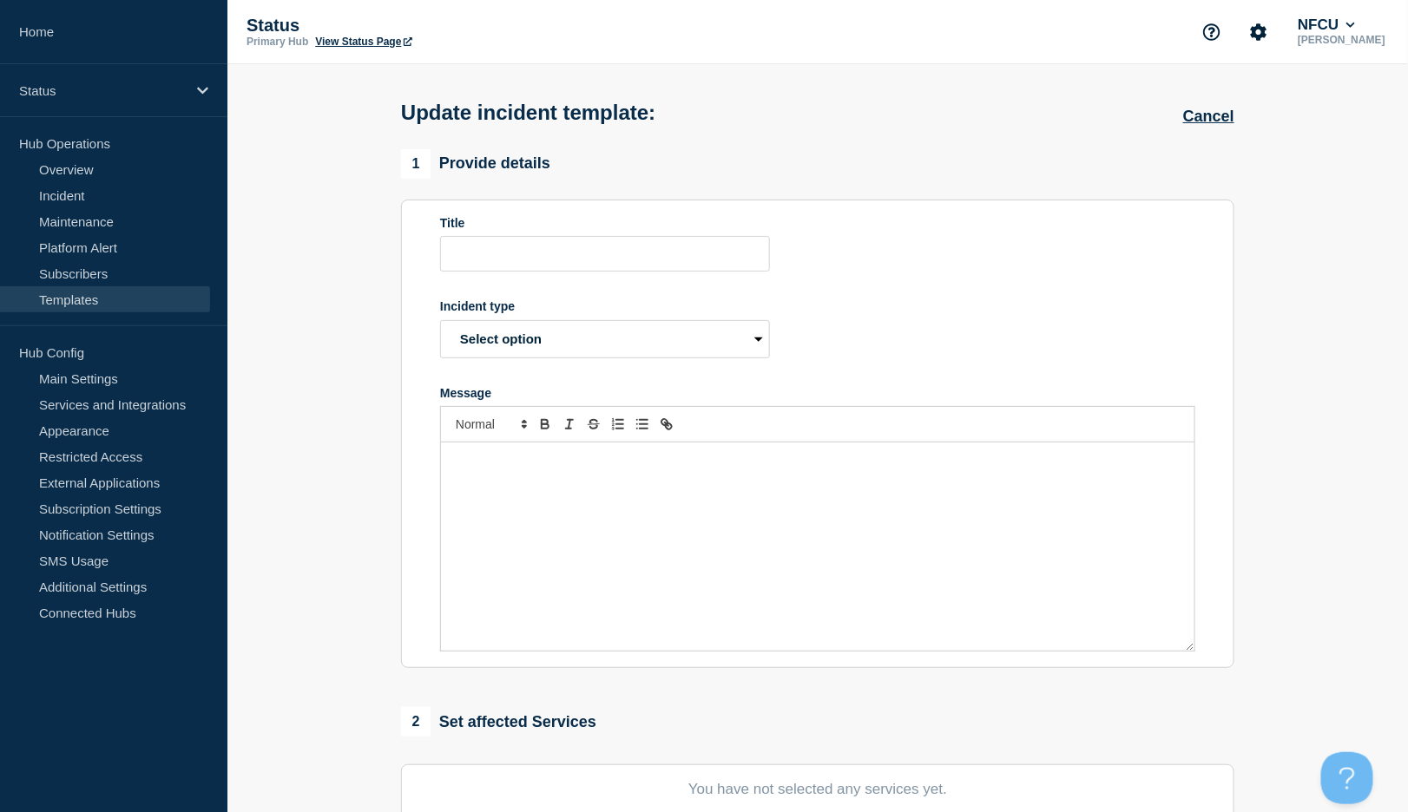
type input "Personal Expense Loan Application"
select select "identified"
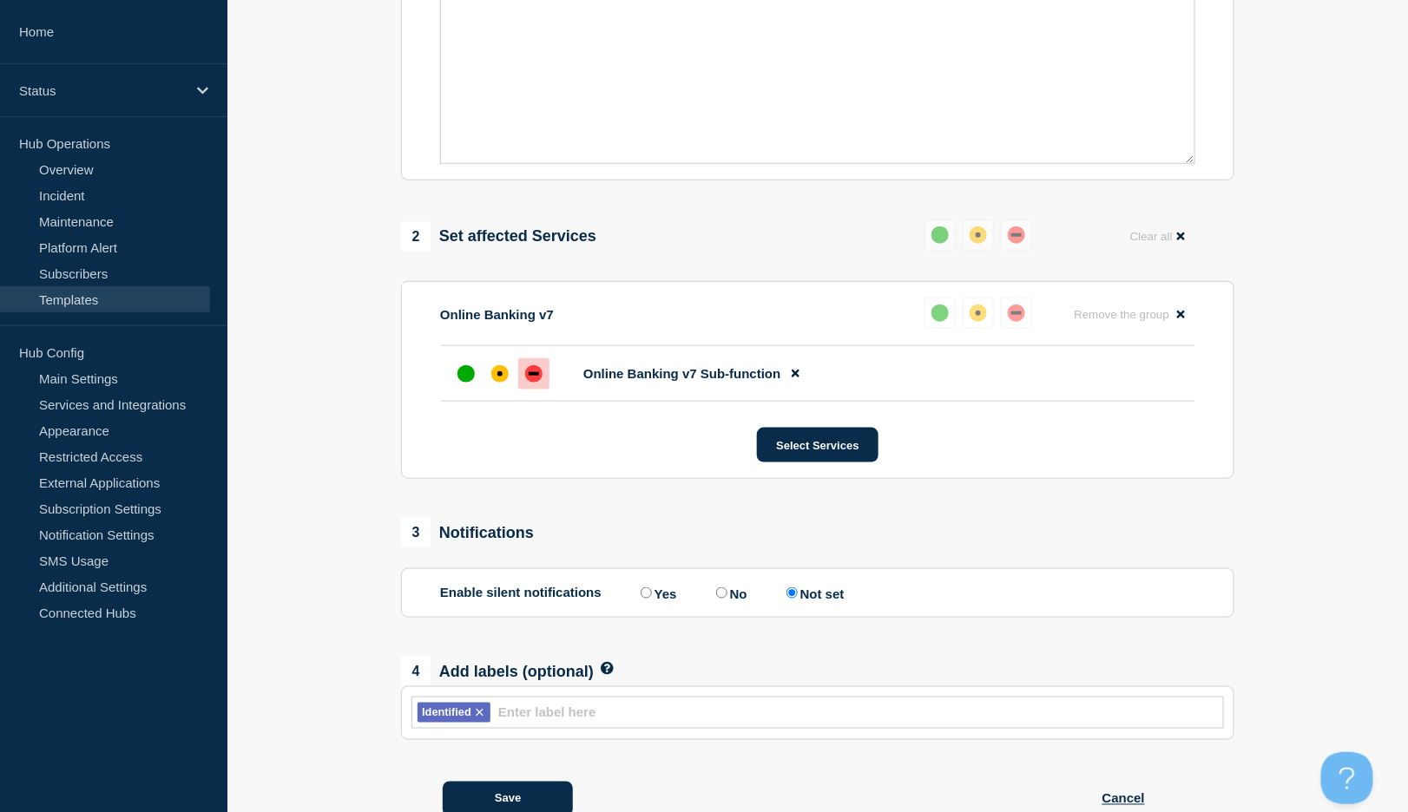
scroll to position [578, 0]
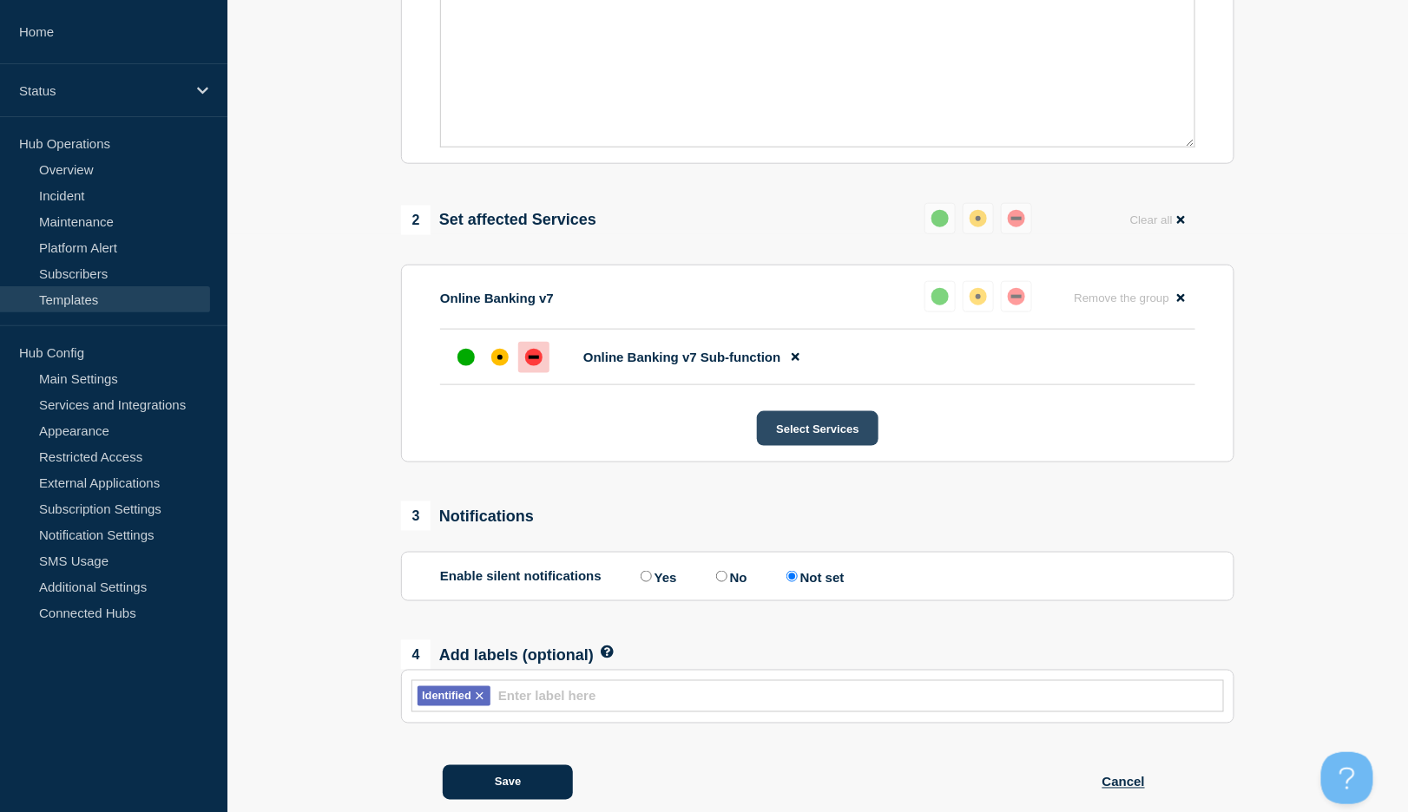
click at [829, 428] on button "Select Services" at bounding box center [817, 428] width 121 height 35
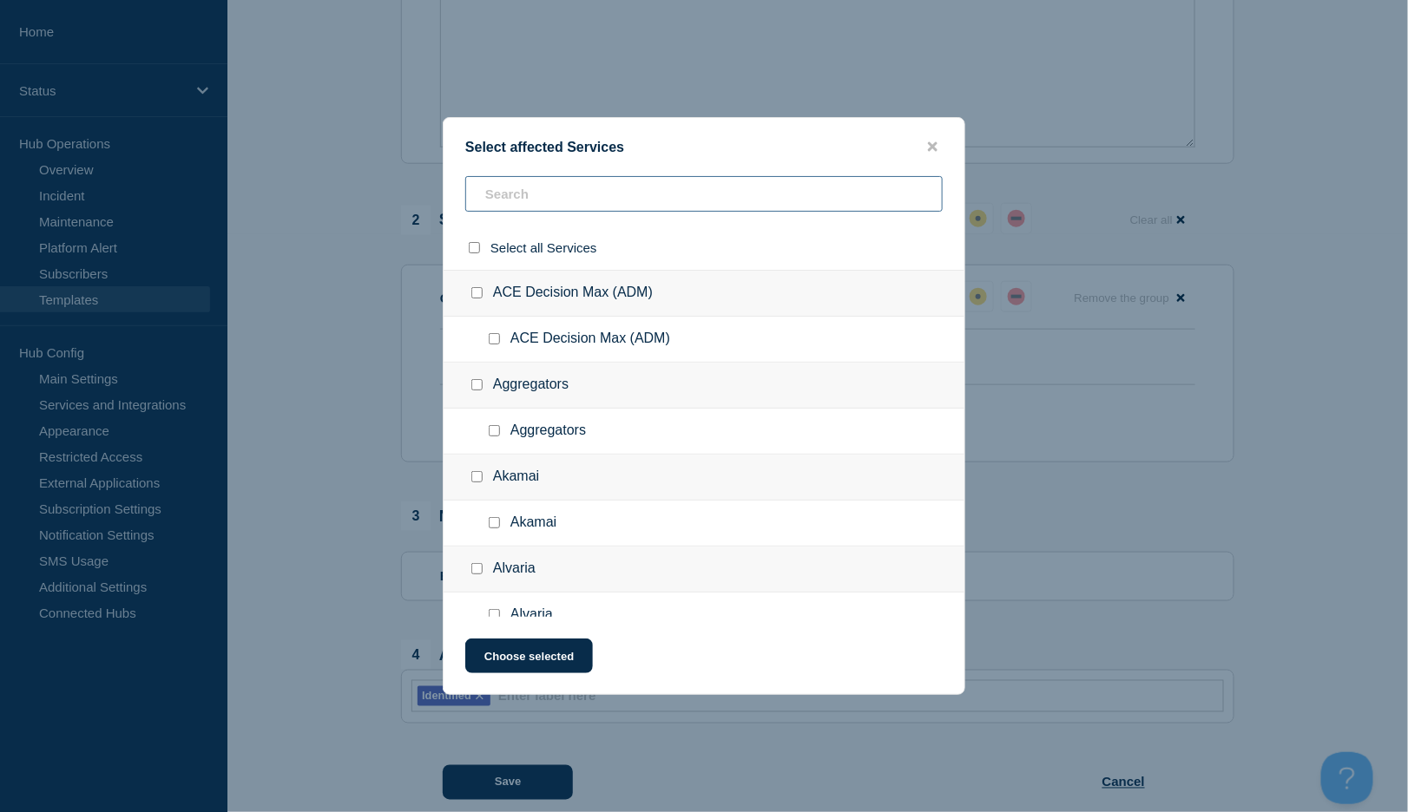
click at [594, 202] on input "text" at bounding box center [703, 194] width 477 height 36
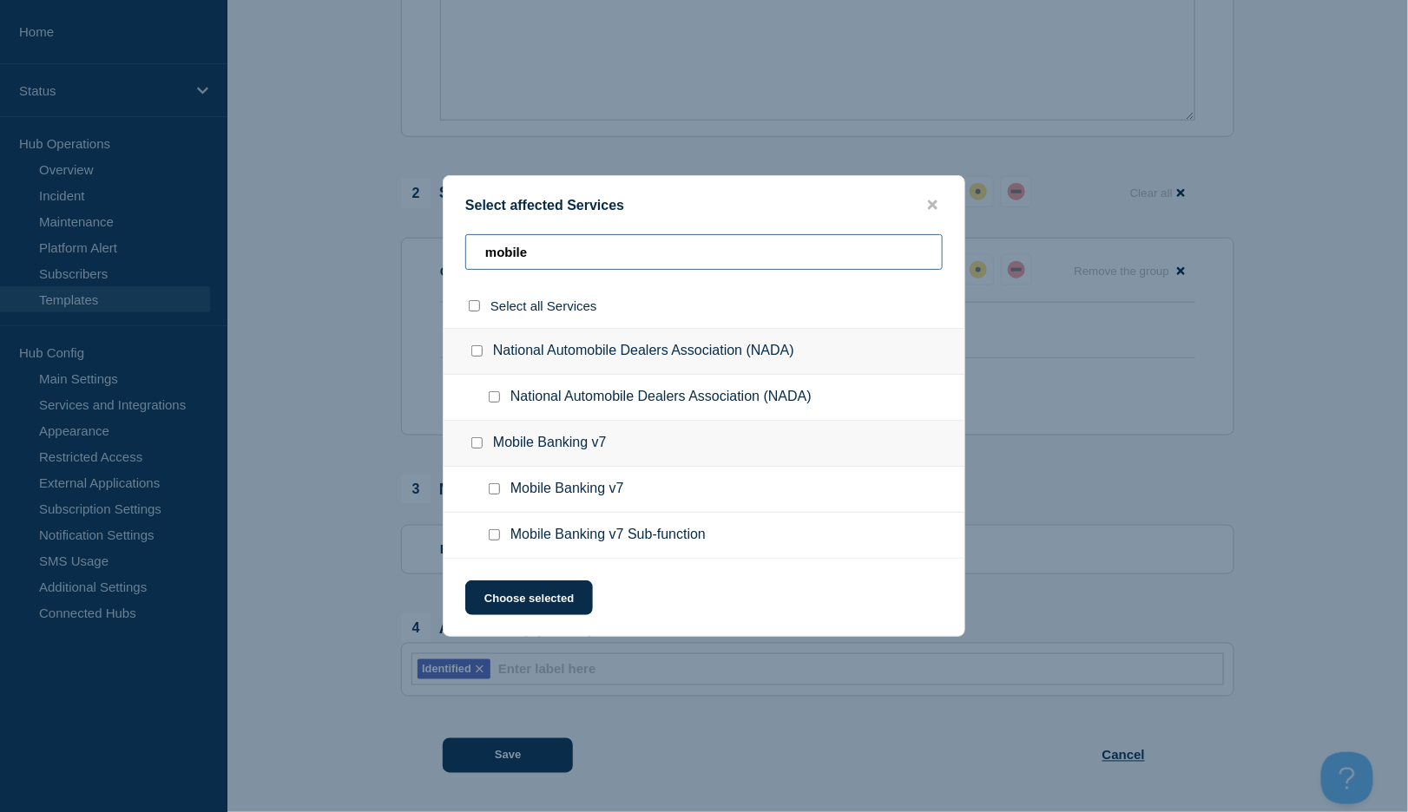
scroll to position [620, 0]
type input "mobile"
click at [490, 534] on input "Mobile Banking v7 Sub-function checkbox" at bounding box center [494, 534] width 11 height 11
checkbox input "true"
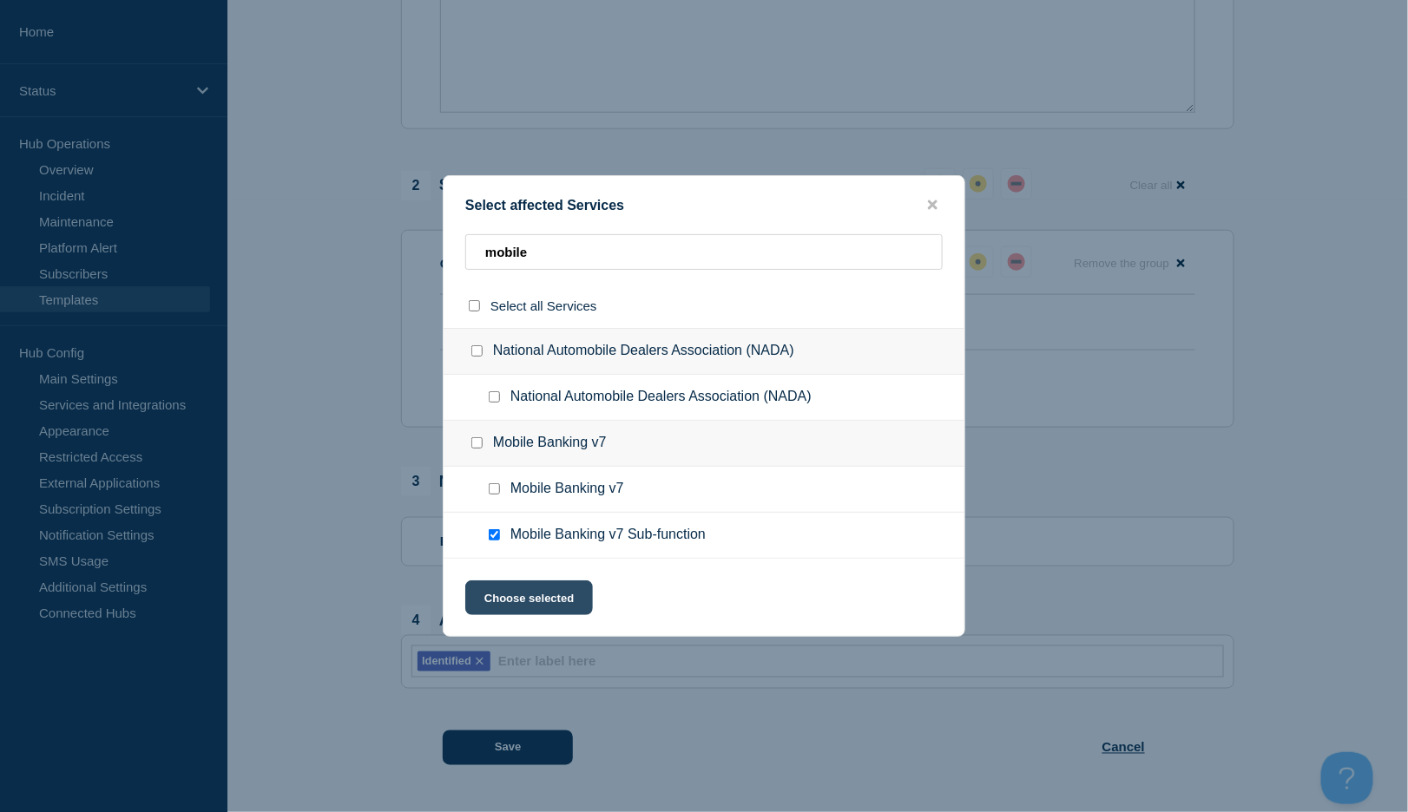
click at [540, 591] on button "Choose selected" at bounding box center [529, 598] width 128 height 35
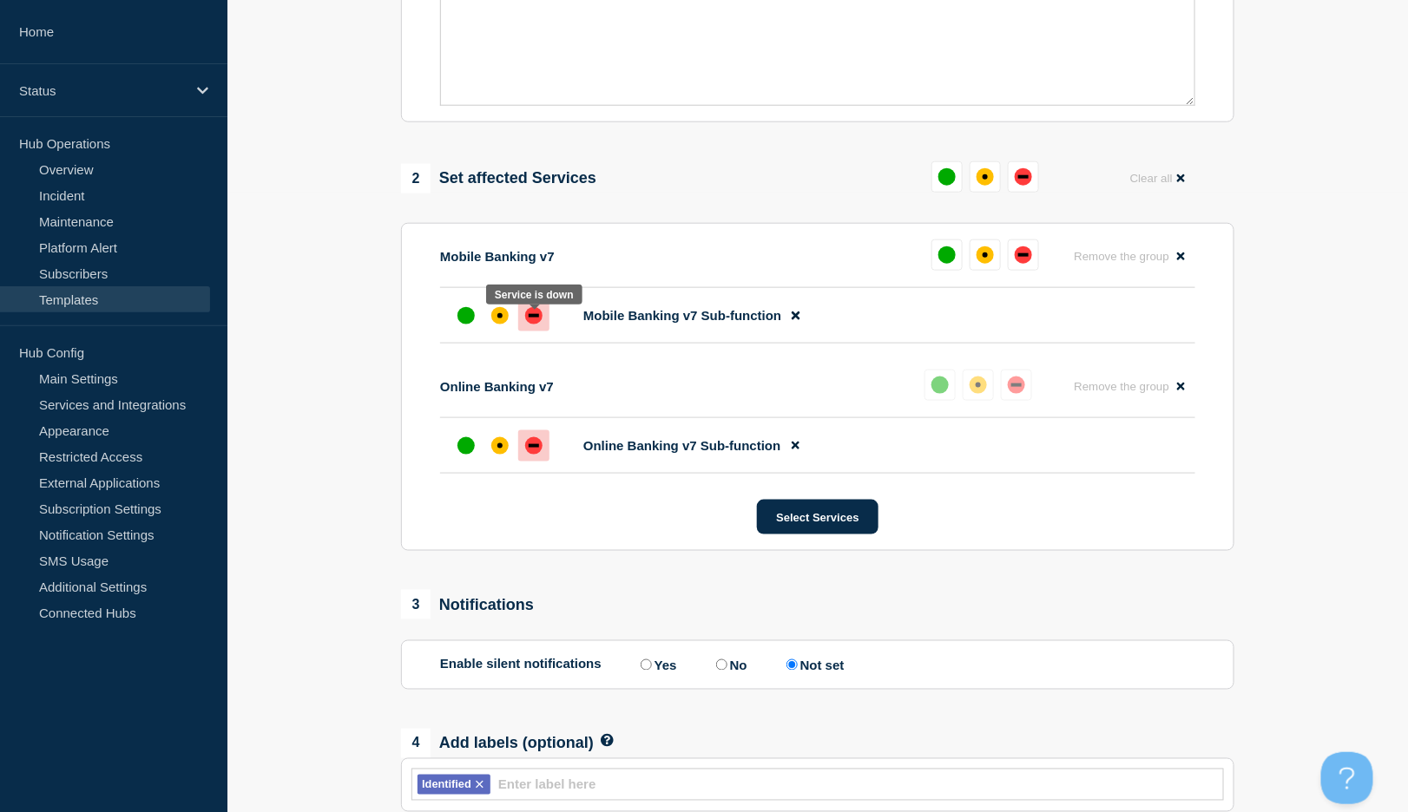
click at [526, 331] on div at bounding box center [533, 315] width 31 height 31
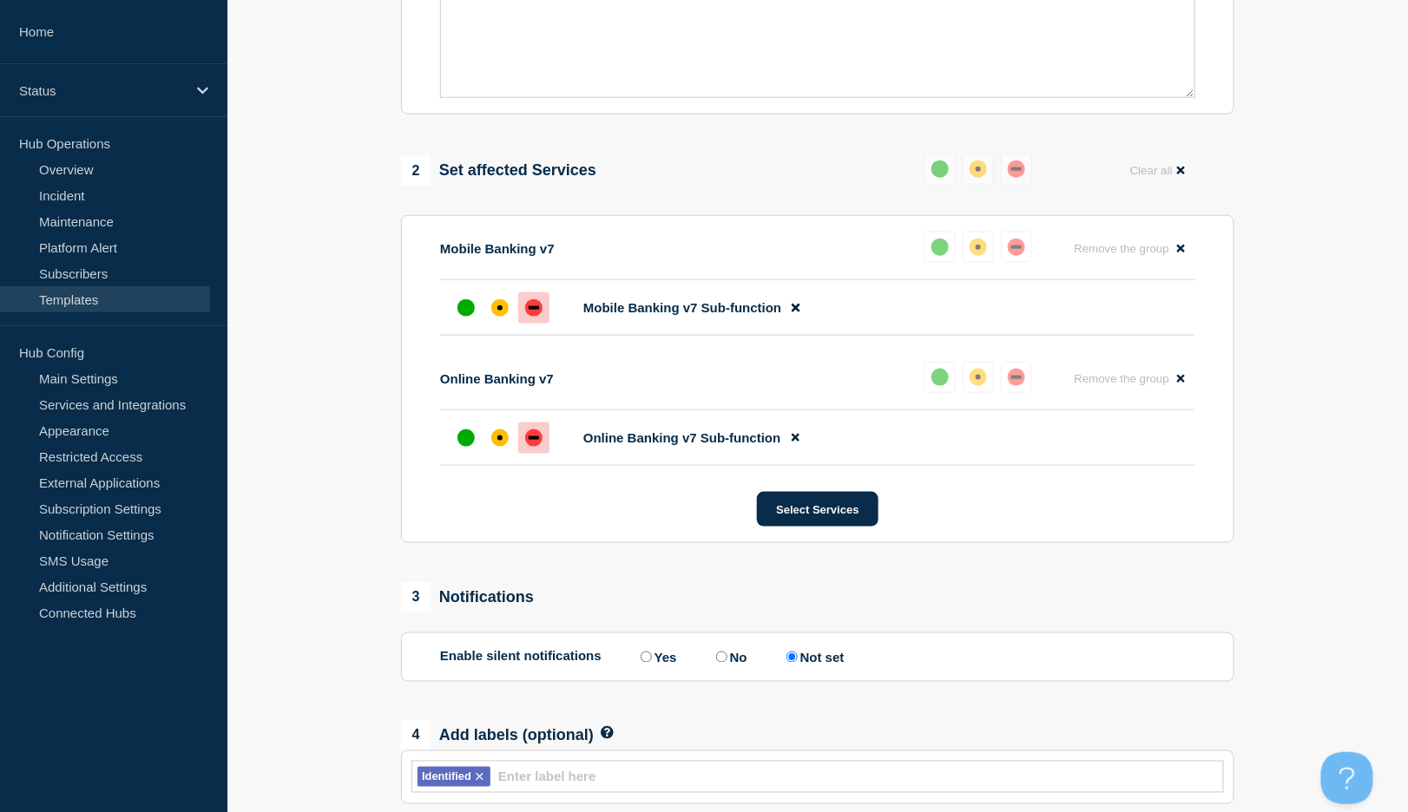
scroll to position [751, 0]
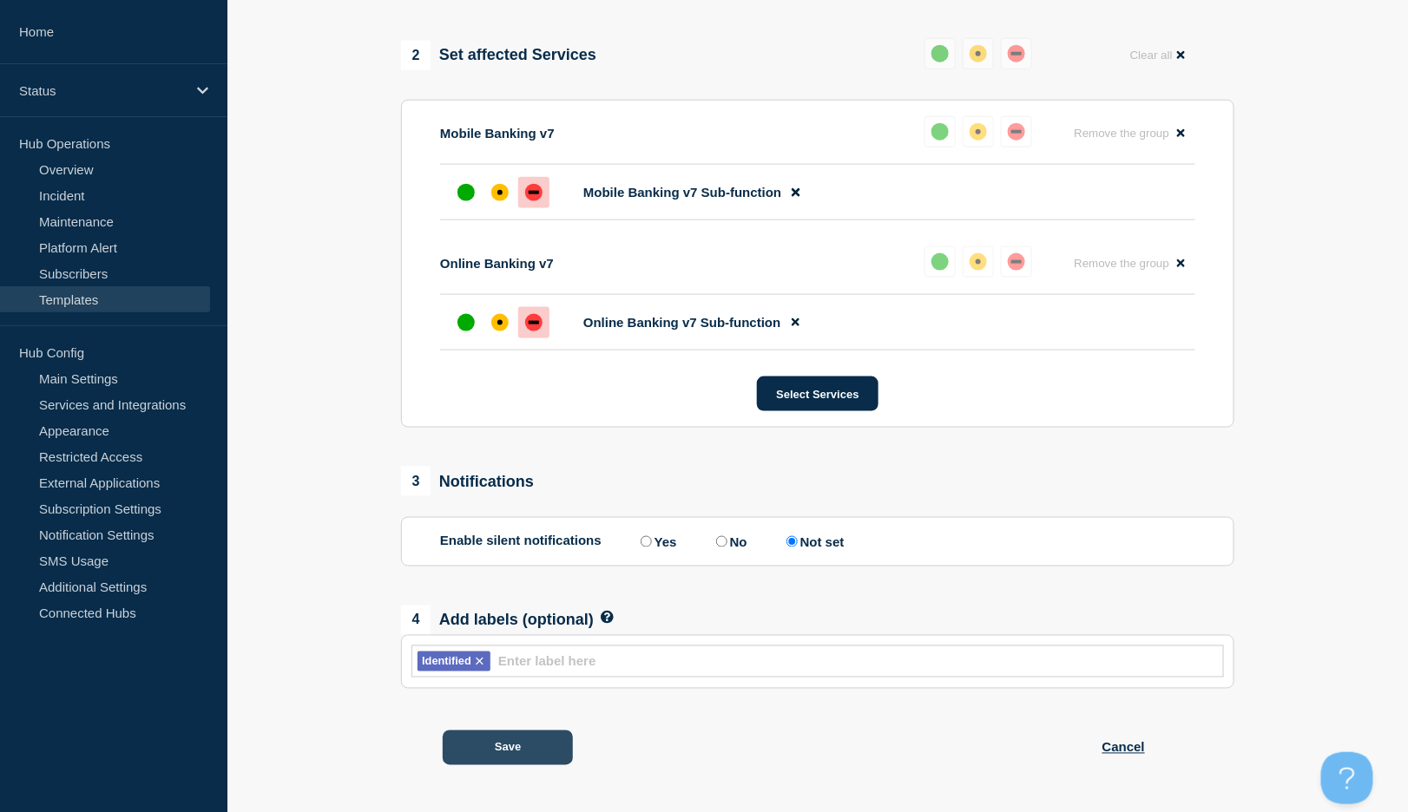
click at [494, 752] on button "Save" at bounding box center [508, 748] width 130 height 35
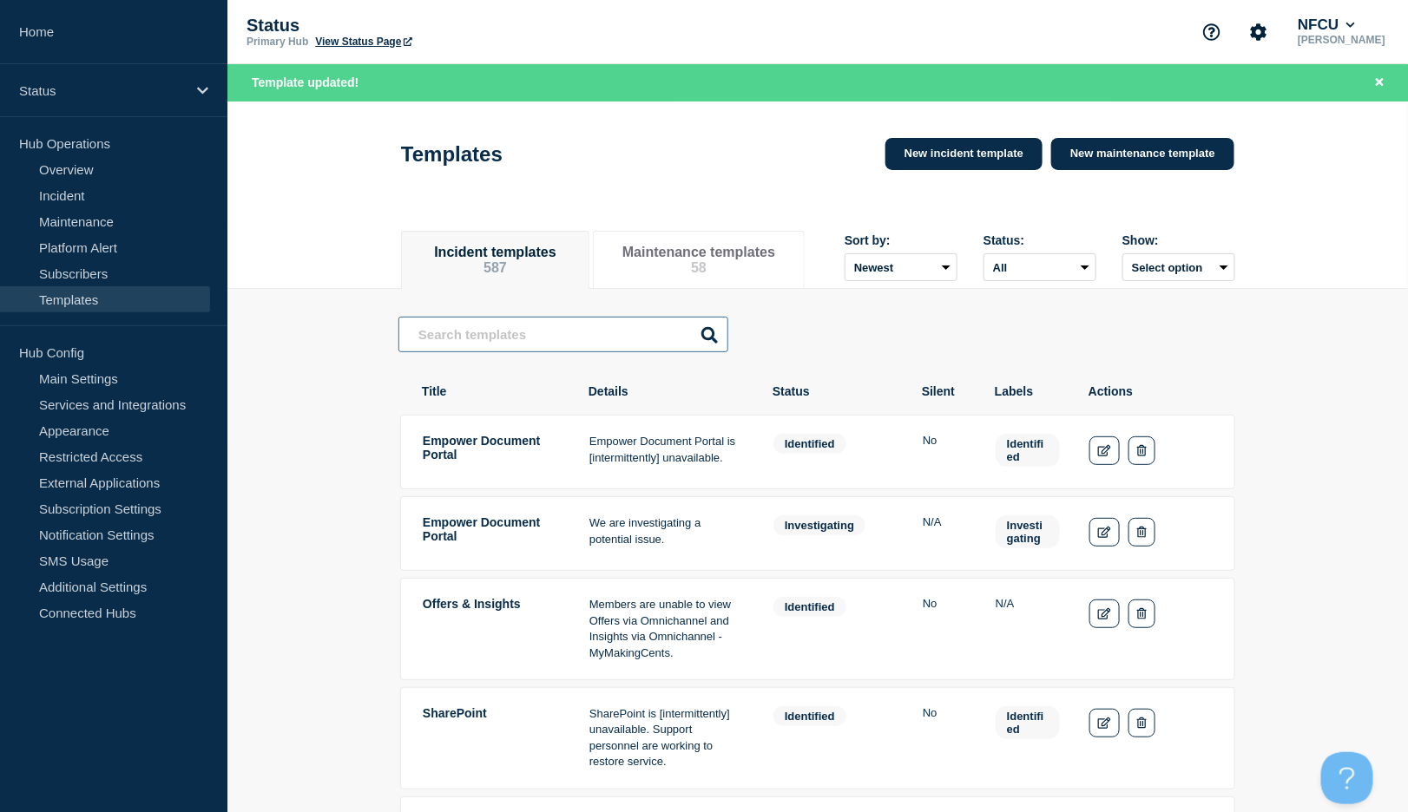
click at [548, 337] on input "text" at bounding box center [563, 335] width 330 height 36
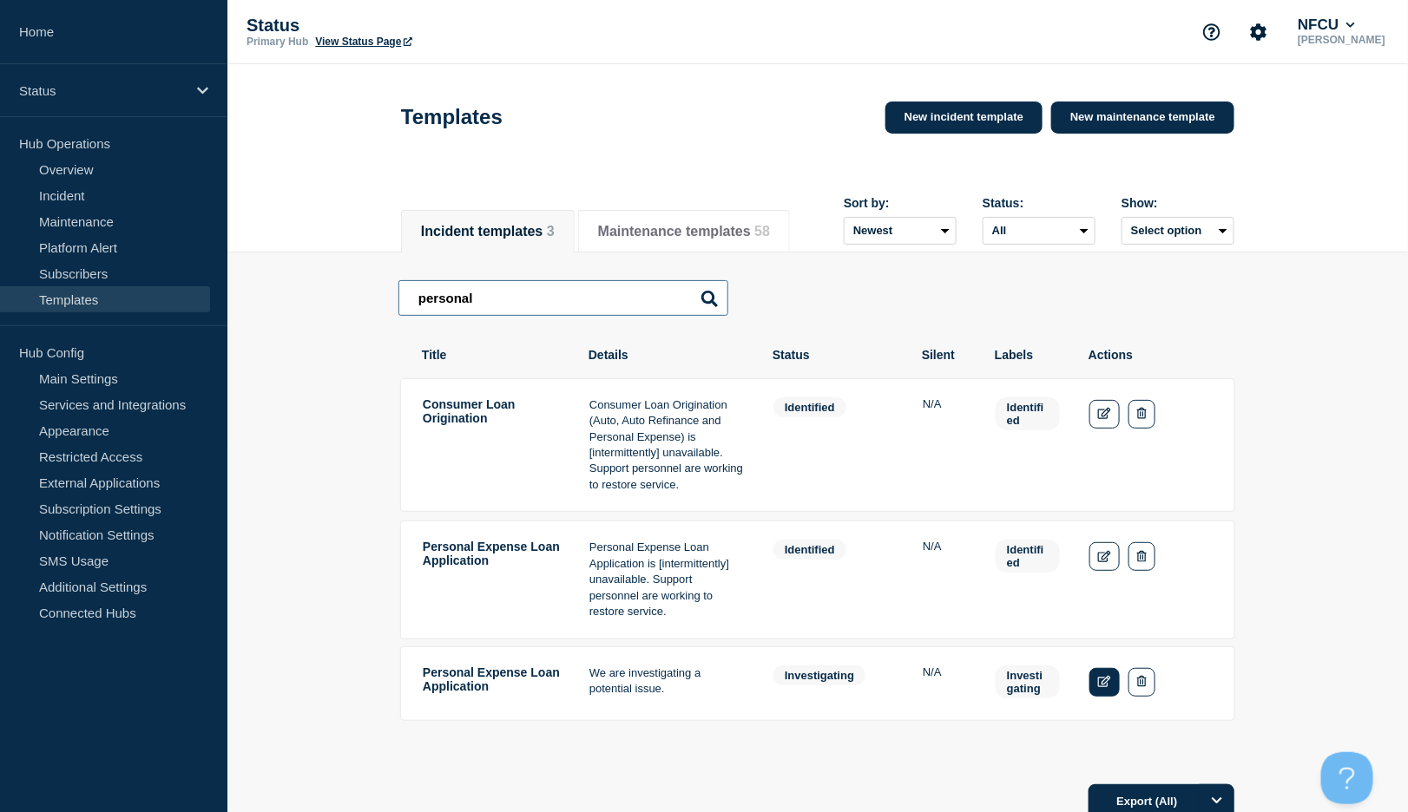
type input "personal"
click at [1093, 683] on link "Edit" at bounding box center [1104, 682] width 30 height 29
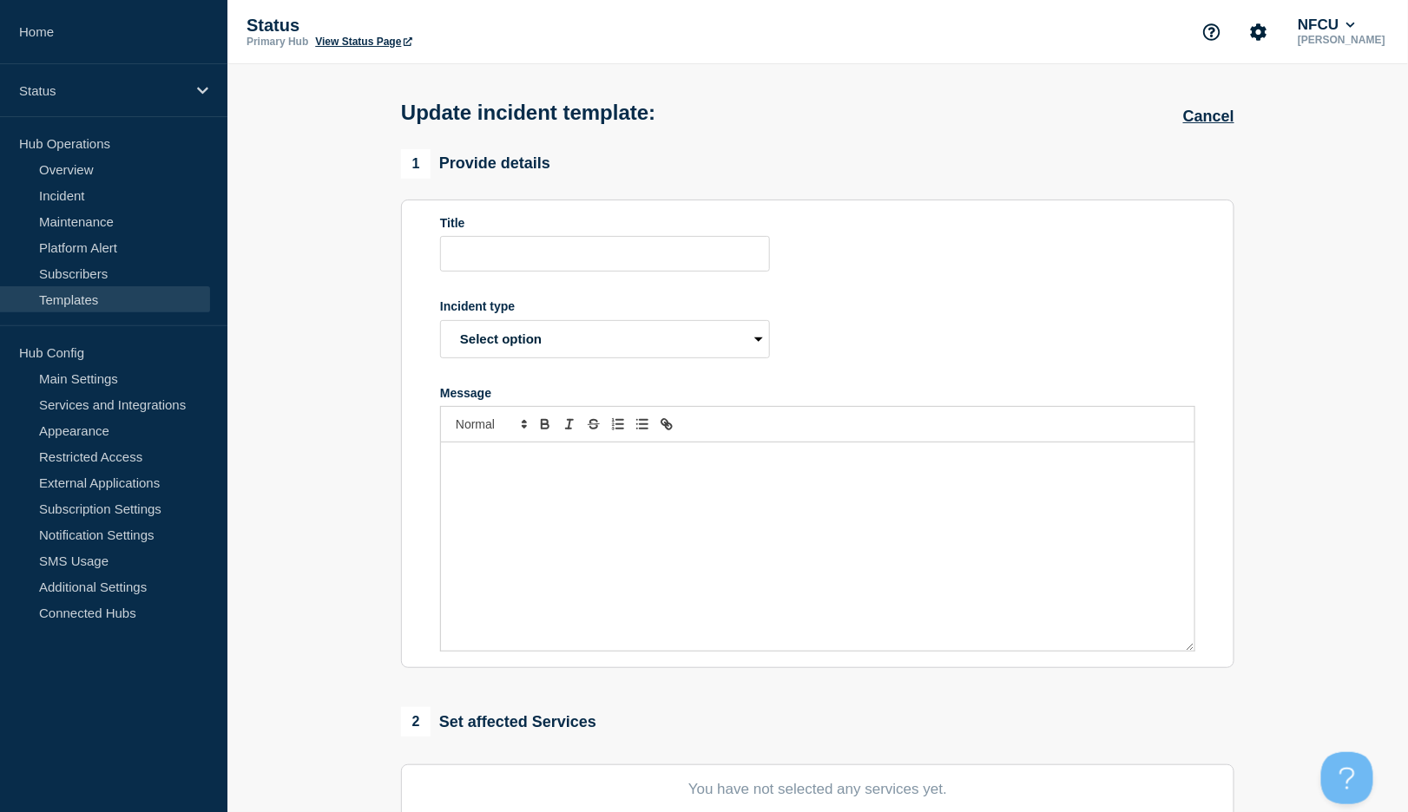
type input "Personal Expense Loan Application"
select select "investigating"
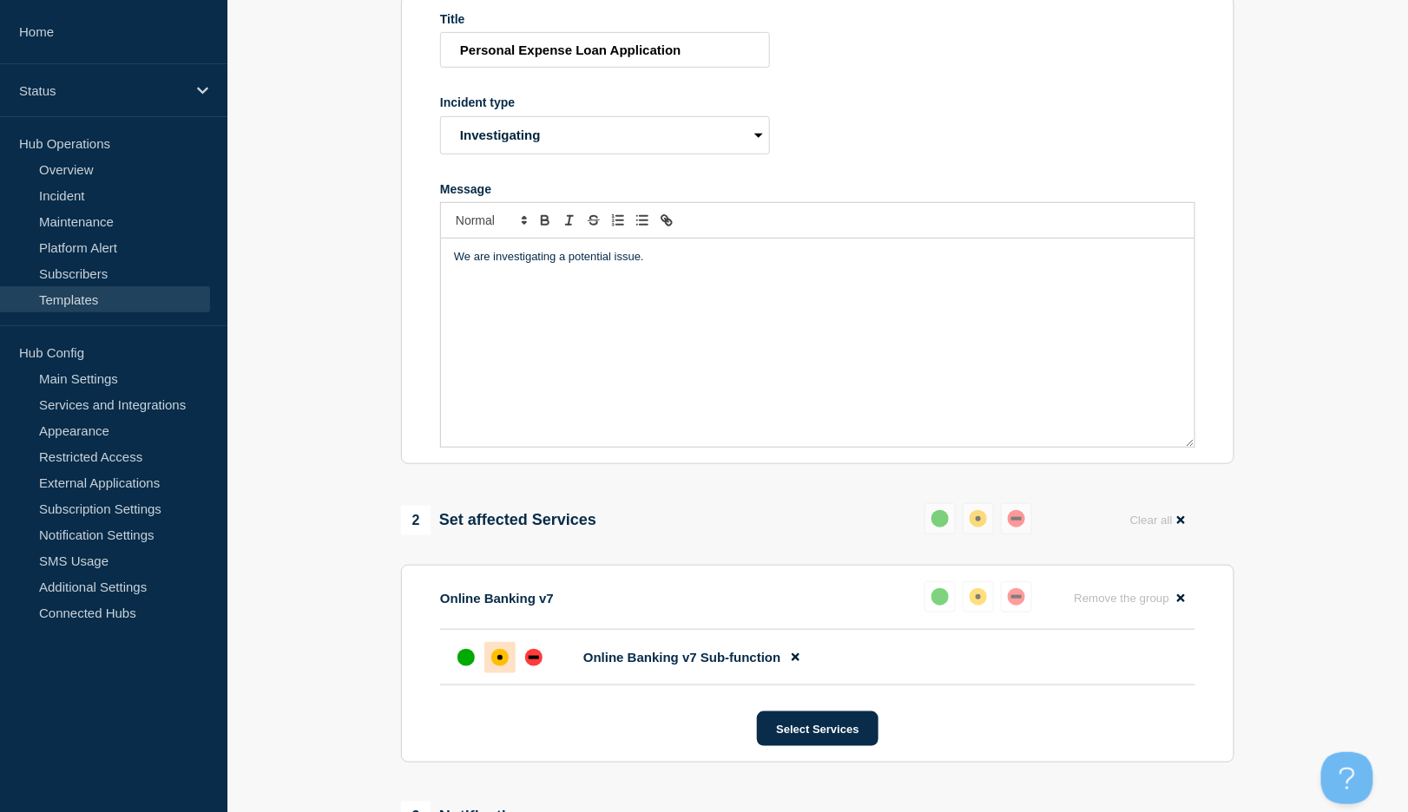
scroll to position [463, 0]
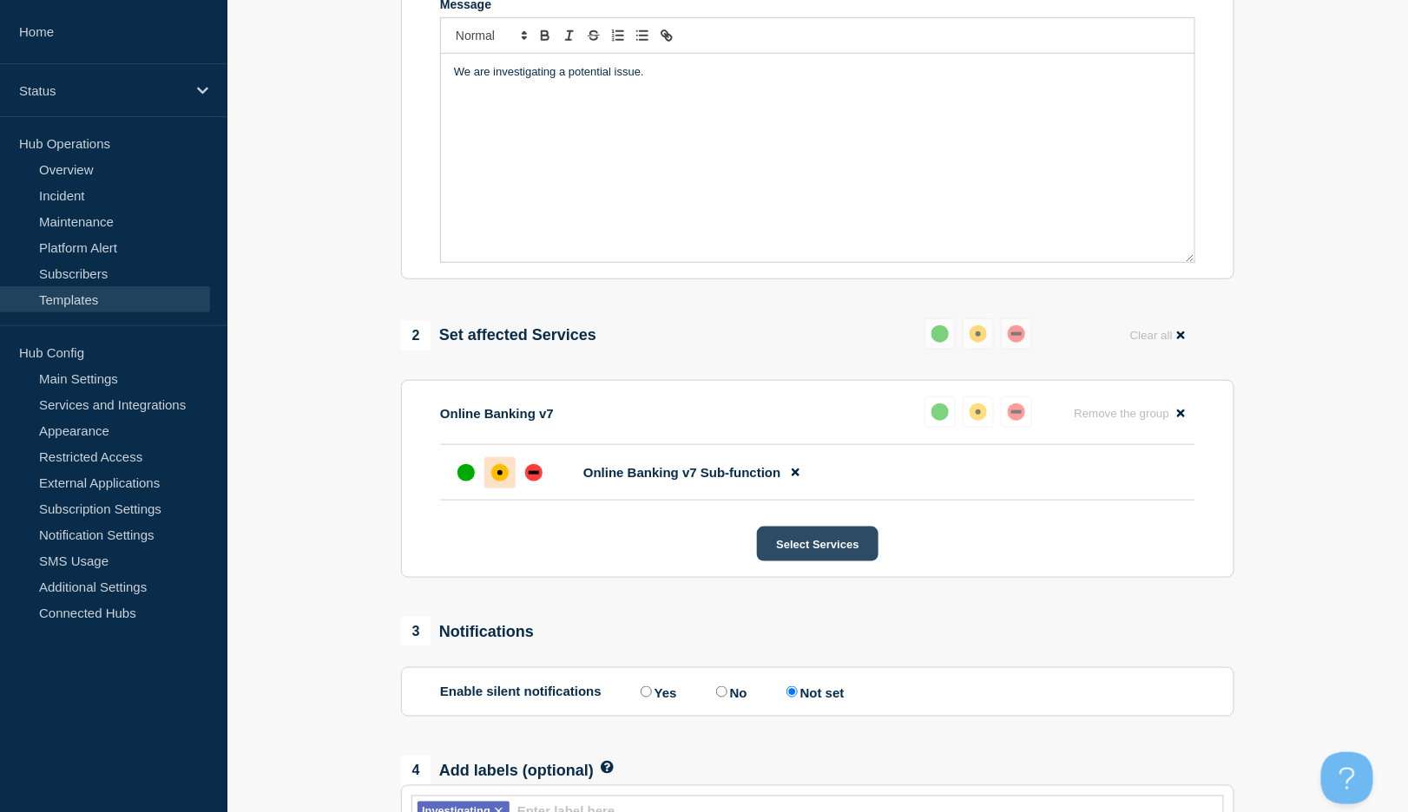
click at [838, 555] on button "Select Services" at bounding box center [817, 544] width 121 height 35
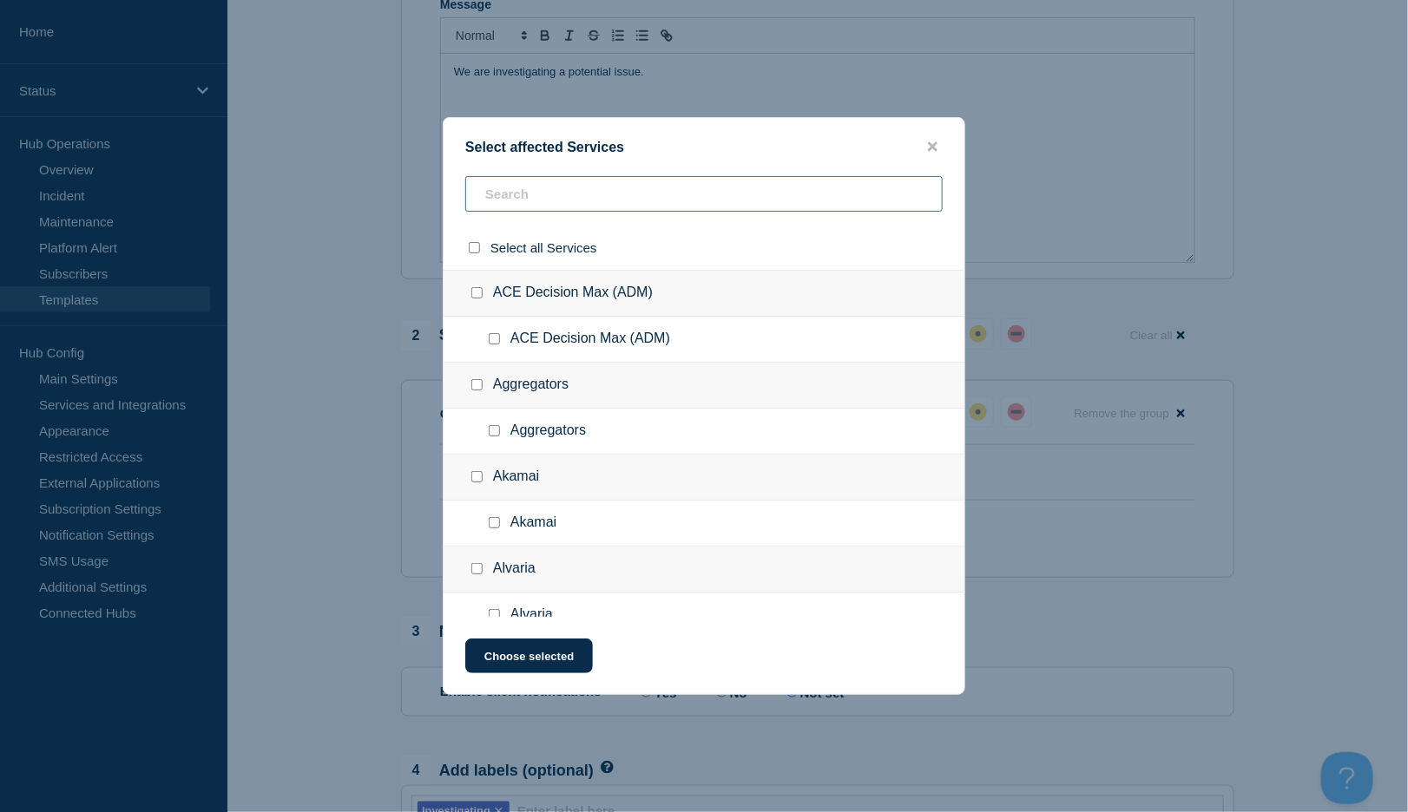
click at [606, 200] on input "text" at bounding box center [703, 194] width 477 height 36
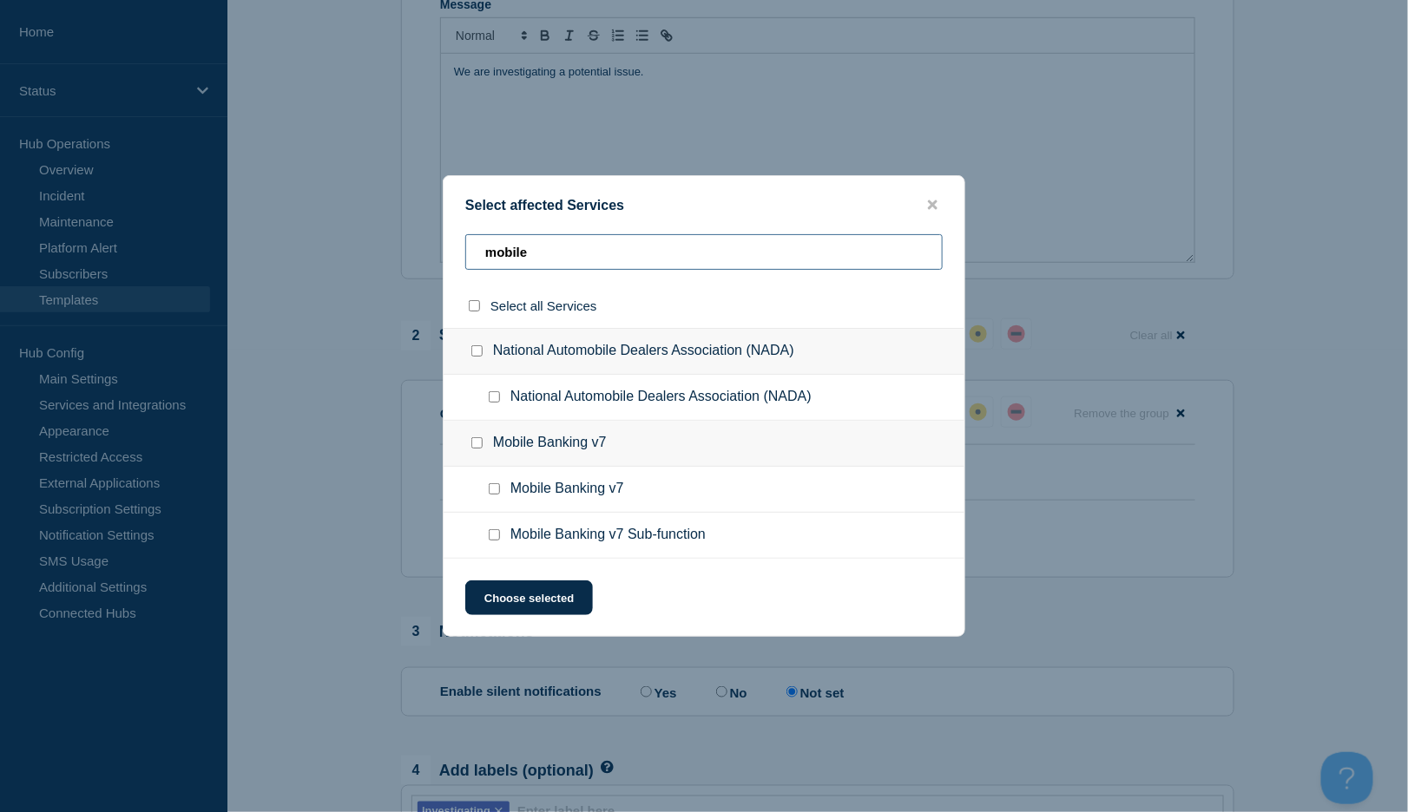
type input "mobile"
click at [490, 543] on div at bounding box center [497, 535] width 25 height 17
click at [493, 538] on input "Mobile Banking v7 Sub-function checkbox" at bounding box center [494, 534] width 11 height 11
checkbox input "true"
click at [555, 607] on button "Choose selected" at bounding box center [529, 598] width 128 height 35
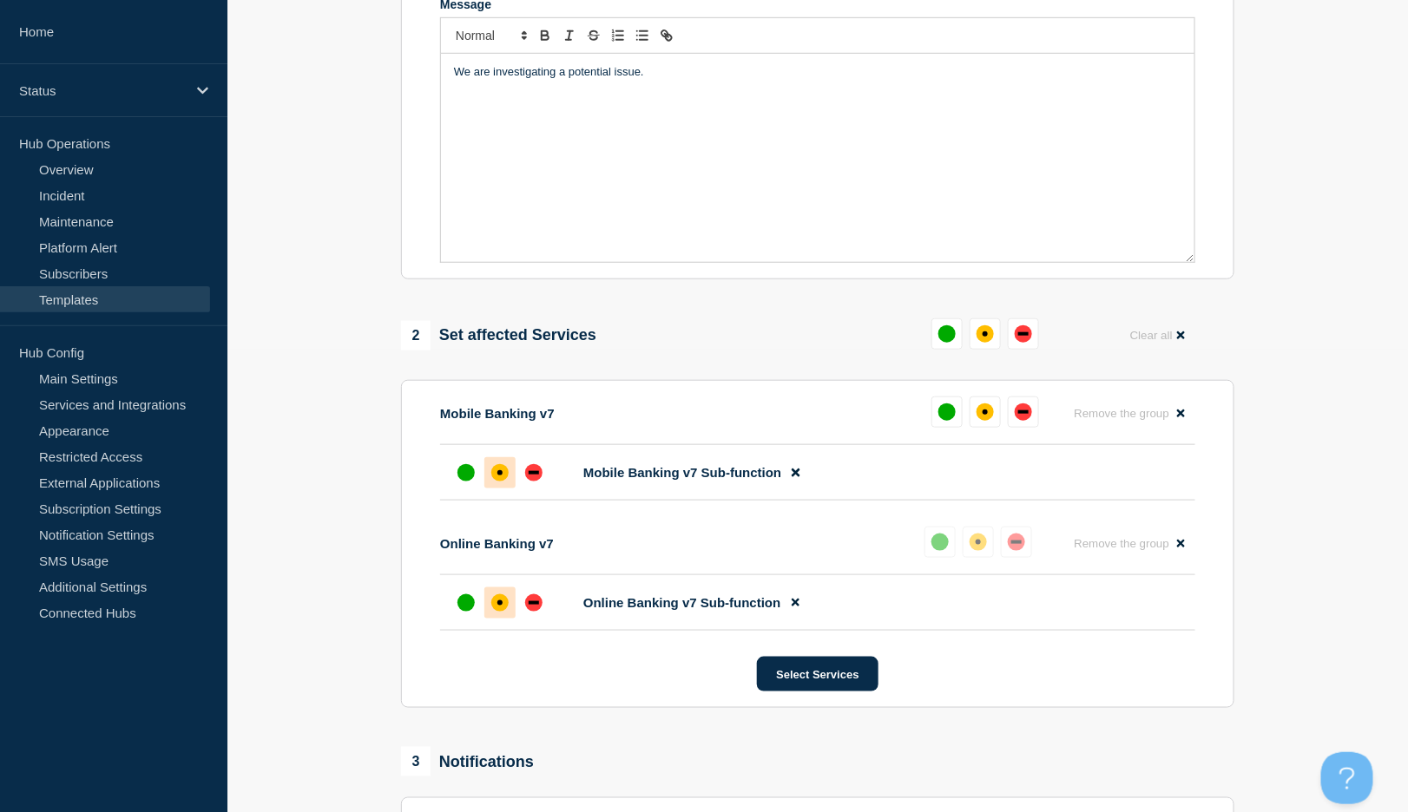
click at [497, 476] on div "affected" at bounding box center [499, 472] width 5 height 5
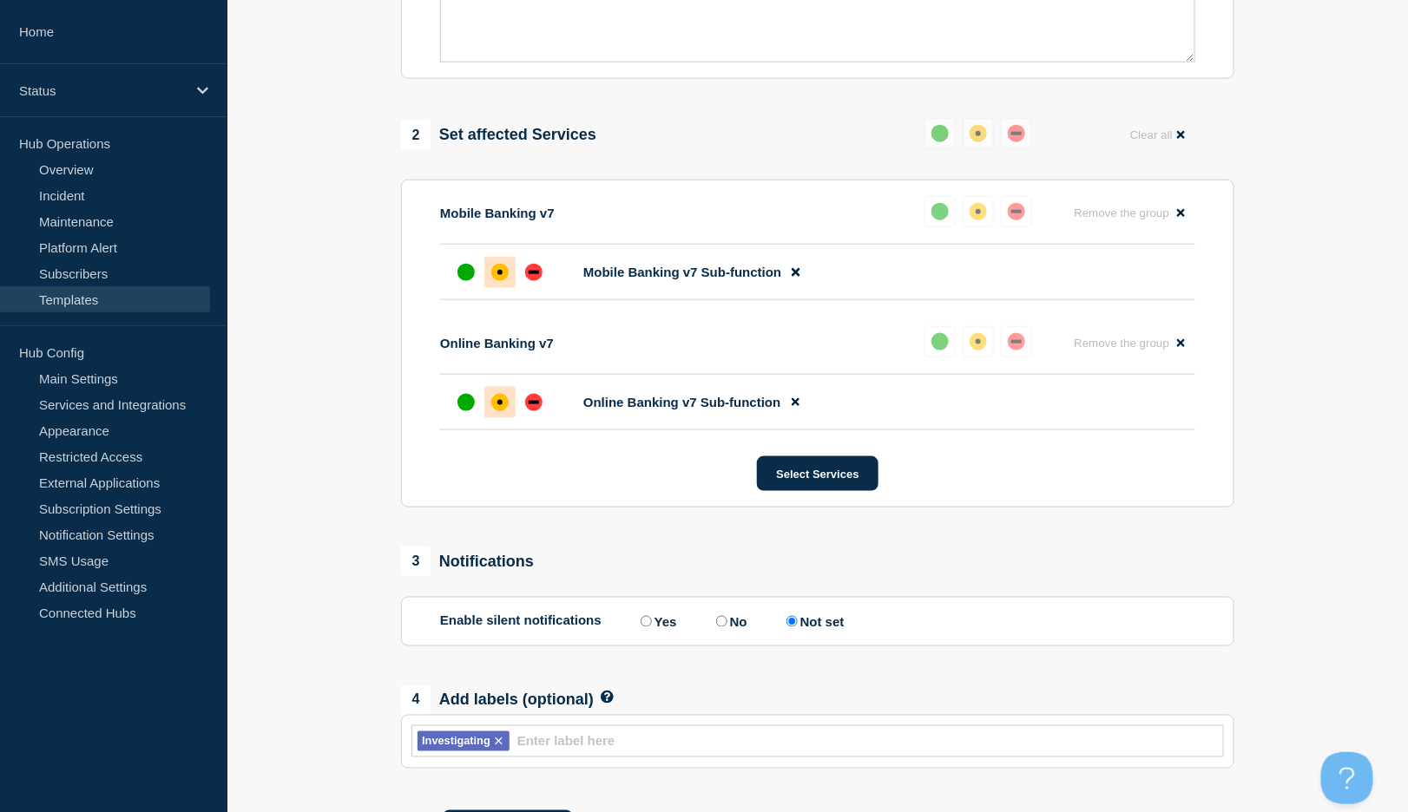
scroll to position [751, 0]
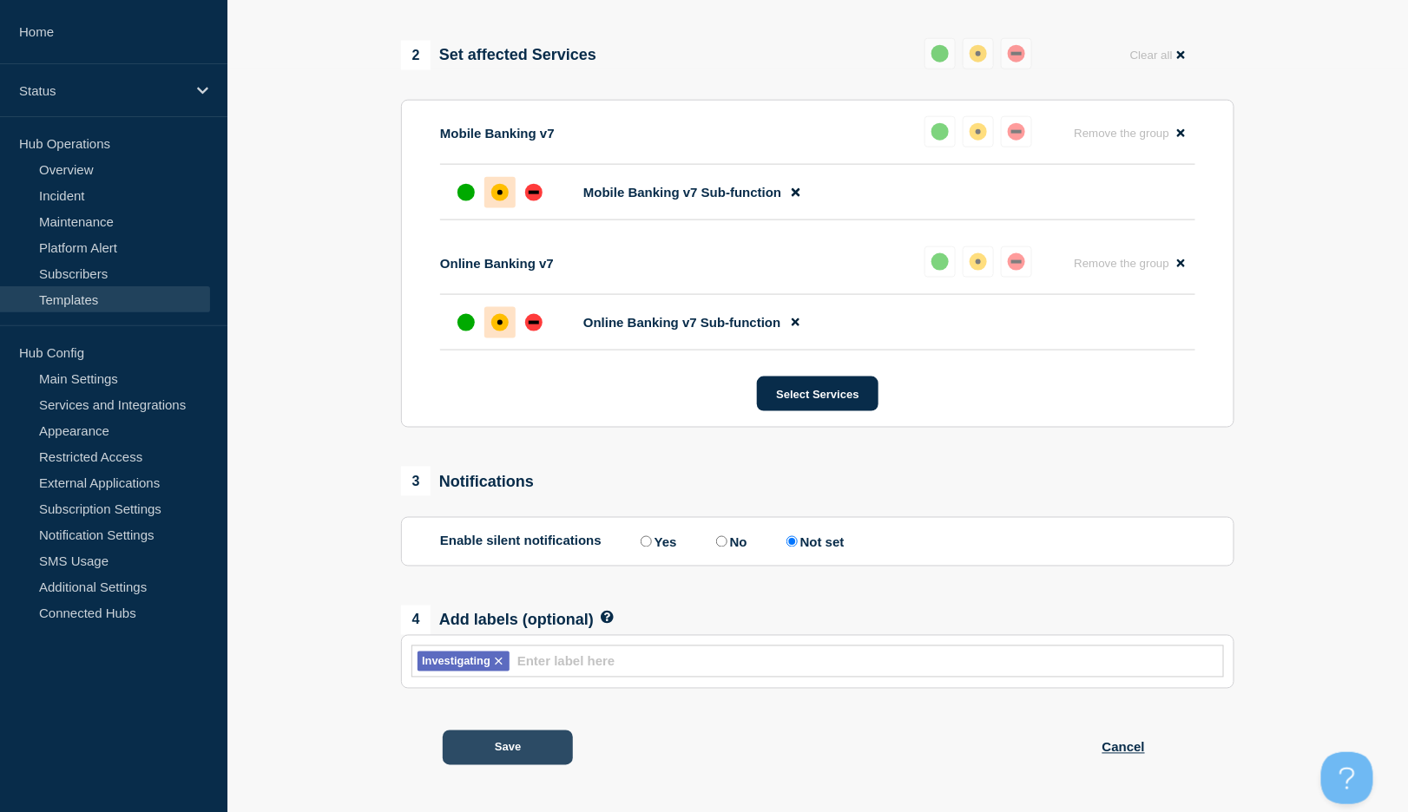
click at [499, 759] on button "Save" at bounding box center [508, 748] width 130 height 35
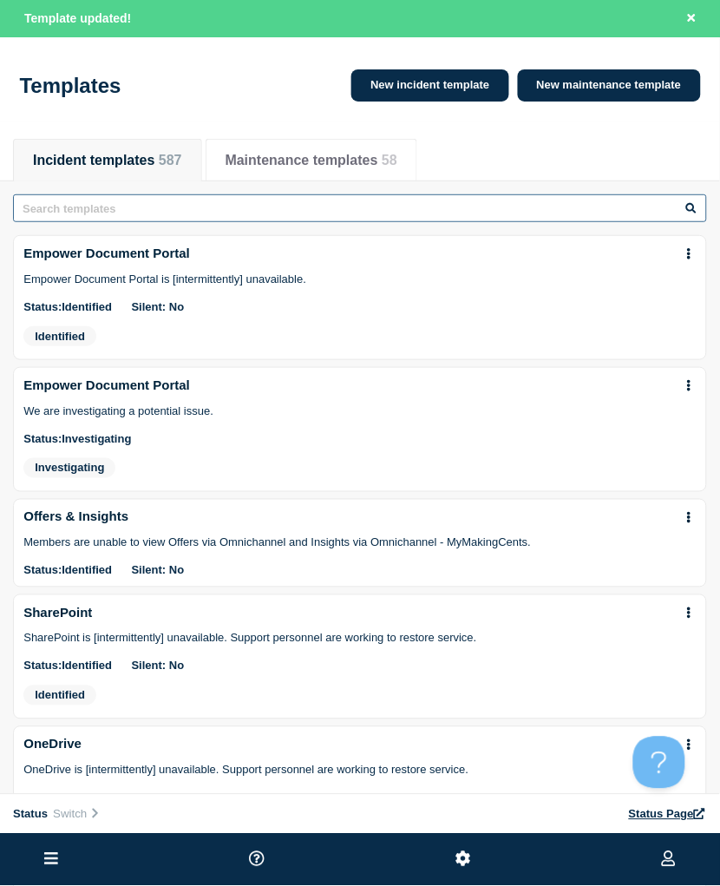
click at [169, 208] on input "text" at bounding box center [360, 208] width 694 height 28
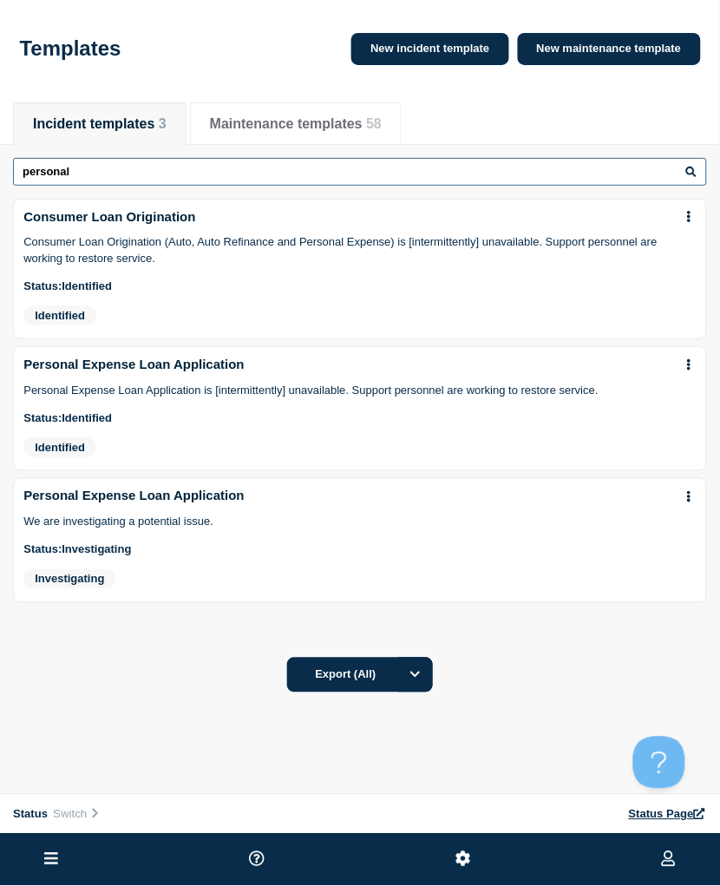
type input "personal"
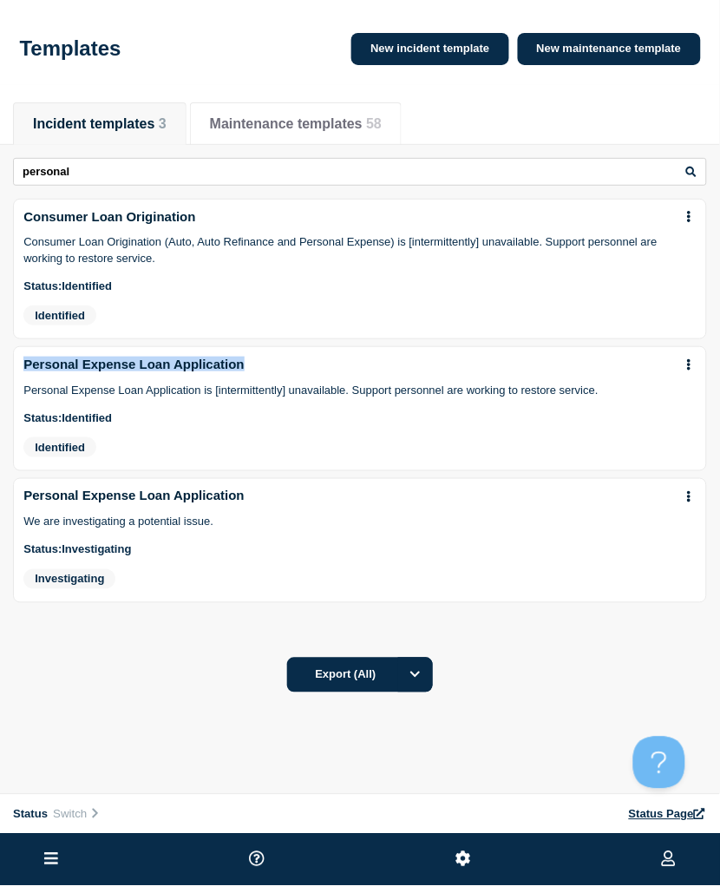
drag, startPoint x: 311, startPoint y: 370, endPoint x: 25, endPoint y: 371, distance: 285.5
click at [25, 371] on div "Personal Expense Loan Application" at bounding box center [359, 365] width 673 height 16
copy link "Personal Expense Loan Application"
click at [189, 419] on li "Personal Expense Loan Application Personal Expense Loan Application is [intermi…" at bounding box center [360, 408] width 694 height 125
click at [285, 424] on div "Status: identified" at bounding box center [359, 417] width 673 height 13
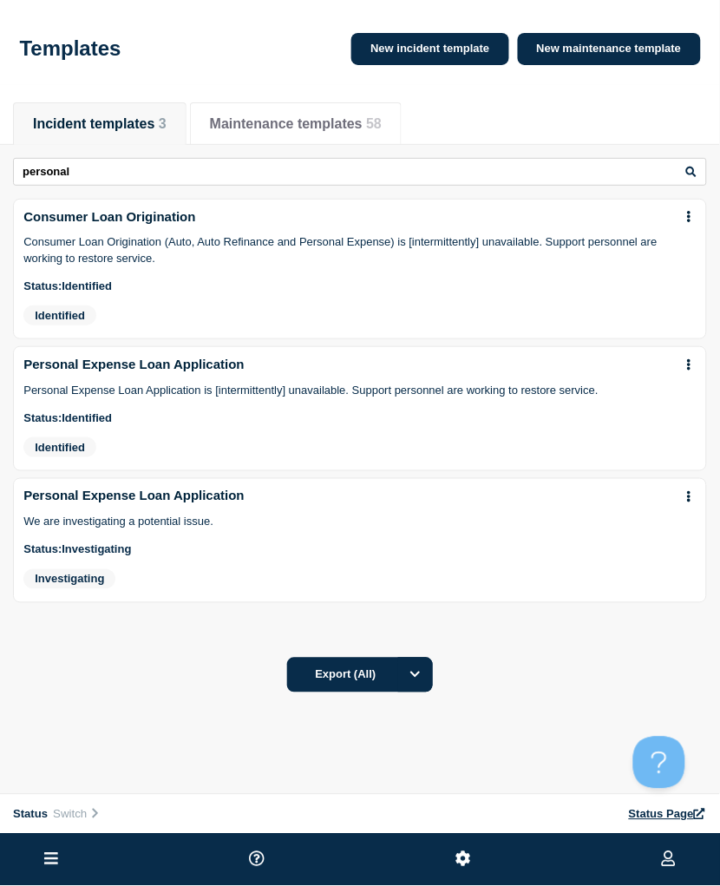
click at [212, 372] on link "Personal Expense Loan Application" at bounding box center [133, 365] width 221 height 16
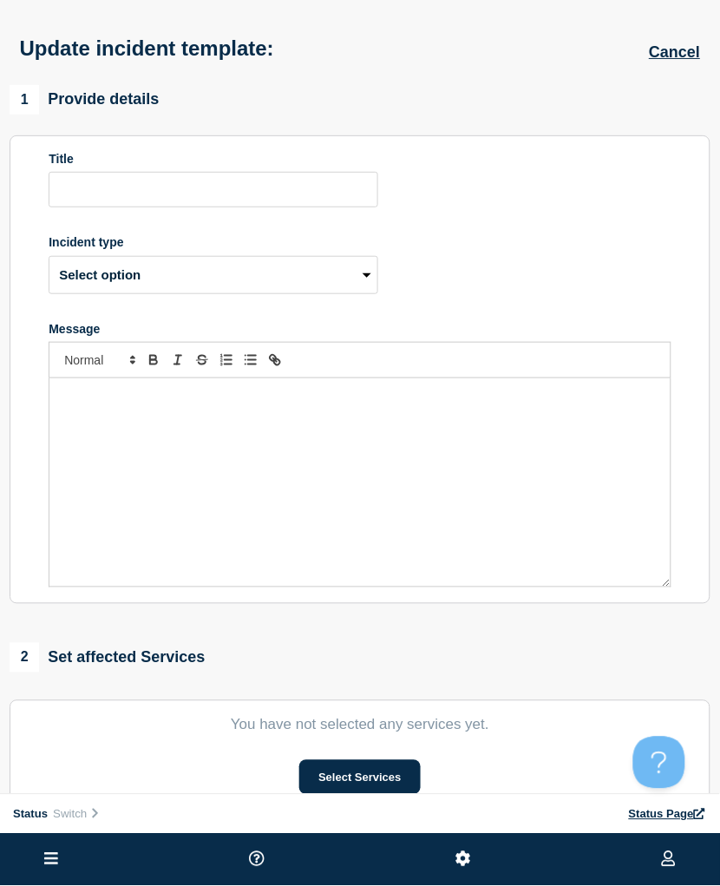
type input "Personal Expense Loan Application"
select select "identified"
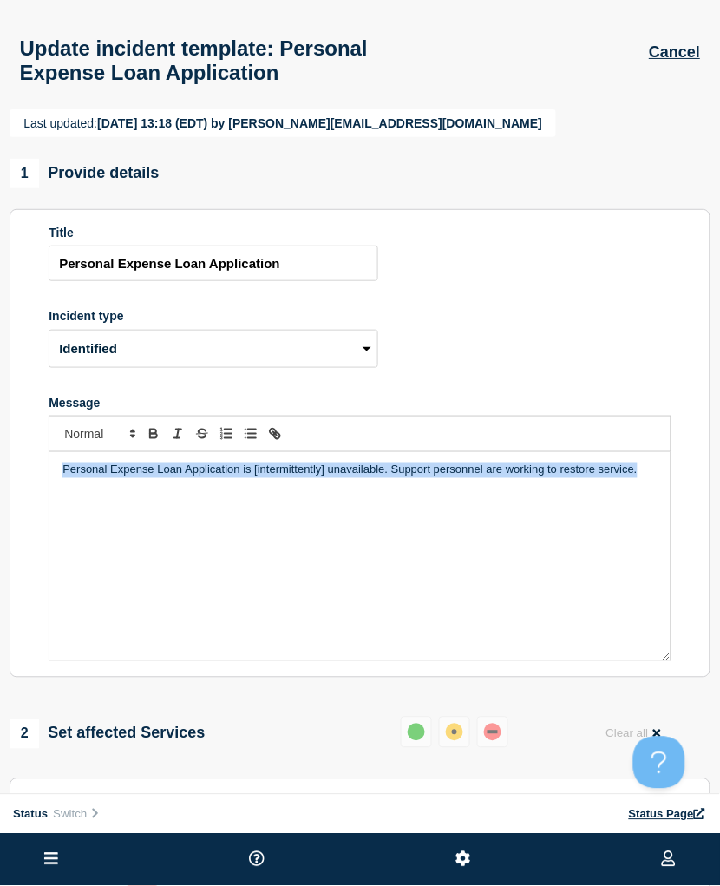
drag, startPoint x: 62, startPoint y: 473, endPoint x: 705, endPoint y: 473, distance: 642.2
click at [705, 473] on section "Title Personal Expense Loan Application Incident type Select option Investigati…" at bounding box center [360, 443] width 701 height 469
copy p "Personal Expense Loan Application is [intermittently] unavailable. Support pers…"
